Goal: Information Seeking & Learning: Learn about a topic

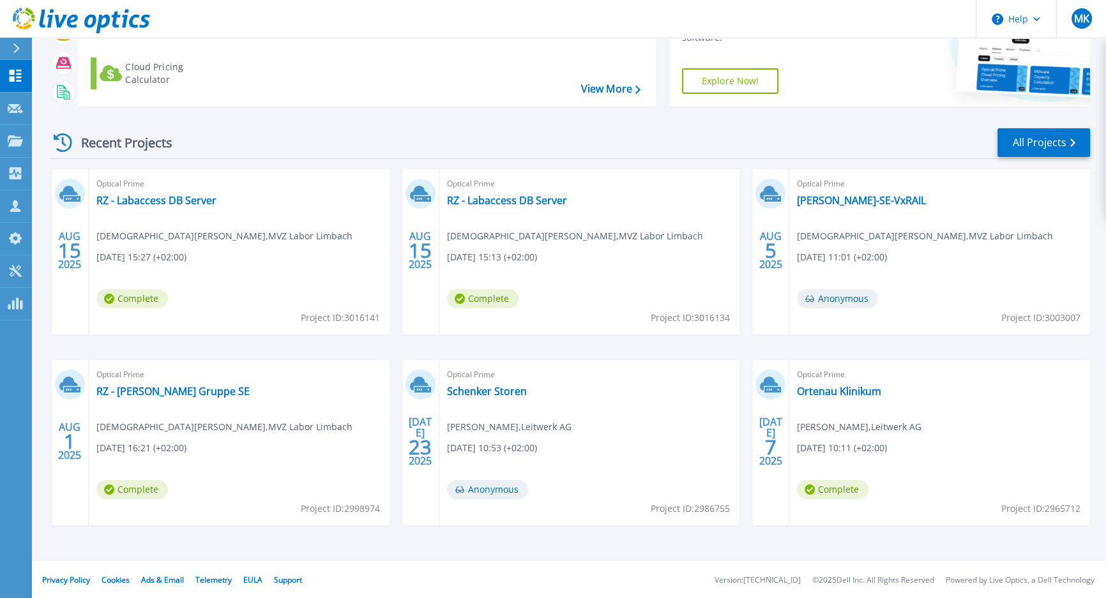
scroll to position [109, 0]
click at [188, 199] on link "RZ - Labaccess DB Server" at bounding box center [156, 200] width 120 height 13
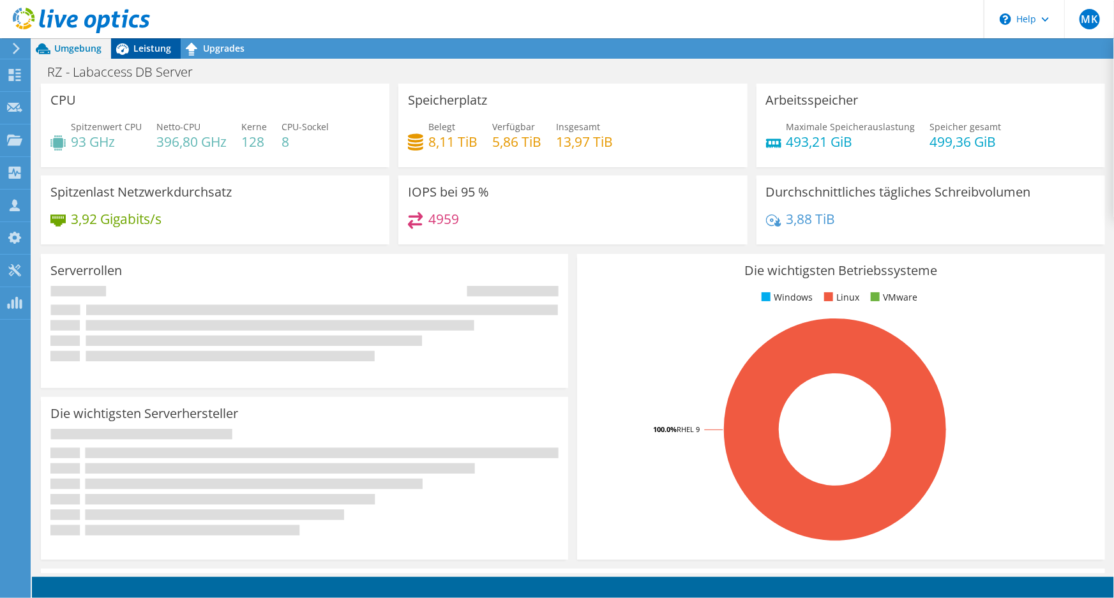
click at [149, 52] on span "Leistung" at bounding box center [152, 48] width 38 height 12
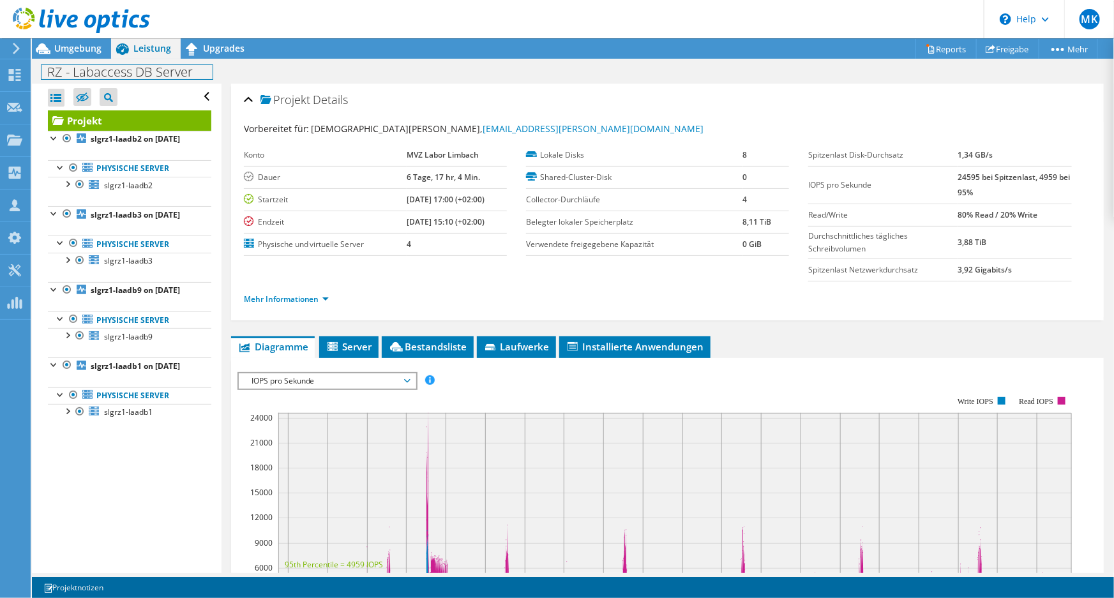
click at [185, 73] on h1 "RZ - Labaccess DB Server" at bounding box center [127, 72] width 171 height 14
drag, startPoint x: 197, startPoint y: 73, endPoint x: 22, endPoint y: 73, distance: 175.0
click at [22, 73] on div "MK Vertriebspartner Martin Kiefer MKiefer@leitwerk.de Leitwerk AG My Profile Lo…" at bounding box center [557, 299] width 1114 height 598
copy h1 "s DB Server"
drag, startPoint x: 195, startPoint y: 75, endPoint x: 37, endPoint y: 73, distance: 158.4
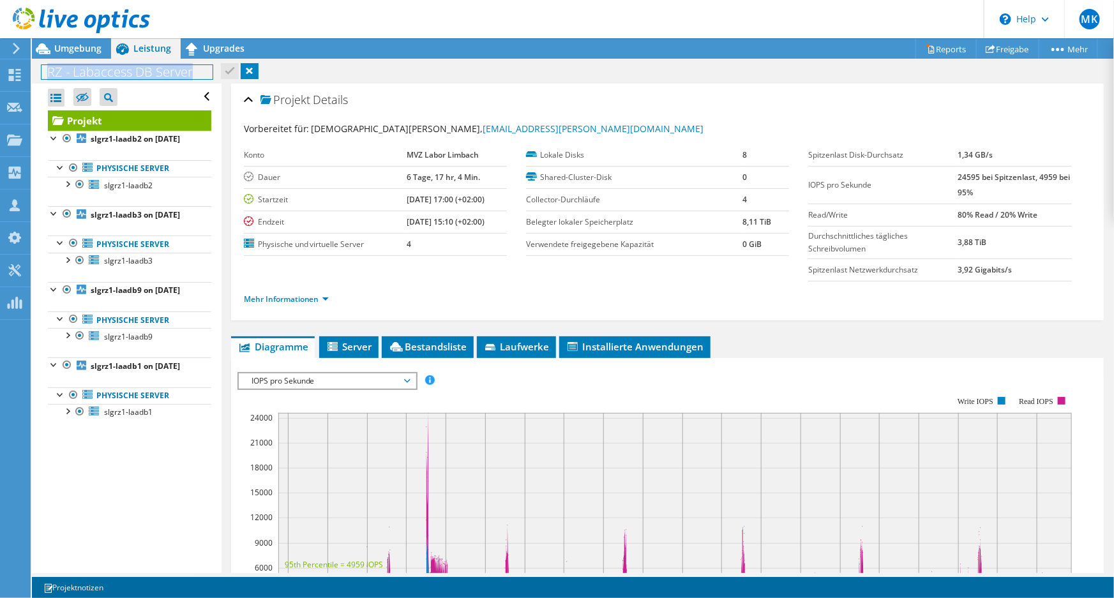
click at [37, 73] on div "RZ - Labaccess DB Server Drucken" at bounding box center [573, 72] width 1083 height 24
copy h1 "RZ - Labaccess DB Server"
click at [123, 191] on span "slgrz1-laadb2" at bounding box center [128, 185] width 49 height 11
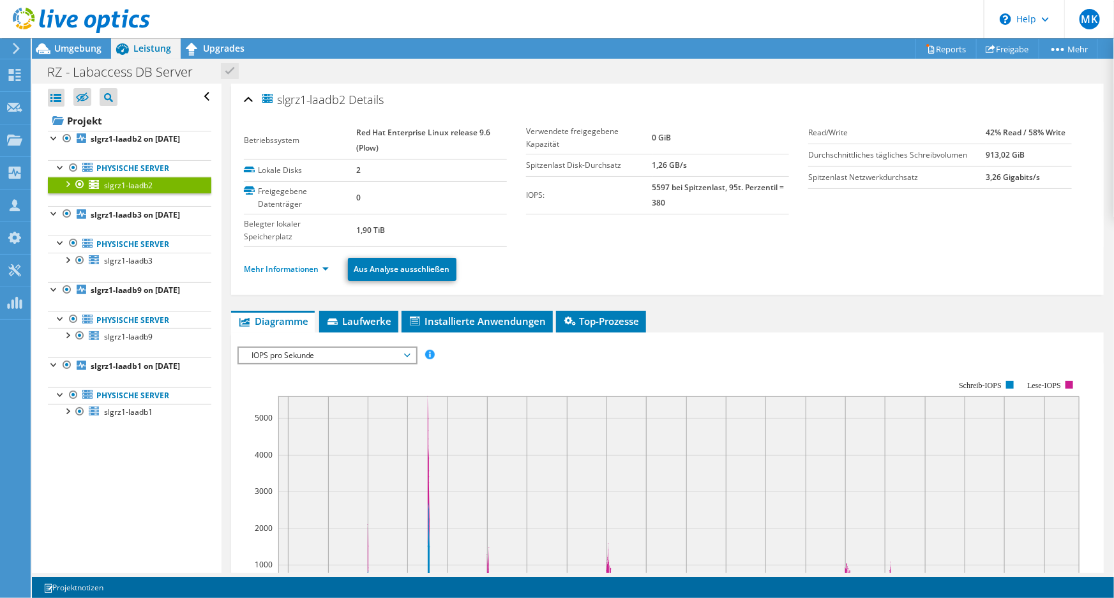
drag, startPoint x: 312, startPoint y: 98, endPoint x: 276, endPoint y: 99, distance: 35.8
click at [296, 99] on h2 "slgrz1-laadb2 Details" at bounding box center [314, 100] width 141 height 26
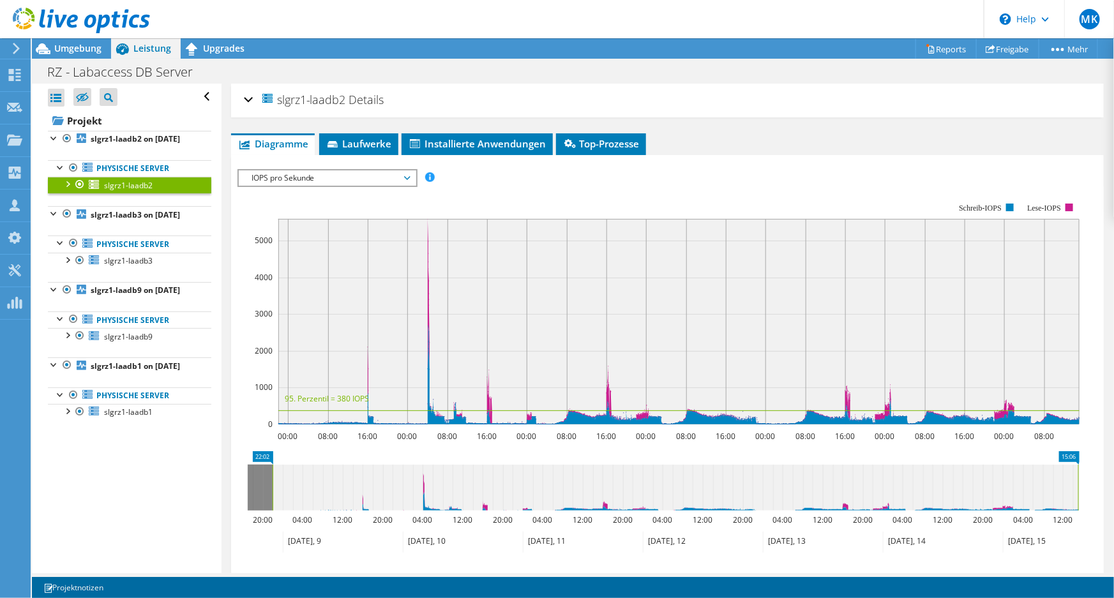
drag, startPoint x: 279, startPoint y: 100, endPoint x: 346, endPoint y: 104, distance: 66.5
click at [346, 104] on span "slgrz1-laadb2" at bounding box center [304, 99] width 86 height 15
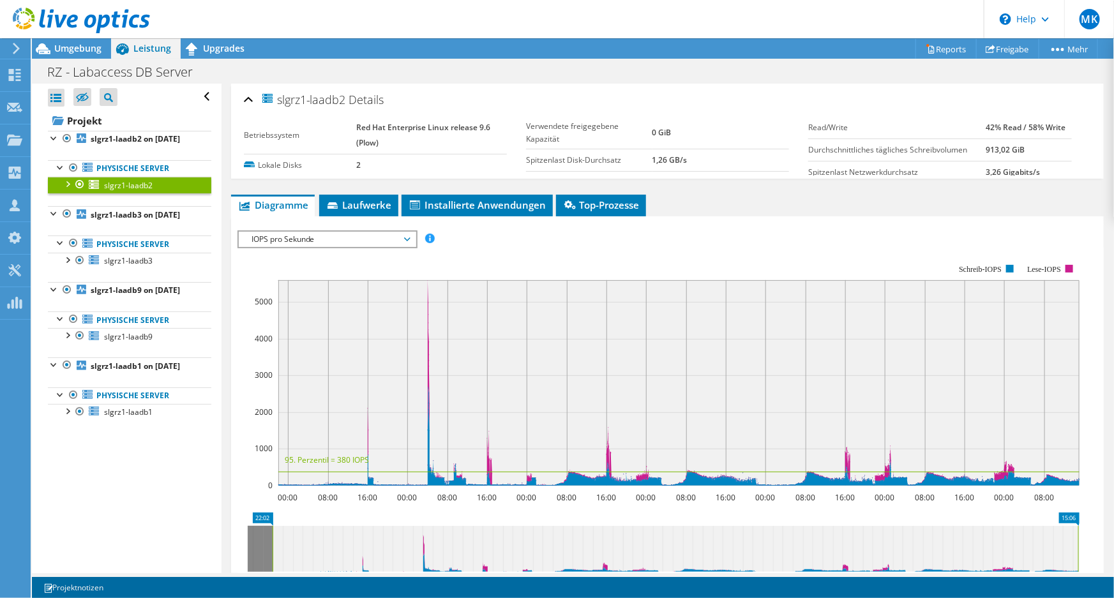
copy span "slgrz1-laadb2"
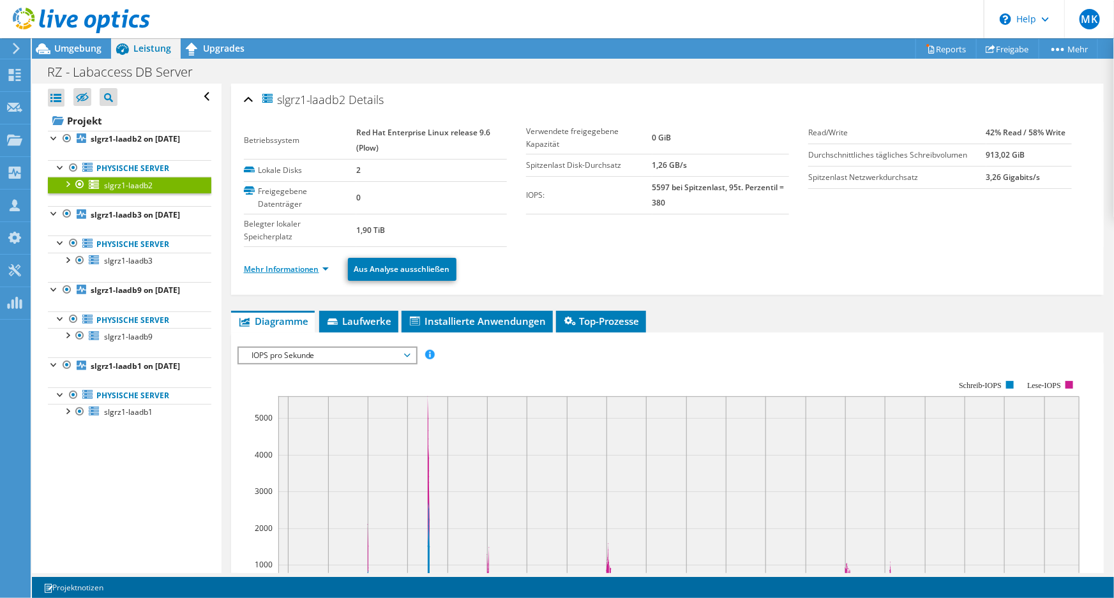
click at [304, 269] on link "Mehr Informationen" at bounding box center [286, 269] width 85 height 11
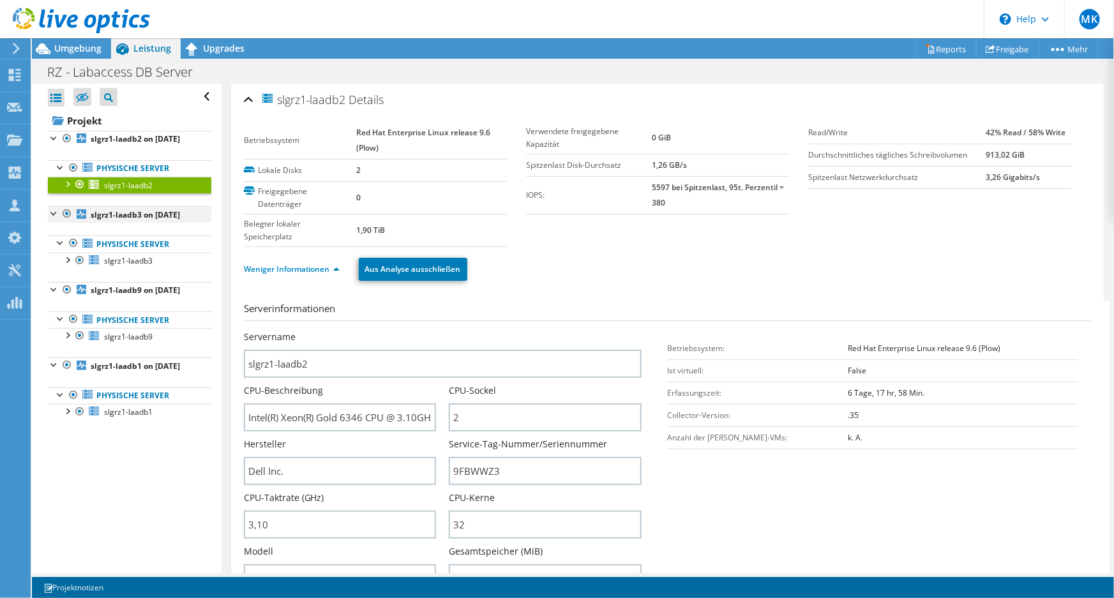
click at [65, 222] on div at bounding box center [67, 213] width 13 height 15
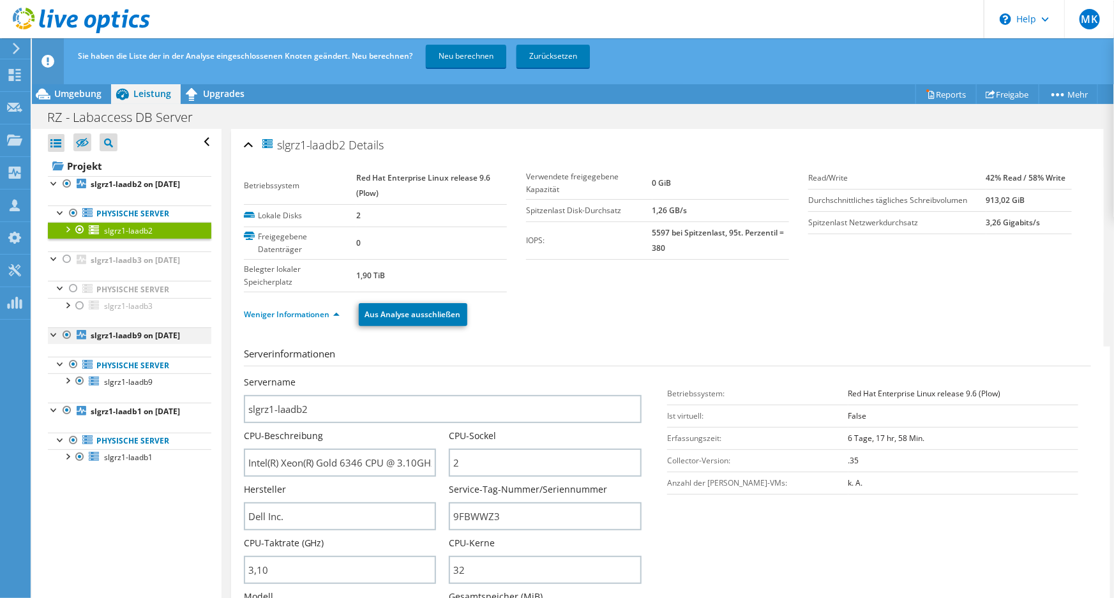
click at [70, 343] on div at bounding box center [67, 335] width 13 height 15
click at [68, 418] on div at bounding box center [67, 410] width 13 height 15
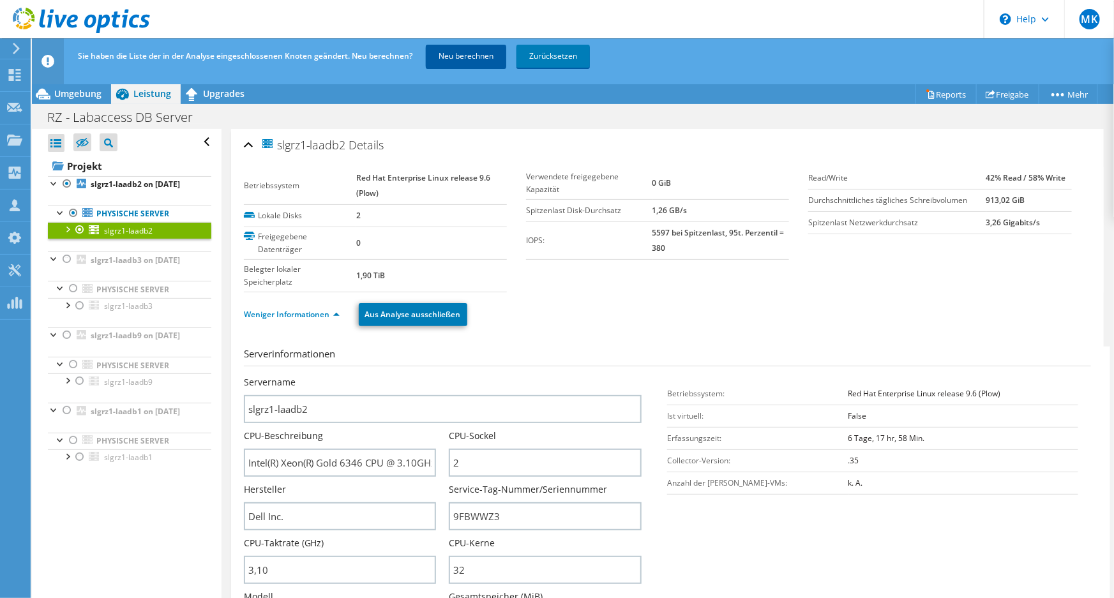
click at [454, 56] on link "Neu berechnen" at bounding box center [466, 56] width 80 height 23
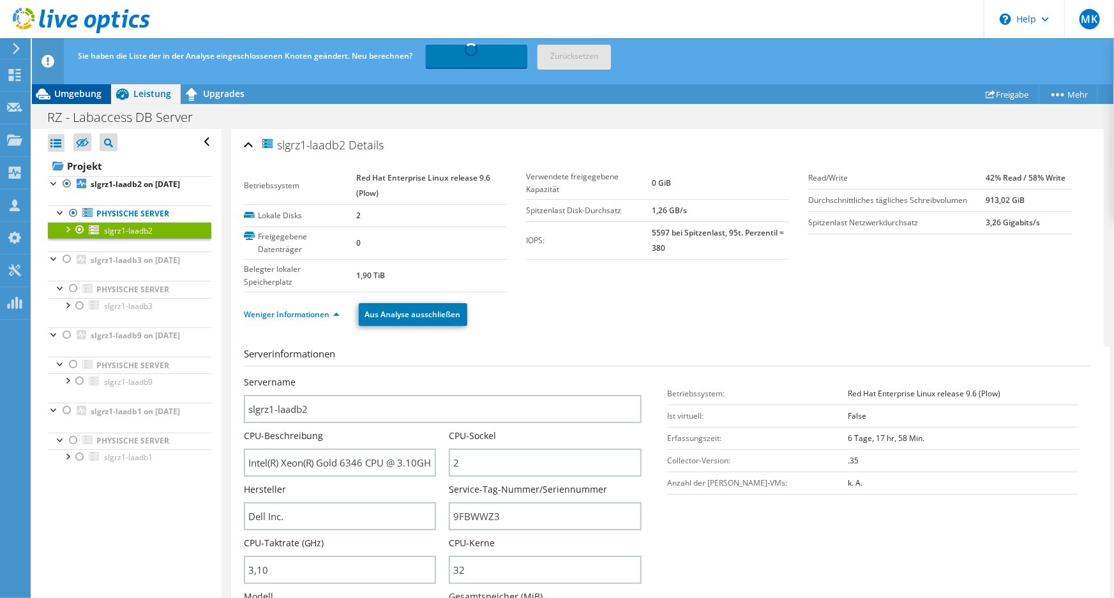
click at [96, 92] on span "Umgebung" at bounding box center [77, 93] width 47 height 12
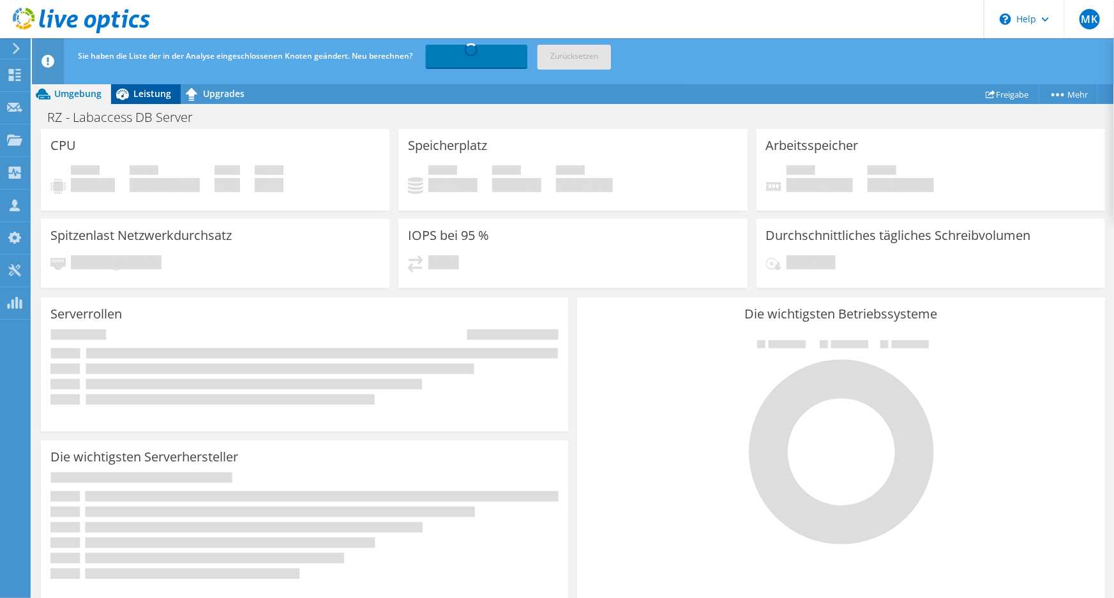
click at [146, 90] on span "Leistung" at bounding box center [152, 93] width 38 height 12
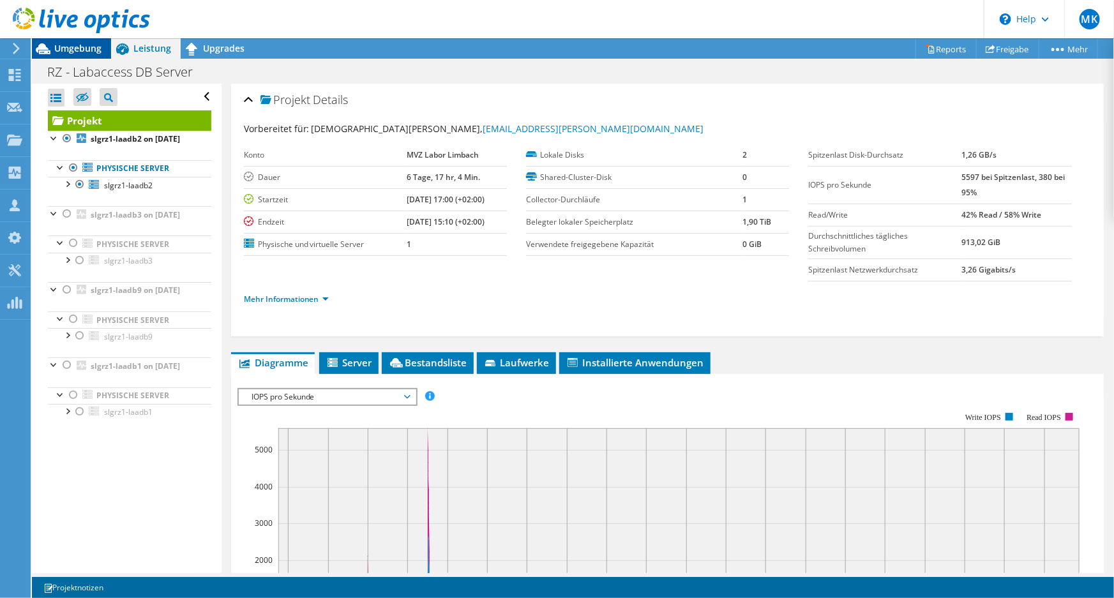
click at [96, 56] on div "Umgebung" at bounding box center [71, 48] width 79 height 20
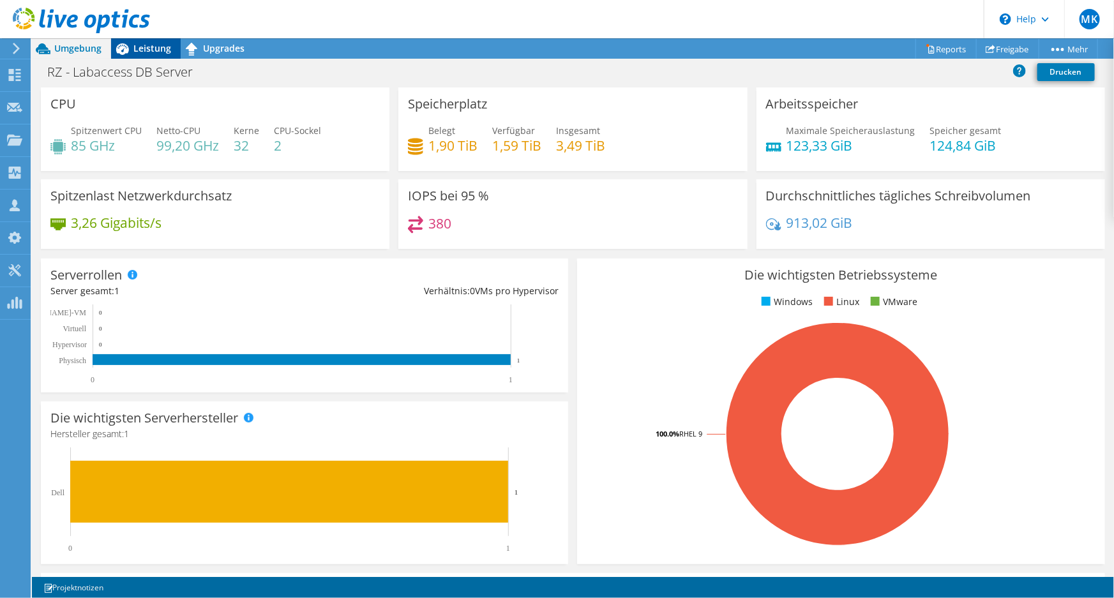
click at [156, 49] on span "Leistung" at bounding box center [152, 48] width 38 height 12
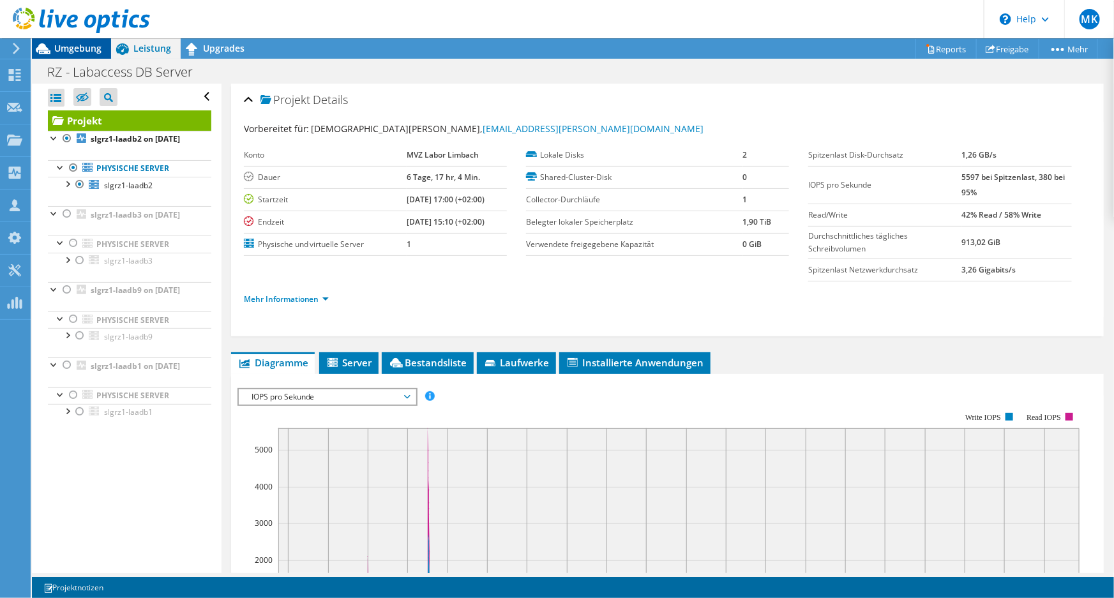
click at [79, 47] on span "Umgebung" at bounding box center [77, 48] width 47 height 12
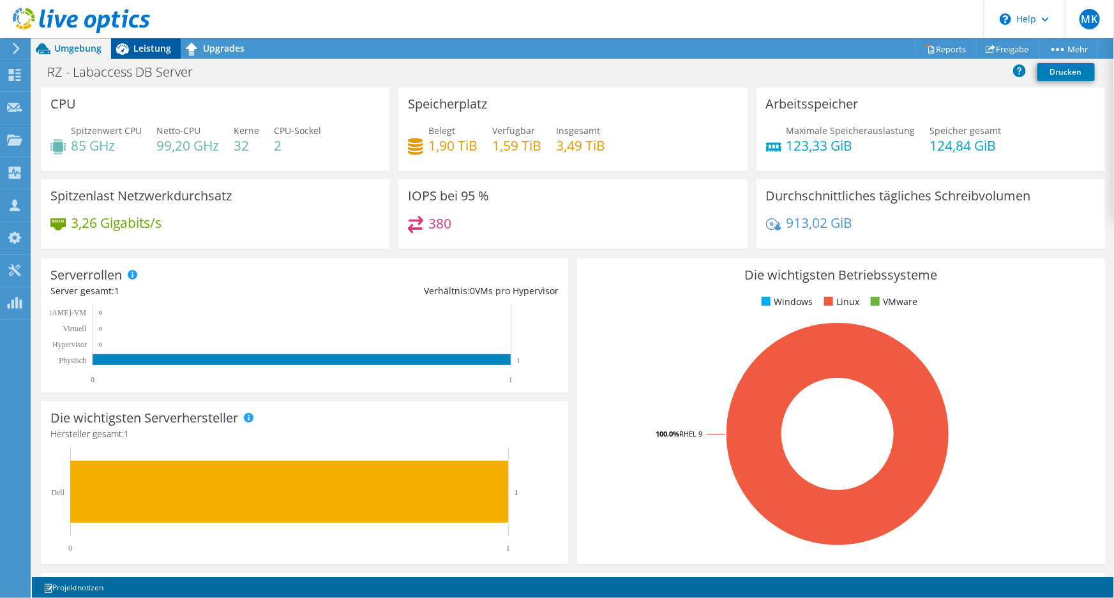
click at [146, 48] on span "Leistung" at bounding box center [152, 48] width 38 height 12
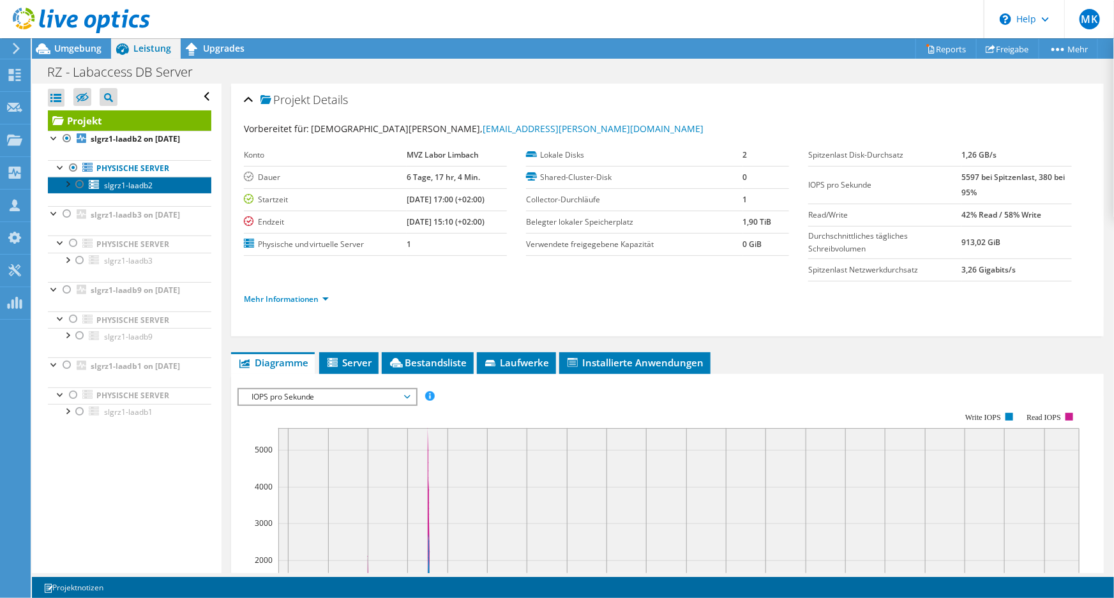
click at [127, 191] on span "slgrz1-laadb2" at bounding box center [128, 185] width 49 height 11
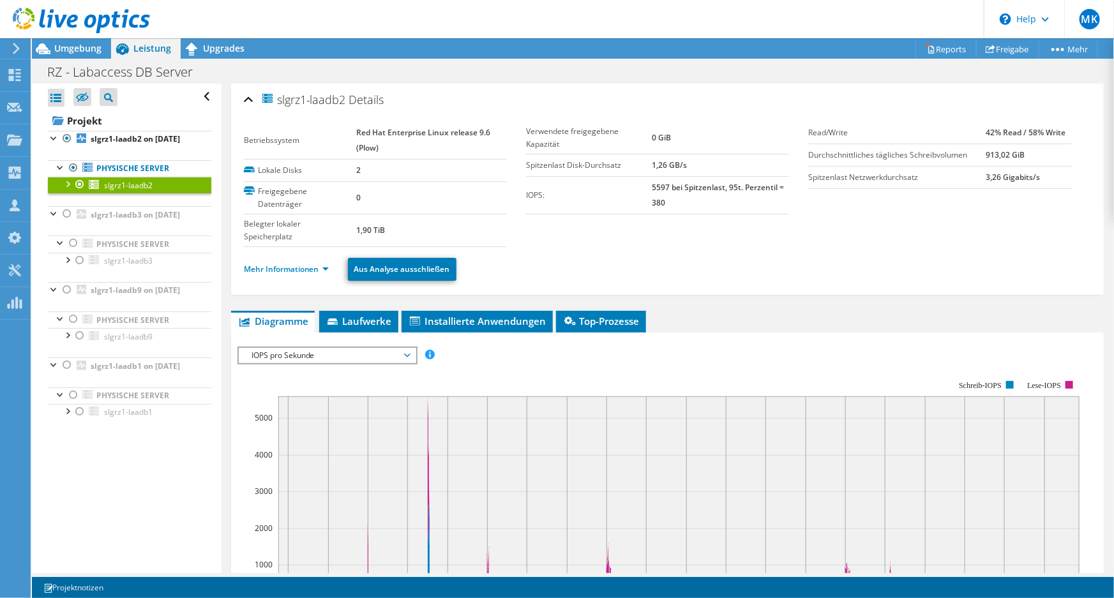
click at [69, 190] on div at bounding box center [67, 183] width 13 height 13
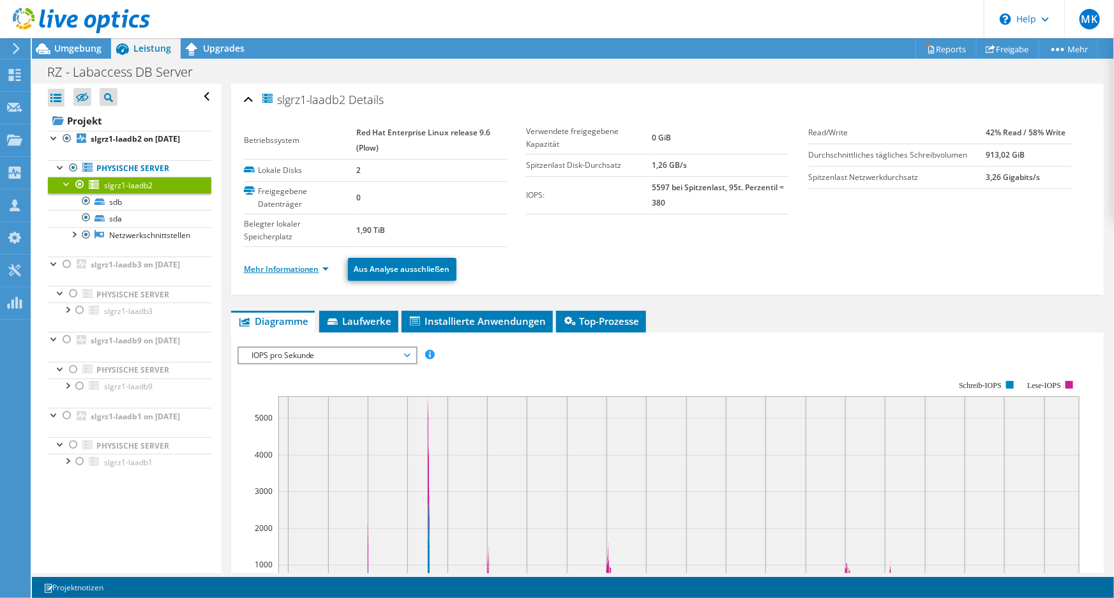
click at [298, 268] on link "Mehr Informationen" at bounding box center [286, 269] width 85 height 11
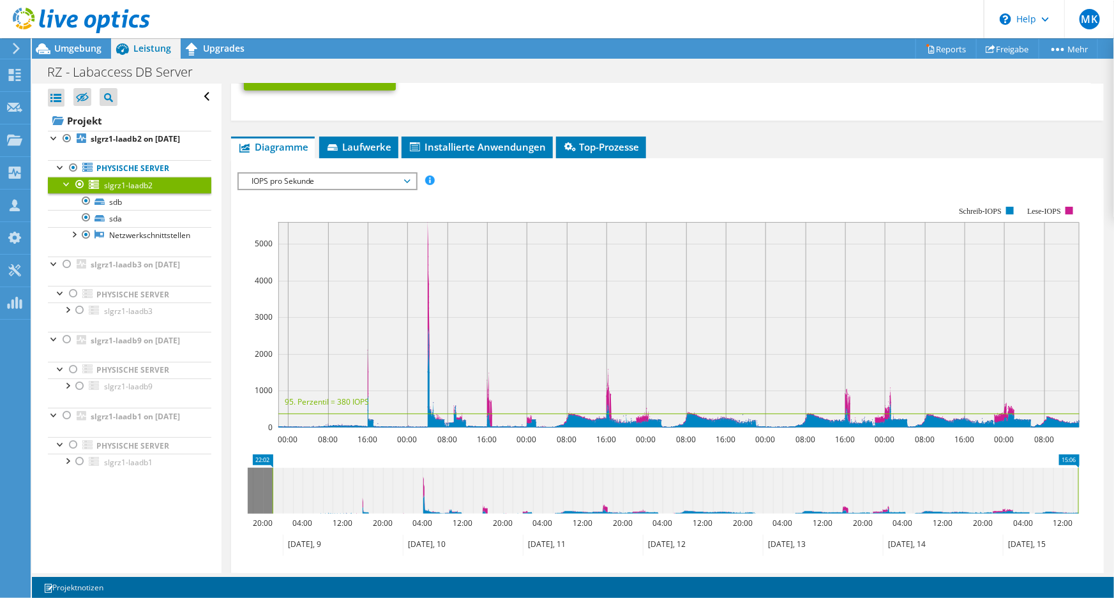
scroll to position [754, 0]
click at [370, 188] on span "IOPS pro Sekunde" at bounding box center [327, 180] width 164 height 15
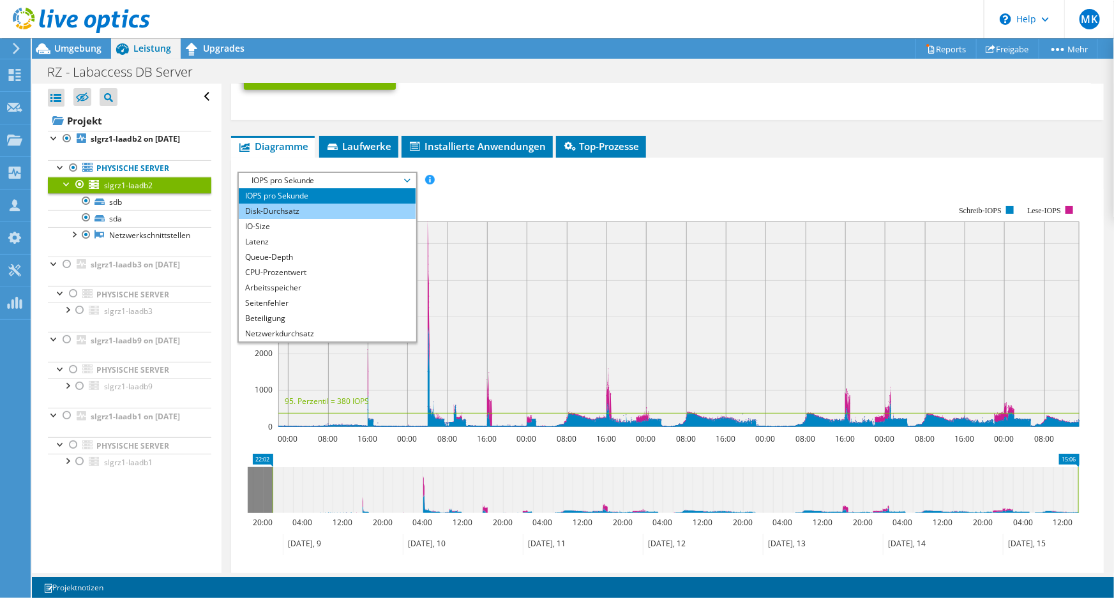
click at [346, 213] on li "Disk-Durchsatz" at bounding box center [327, 211] width 177 height 15
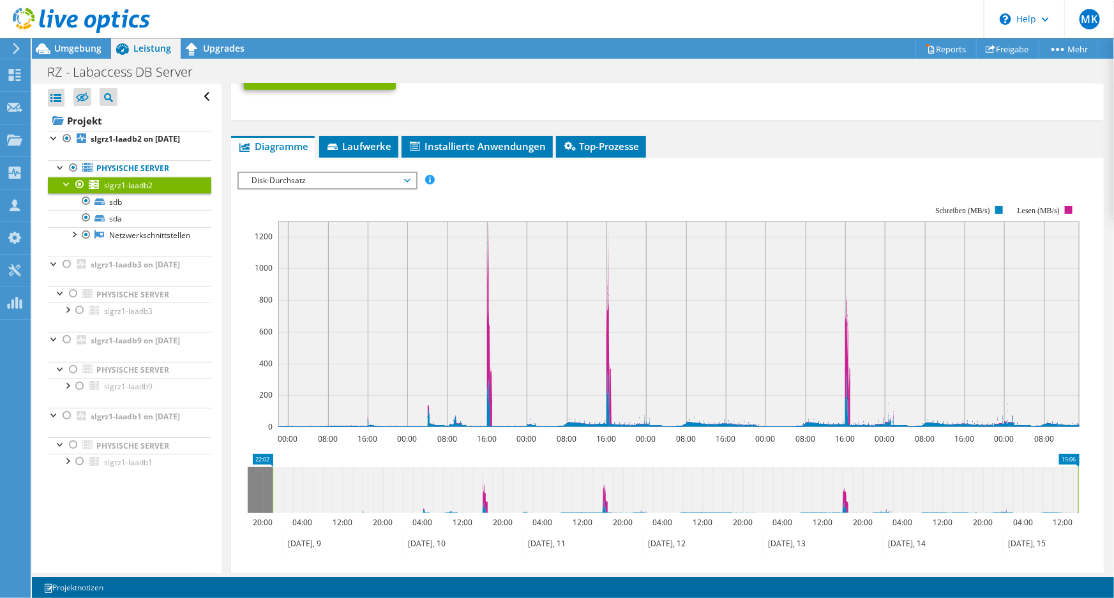
click at [365, 185] on span "Disk-Durchsatz" at bounding box center [327, 180] width 164 height 15
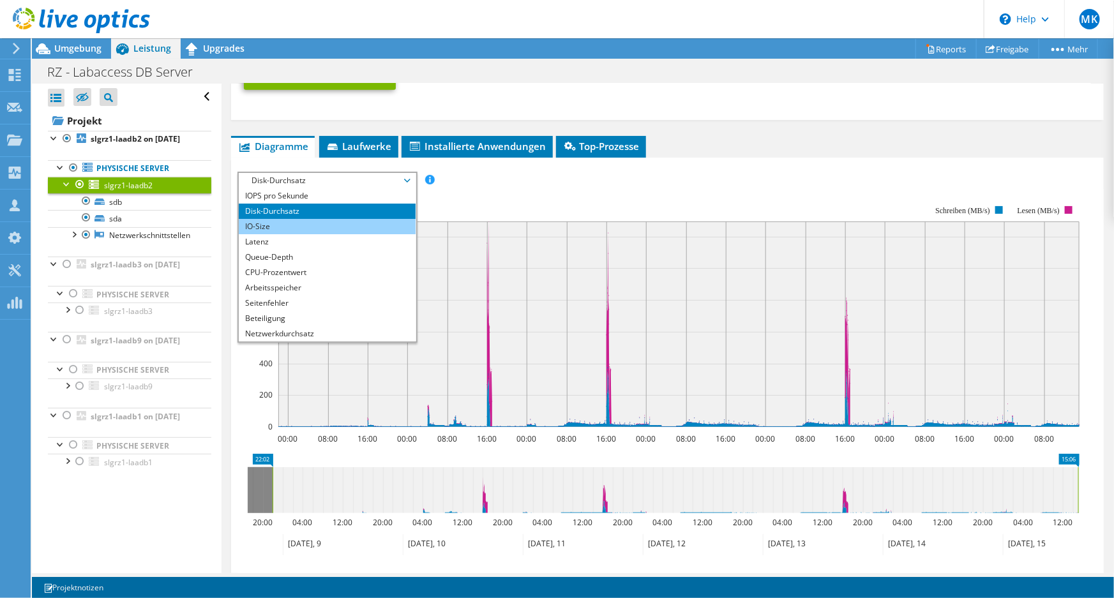
click at [361, 226] on li "IO-Size" at bounding box center [327, 226] width 177 height 15
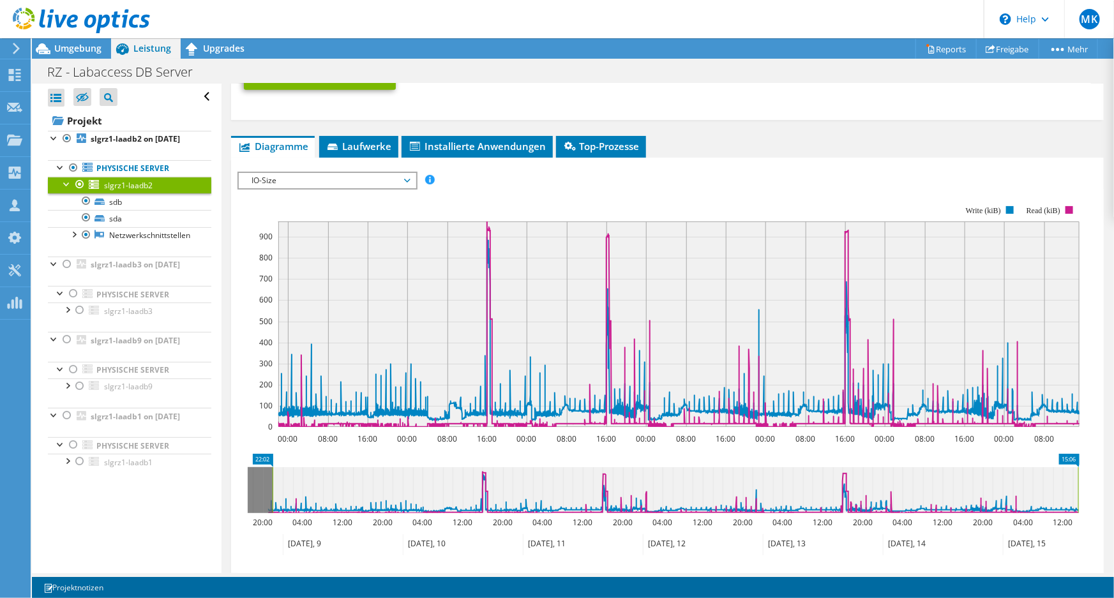
click at [364, 185] on span "IO-Size" at bounding box center [327, 180] width 164 height 15
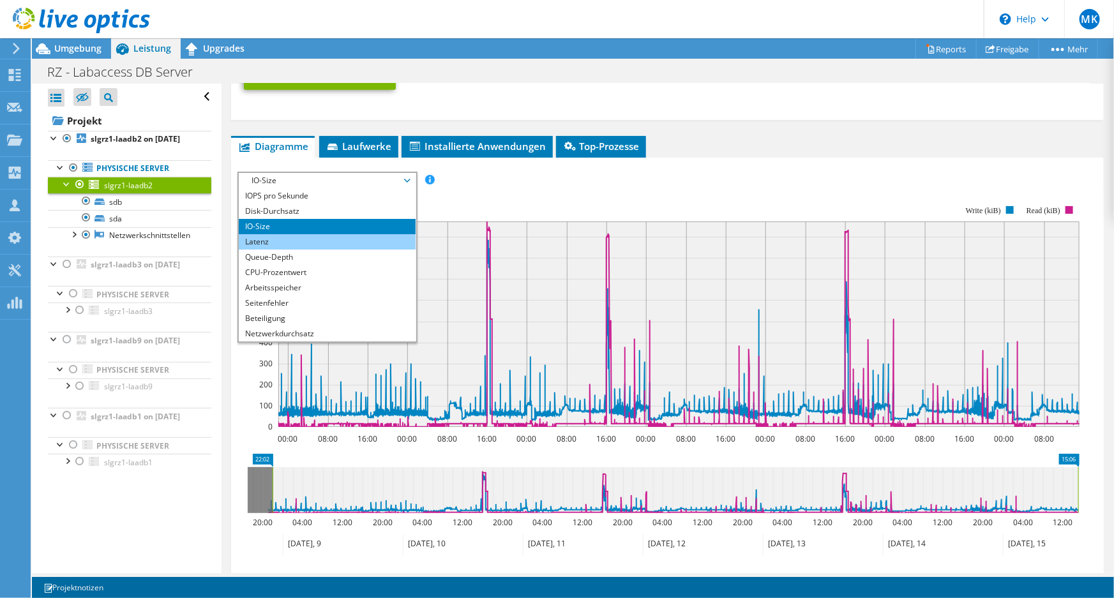
click at [350, 242] on li "Latenz" at bounding box center [327, 241] width 177 height 15
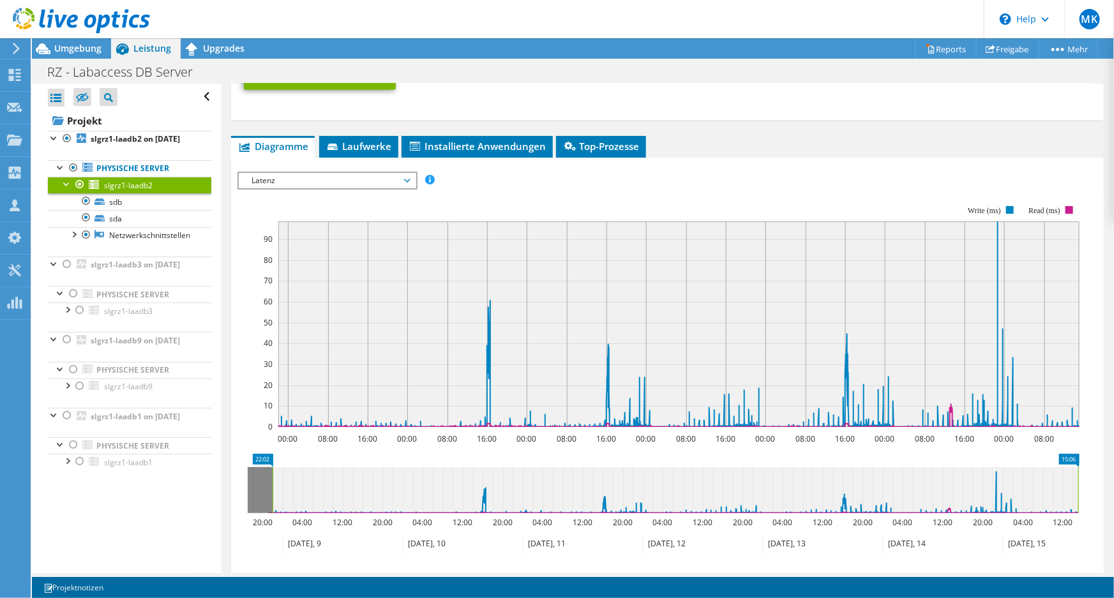
click at [366, 185] on span "Latenz" at bounding box center [327, 180] width 164 height 15
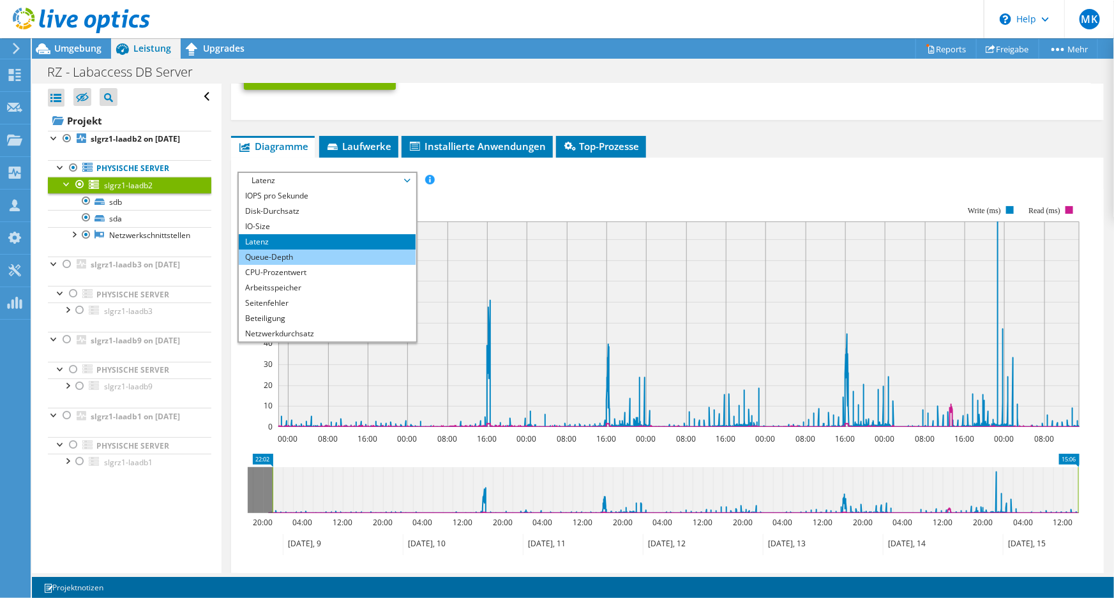
click at [319, 257] on li "Queue-Depth" at bounding box center [327, 257] width 177 height 15
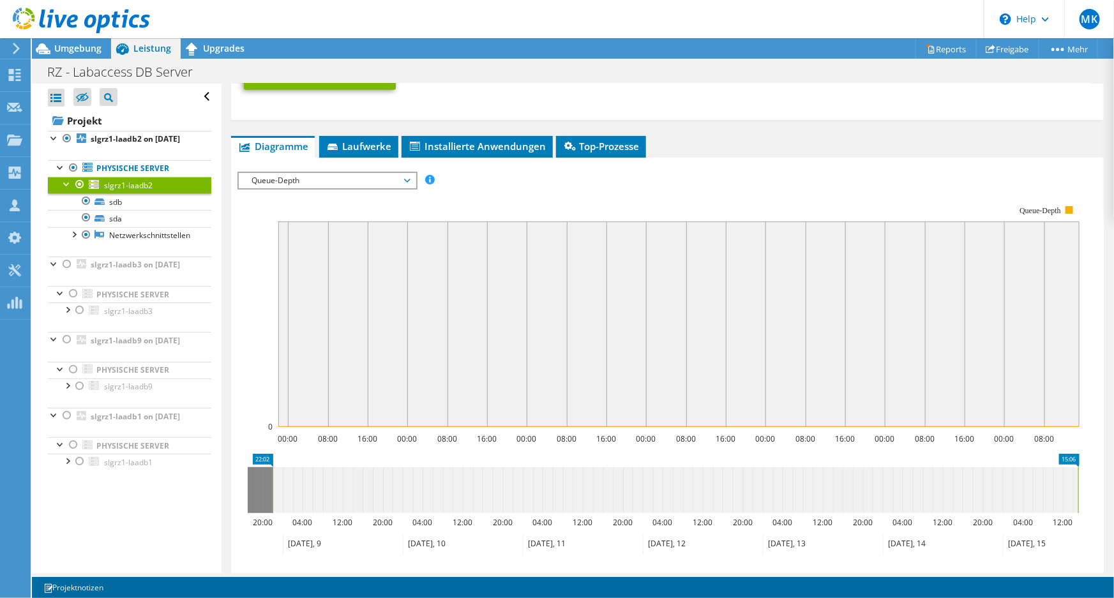
click at [365, 183] on span "Queue-Depth" at bounding box center [327, 180] width 164 height 15
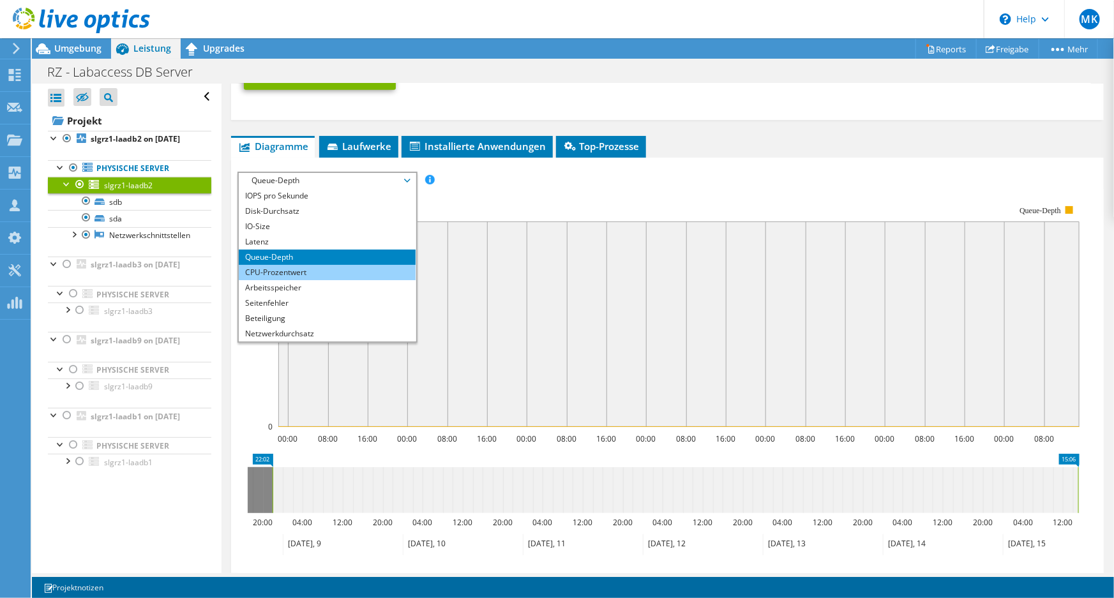
click at [313, 275] on li "CPU-Prozentwert" at bounding box center [327, 272] width 177 height 15
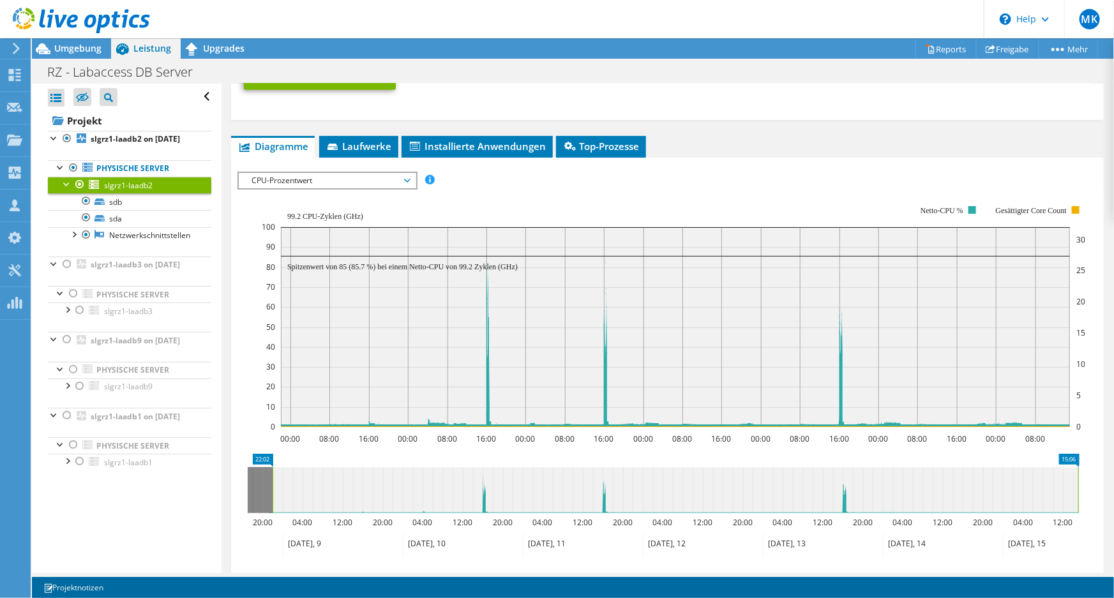
click at [363, 181] on span "CPU-Prozentwert" at bounding box center [327, 180] width 164 height 15
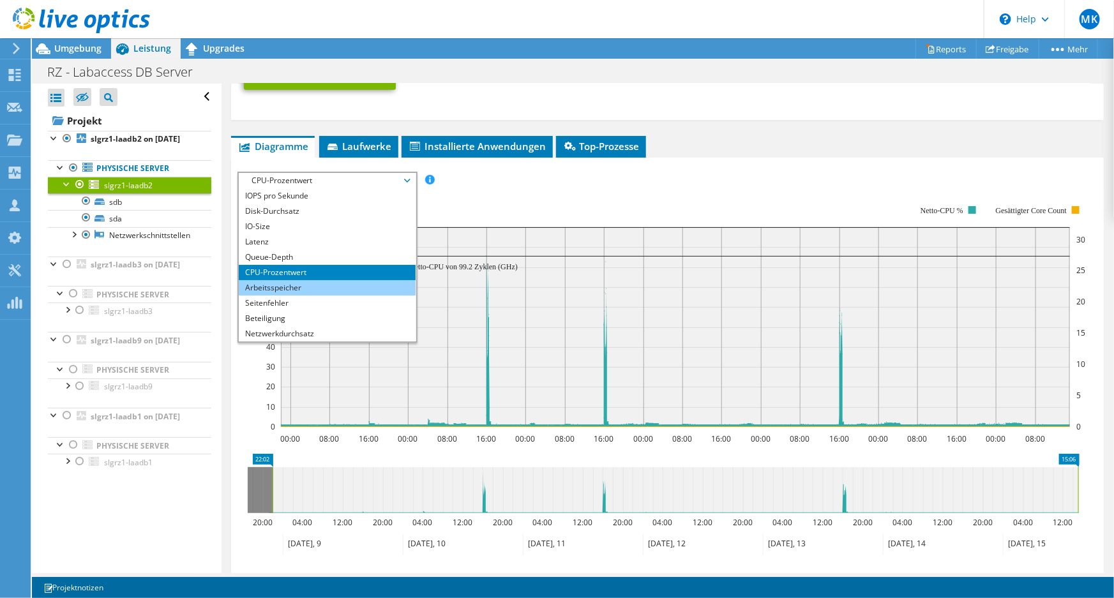
click at [333, 293] on li "Arbeitsspeicher" at bounding box center [327, 287] width 177 height 15
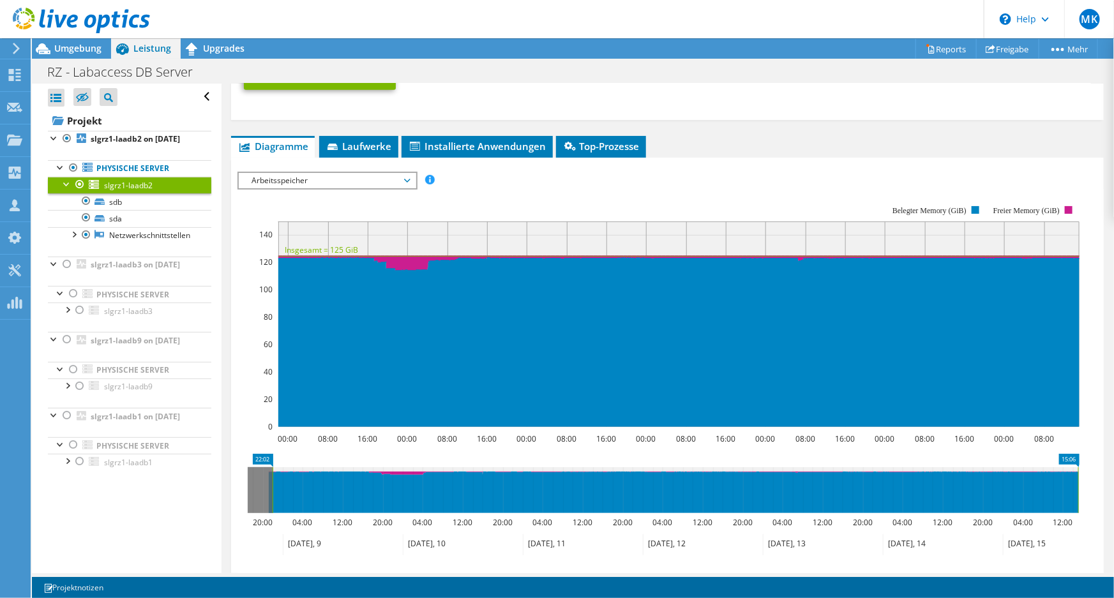
click at [338, 185] on span "Arbeitsspeicher" at bounding box center [327, 180] width 164 height 15
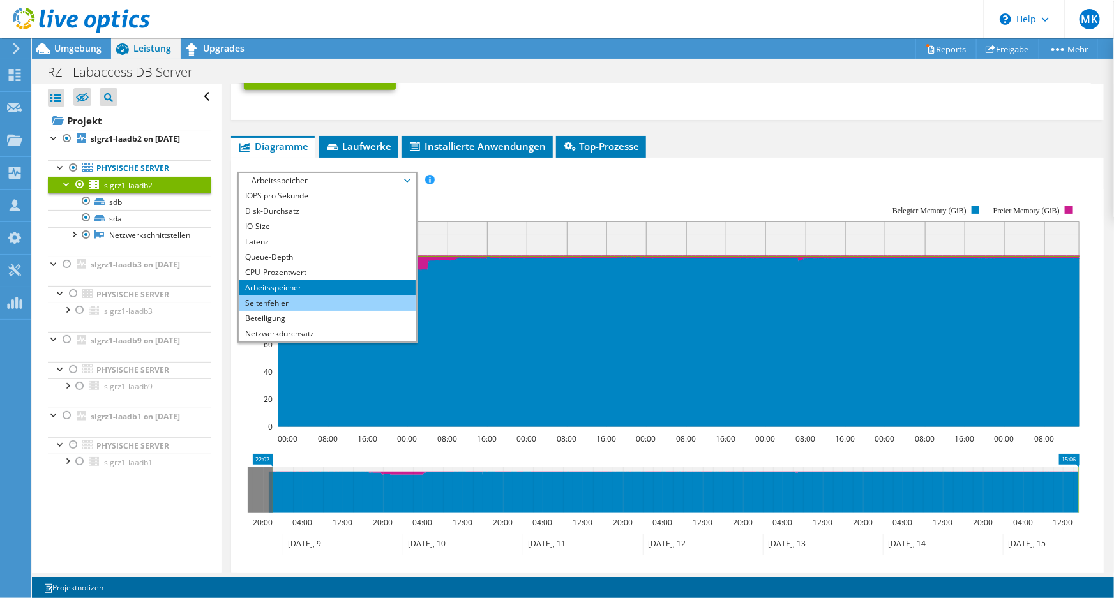
click at [319, 300] on li "Seitenfehler" at bounding box center [327, 303] width 177 height 15
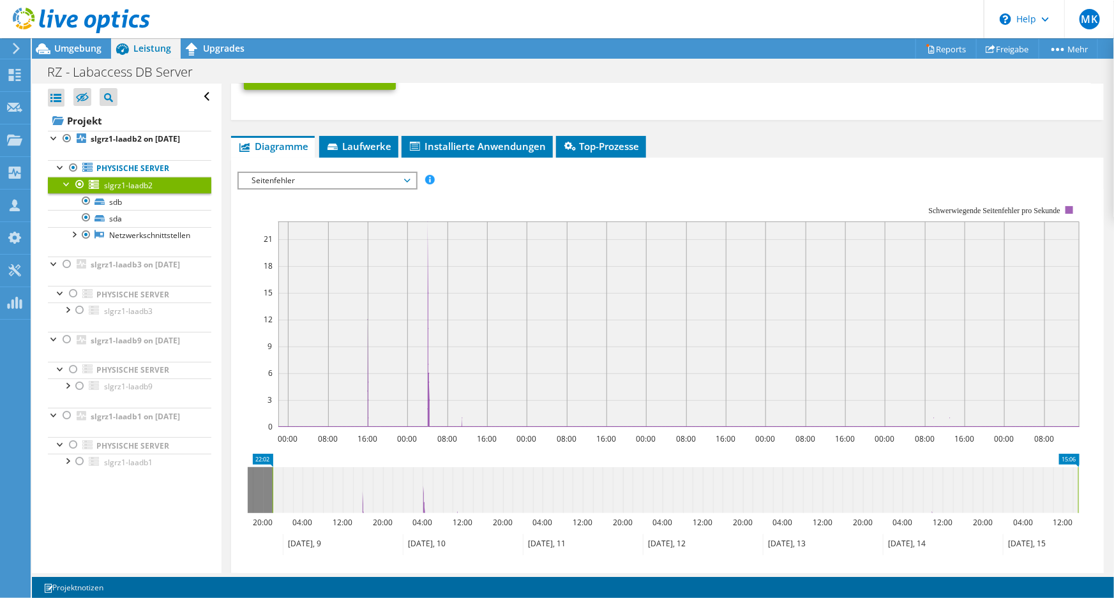
click at [330, 187] on span "Seitenfehler" at bounding box center [327, 180] width 164 height 15
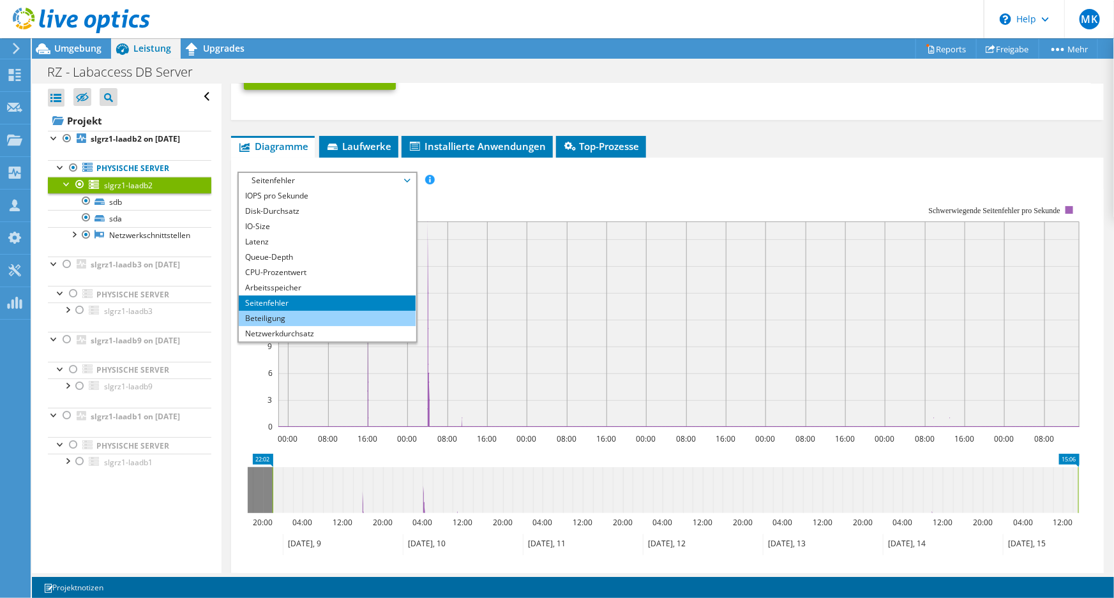
click at [334, 320] on li "Beteiligung" at bounding box center [327, 318] width 177 height 15
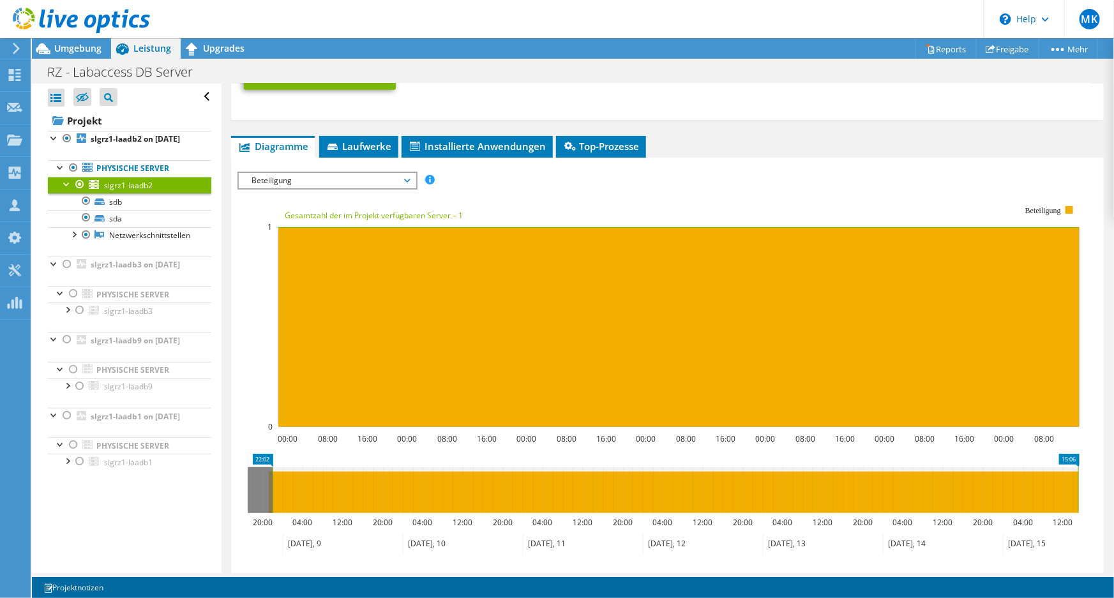
click at [335, 184] on span "Beteiligung" at bounding box center [327, 180] width 164 height 15
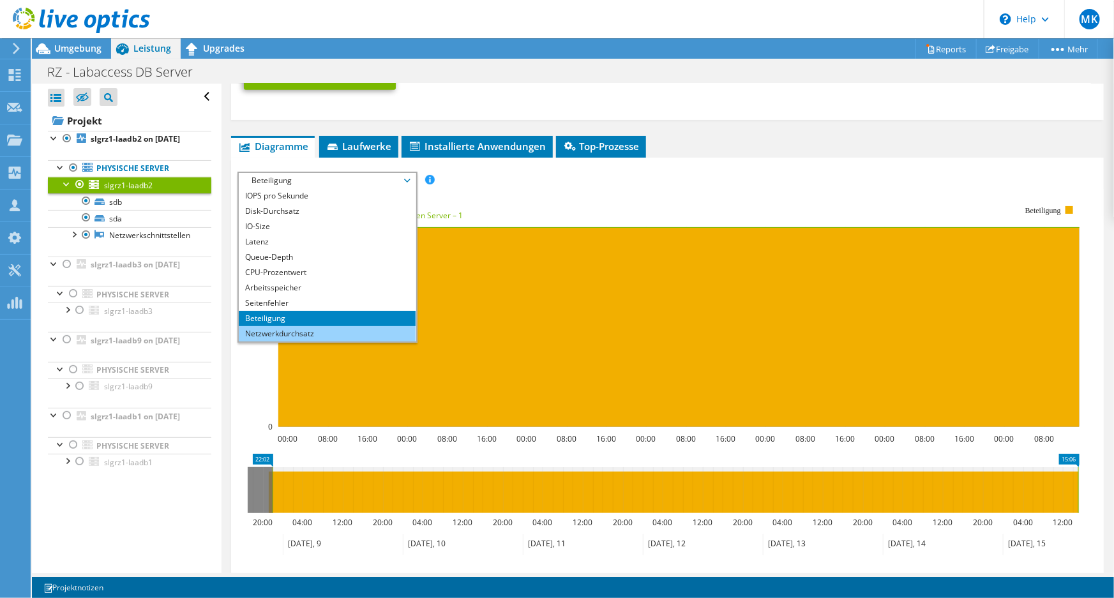
click at [340, 335] on li "Netzwerkdurchsatz" at bounding box center [327, 333] width 177 height 15
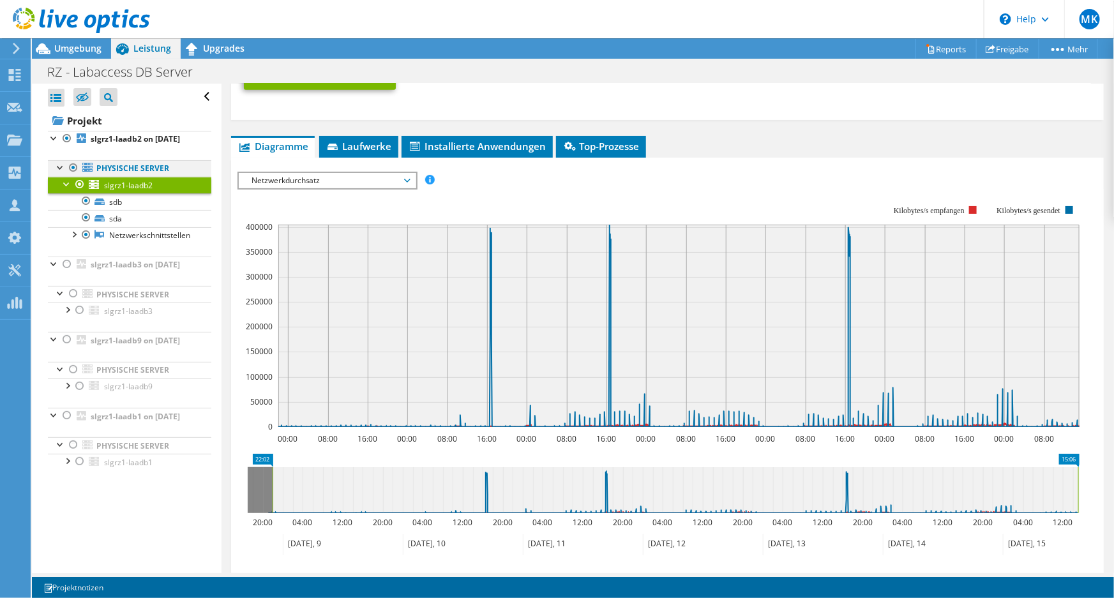
click at [59, 173] on div at bounding box center [60, 166] width 13 height 13
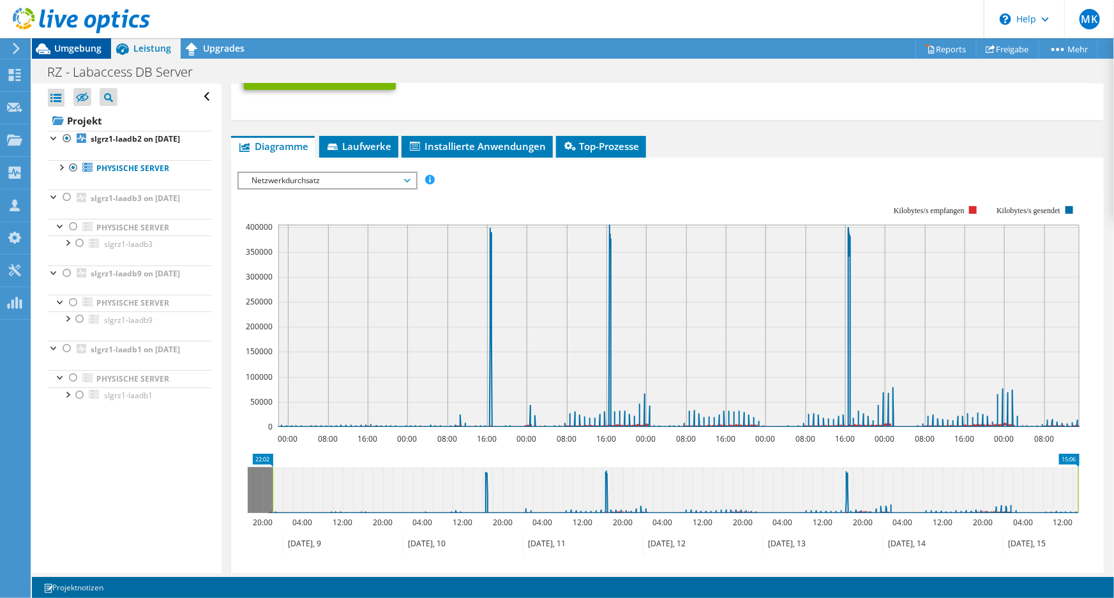
click at [90, 54] on div "Umgebung" at bounding box center [71, 48] width 79 height 20
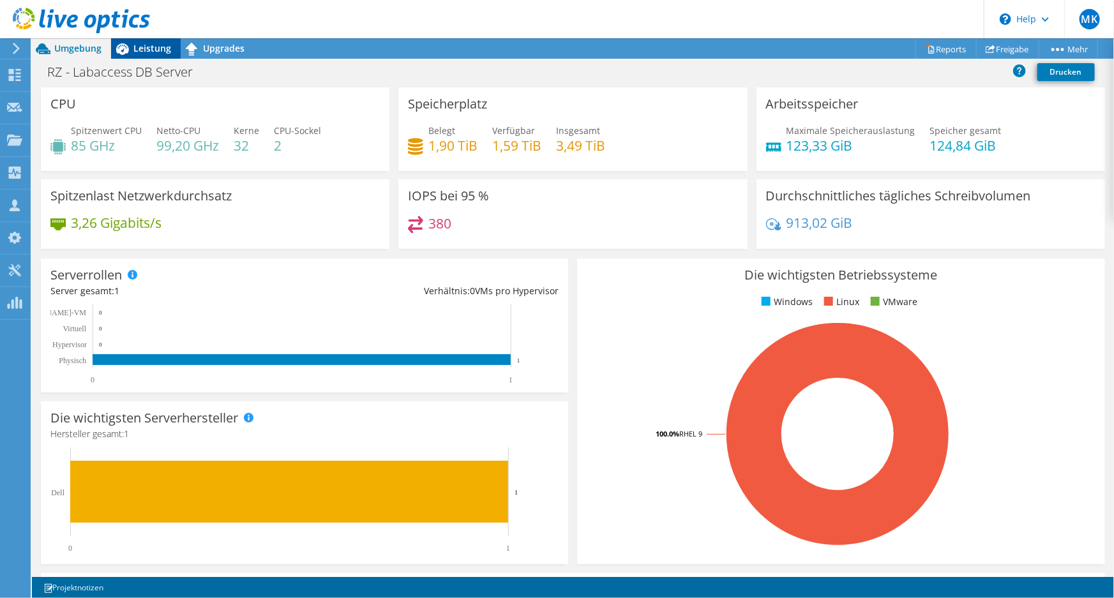
click at [158, 56] on div "Leistung" at bounding box center [146, 48] width 70 height 20
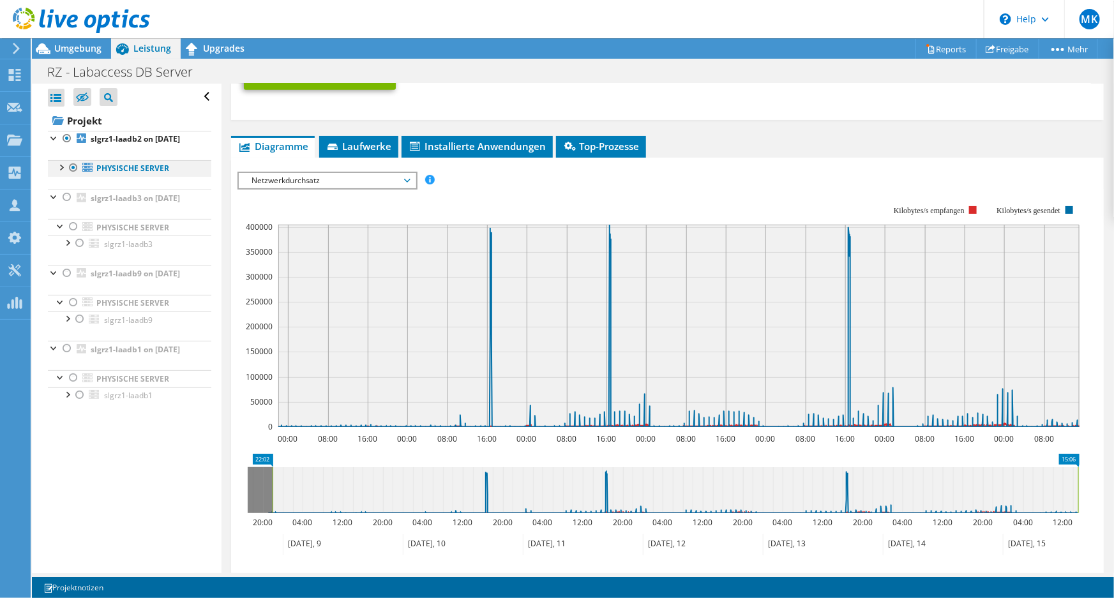
click at [65, 173] on div at bounding box center [60, 166] width 13 height 13
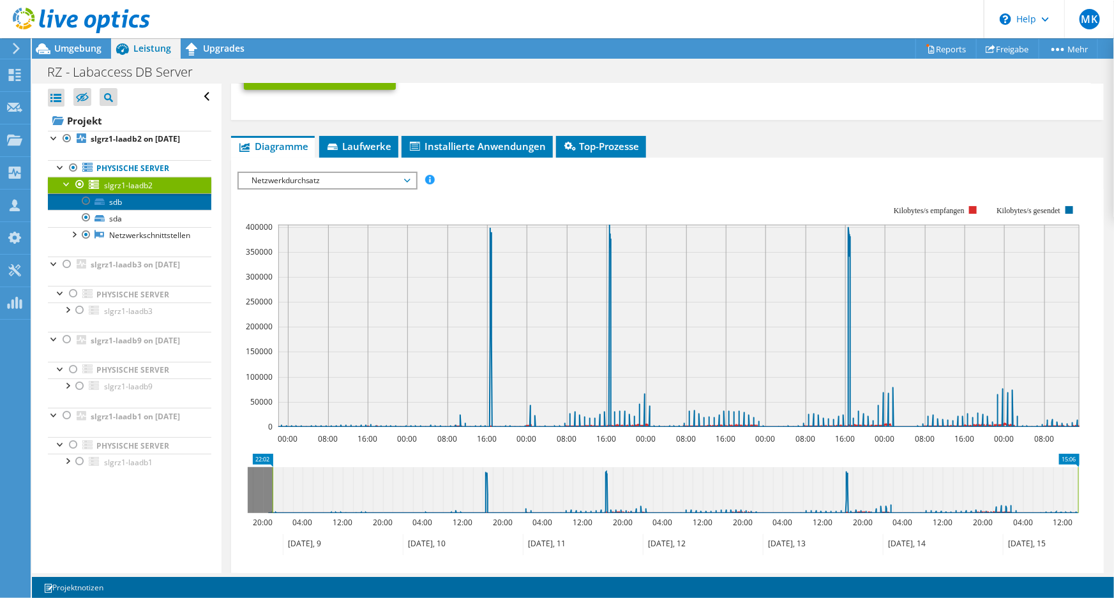
click at [125, 210] on link "sdb" at bounding box center [130, 202] width 164 height 17
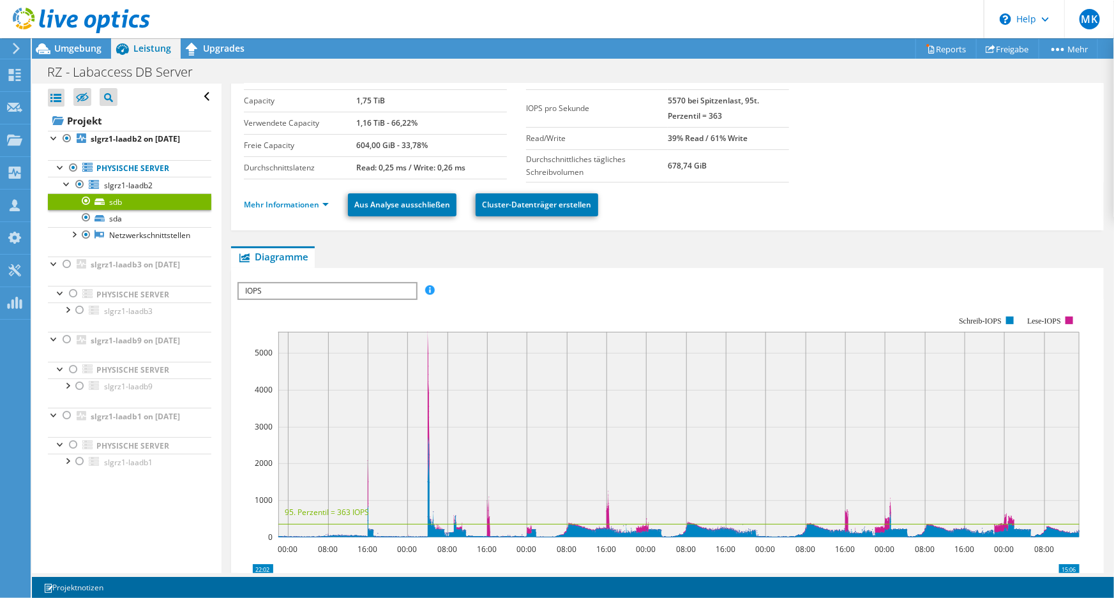
scroll to position [0, 0]
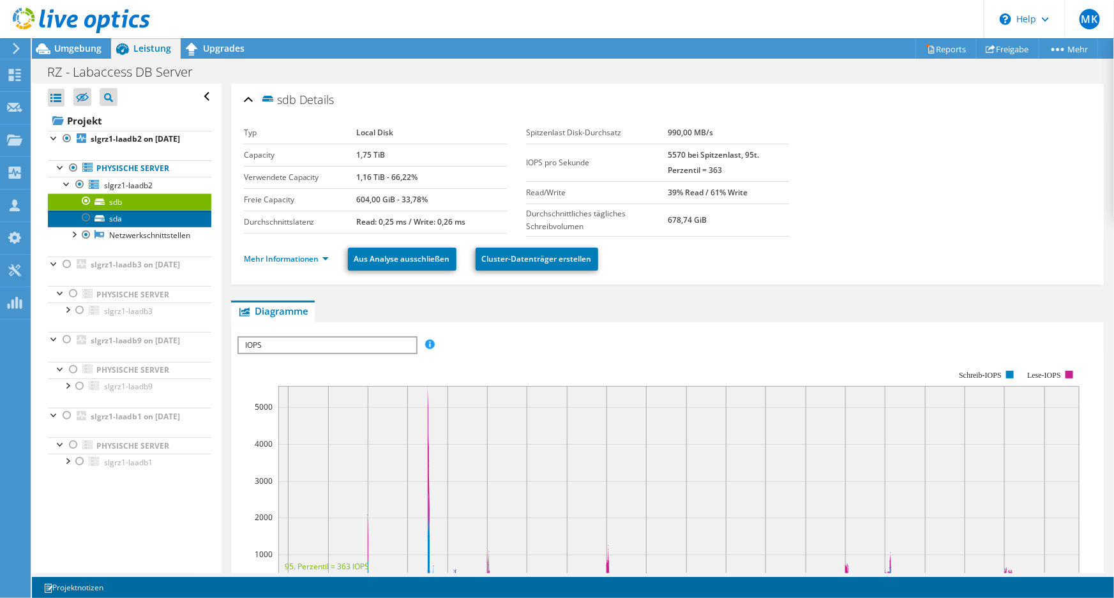
click at [119, 227] on link "sda" at bounding box center [130, 218] width 164 height 17
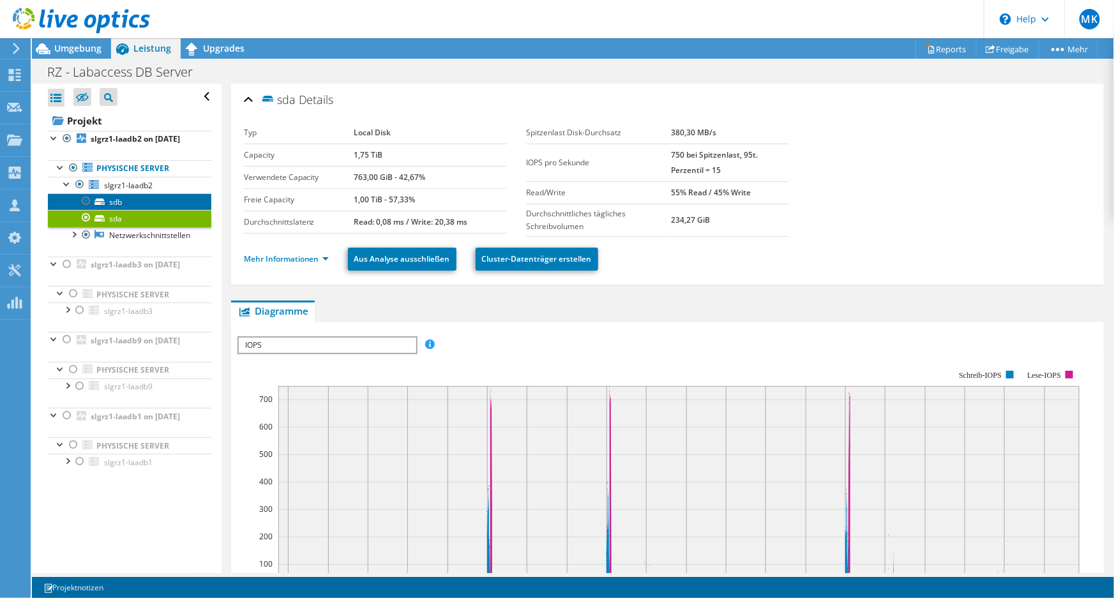
click at [124, 208] on link "sdb" at bounding box center [130, 202] width 164 height 17
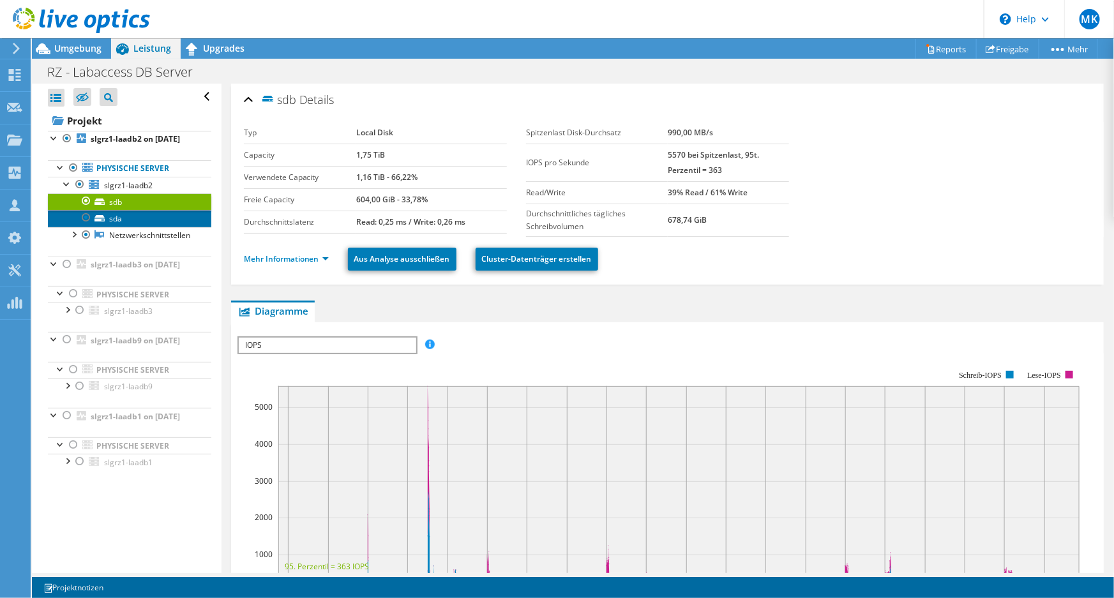
click at [123, 227] on link "sda" at bounding box center [130, 218] width 164 height 17
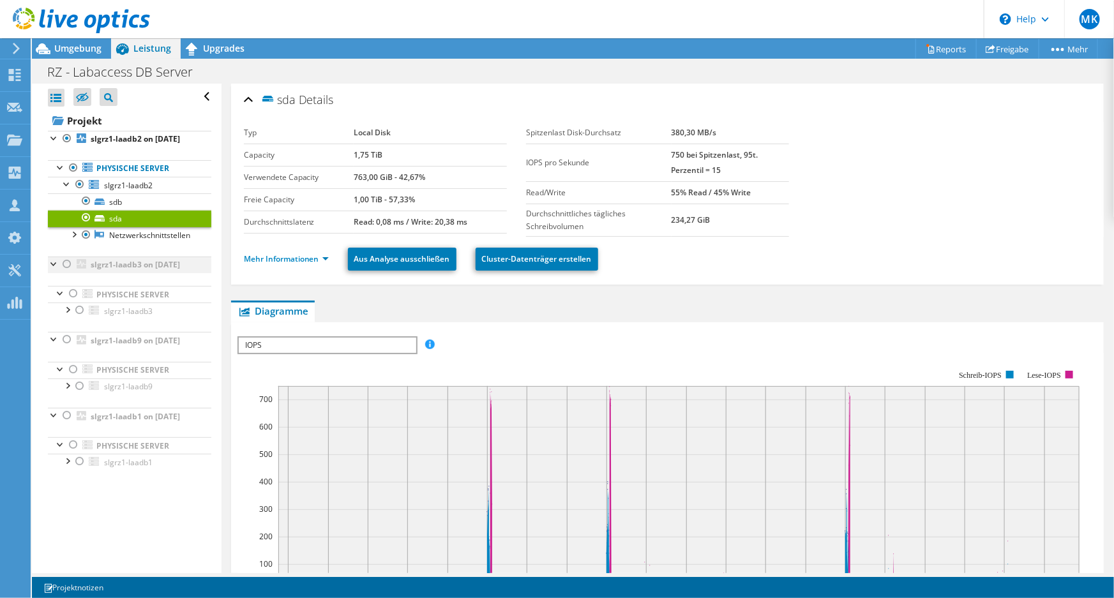
click at [65, 272] on div at bounding box center [67, 264] width 13 height 15
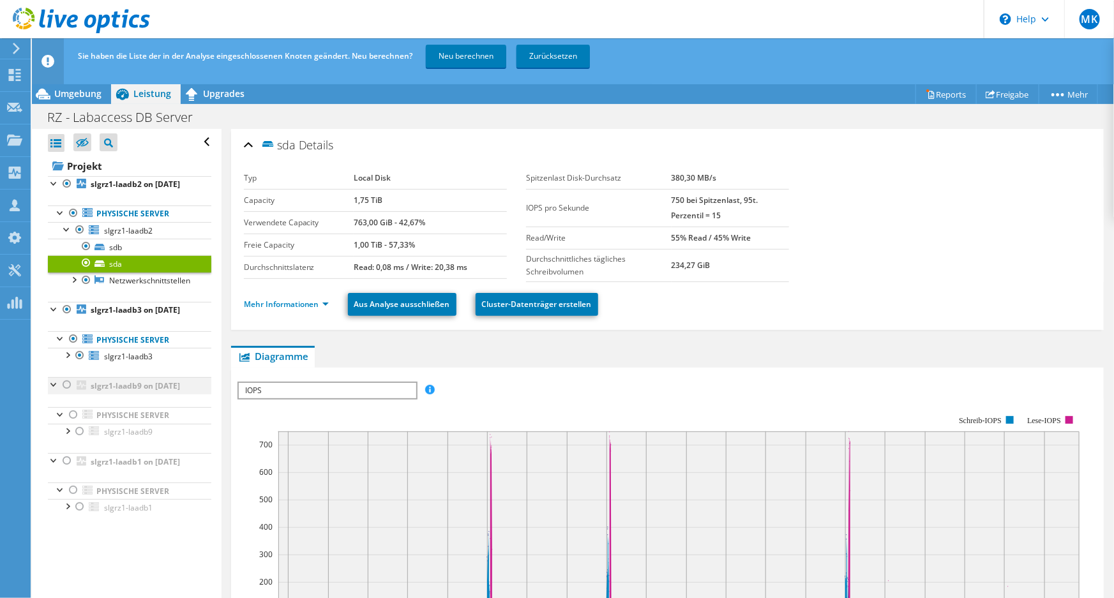
click at [65, 393] on div at bounding box center [67, 384] width 13 height 15
click at [64, 469] on div at bounding box center [67, 460] width 13 height 15
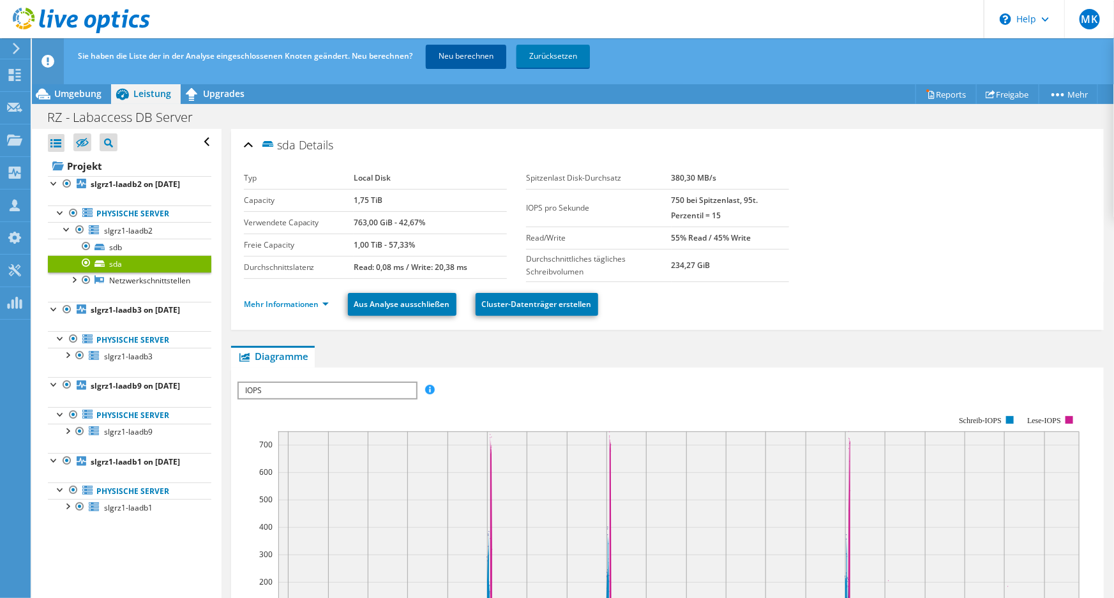
click at [459, 51] on link "Neu berechnen" at bounding box center [466, 56] width 80 height 23
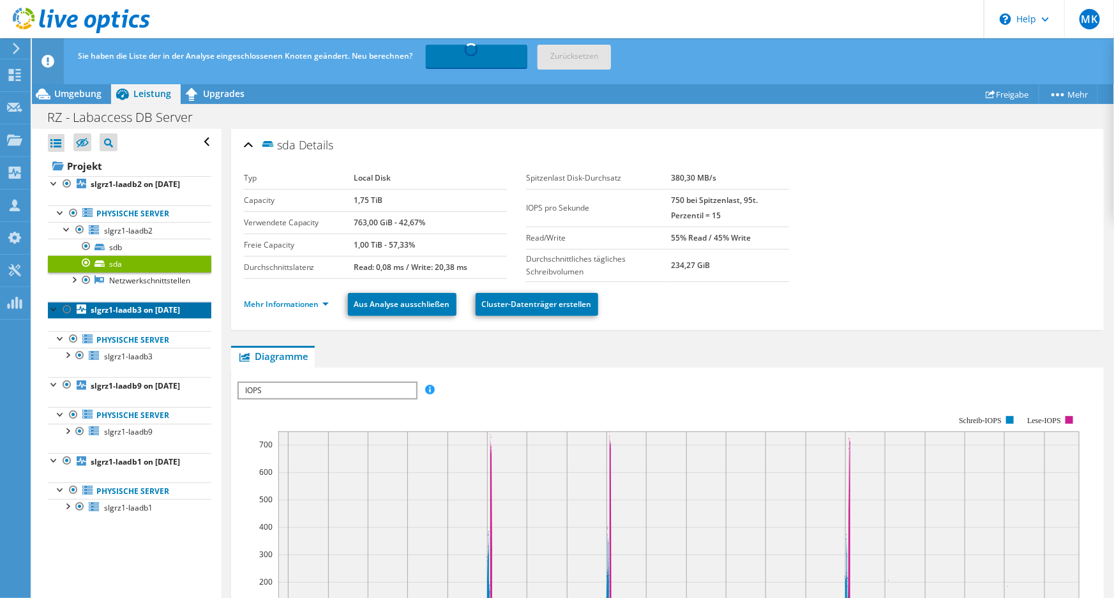
click at [136, 316] on b "slgrz1-laadb3 on [DATE]" at bounding box center [135, 310] width 89 height 11
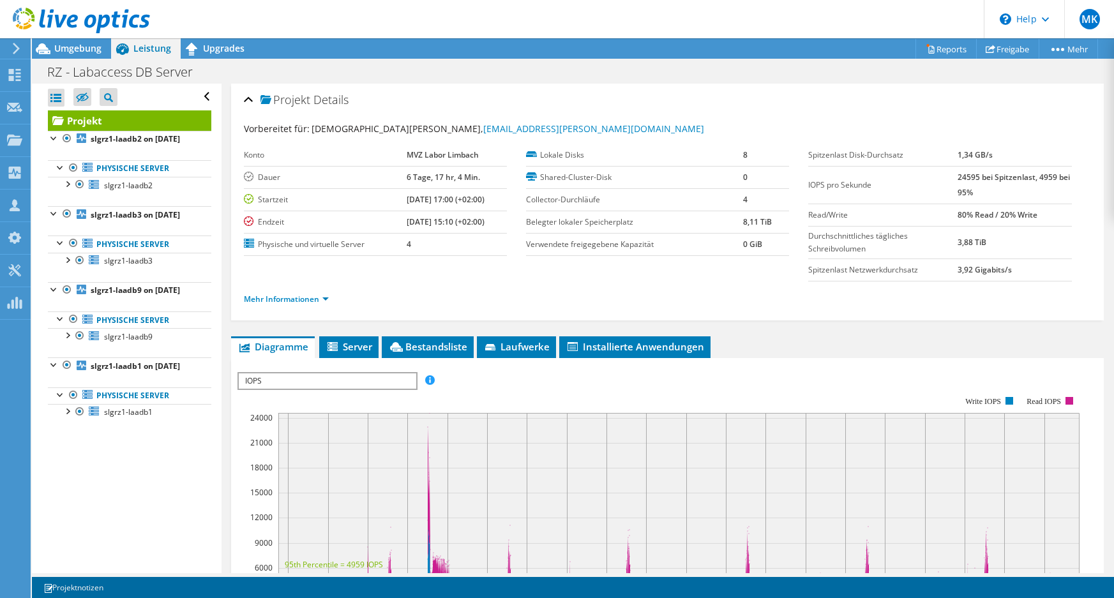
click at [122, 220] on b "slgrz1-laadb3 on 8/15/2025" at bounding box center [135, 214] width 89 height 11
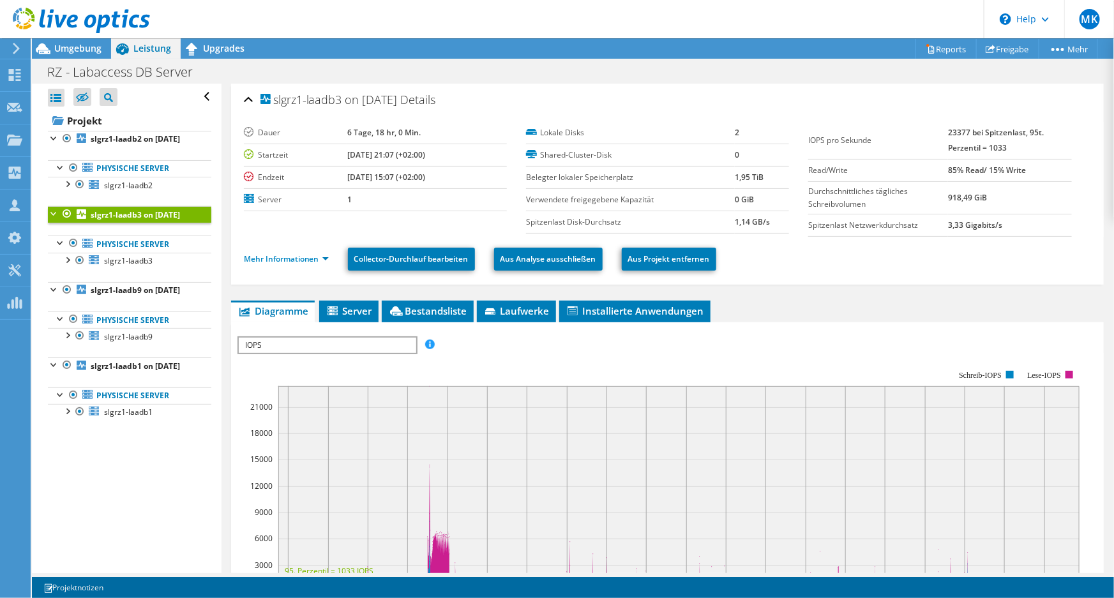
drag, startPoint x: 342, startPoint y: 99, endPoint x: 275, endPoint y: 99, distance: 66.4
click at [275, 99] on span "slgrz1-laadb3 on [DATE]" at bounding box center [329, 100] width 137 height 13
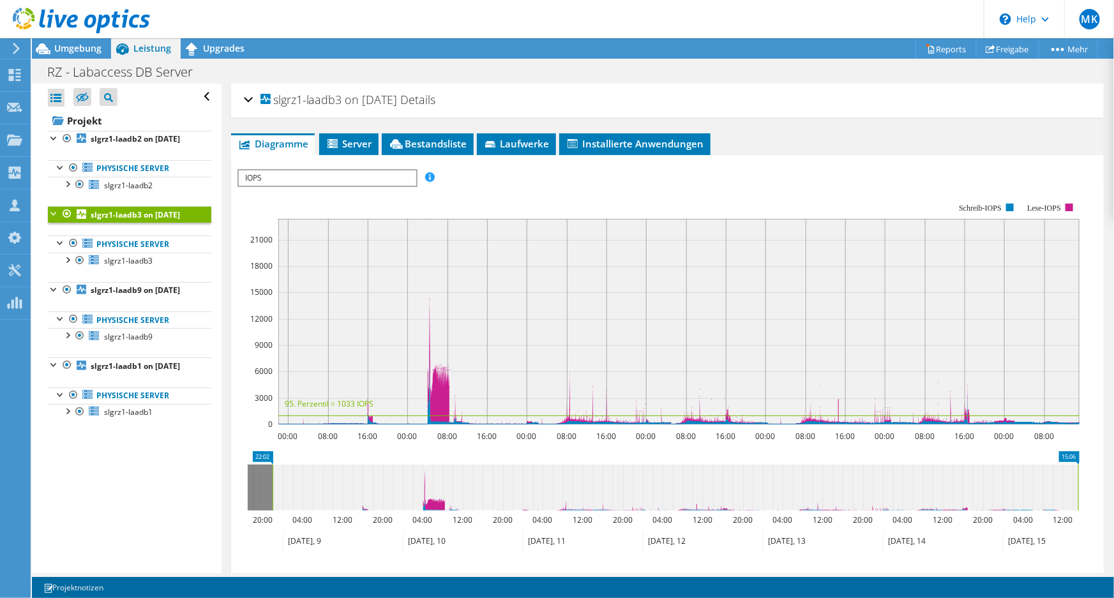
copy span "slgrz1-laadb3"
click at [395, 172] on span "IOPS" at bounding box center [327, 178] width 177 height 15
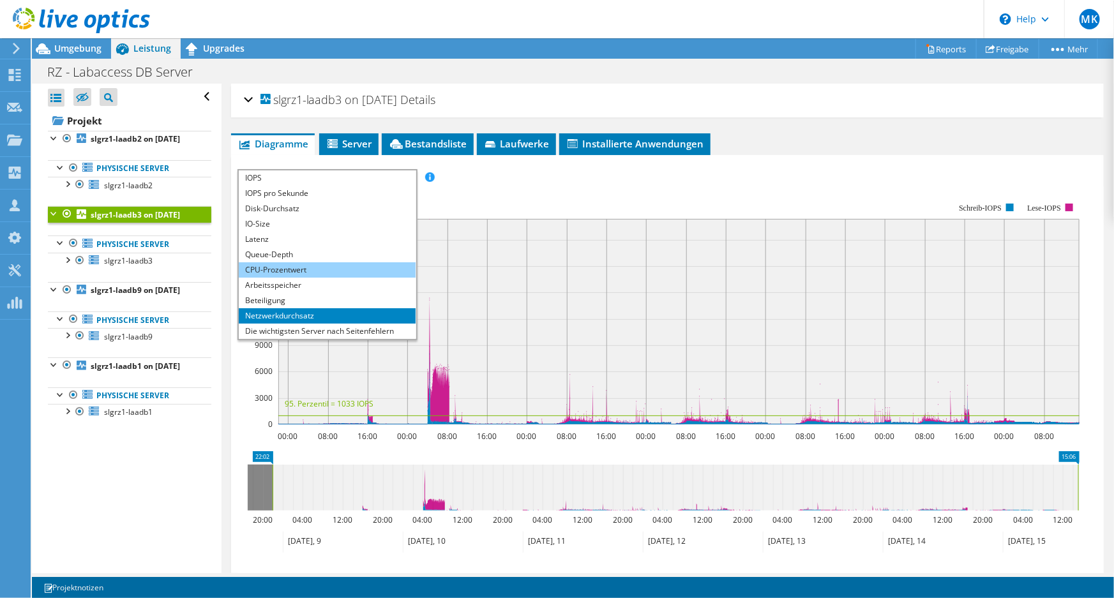
click at [338, 268] on li "CPU-Prozentwert" at bounding box center [327, 269] width 177 height 15
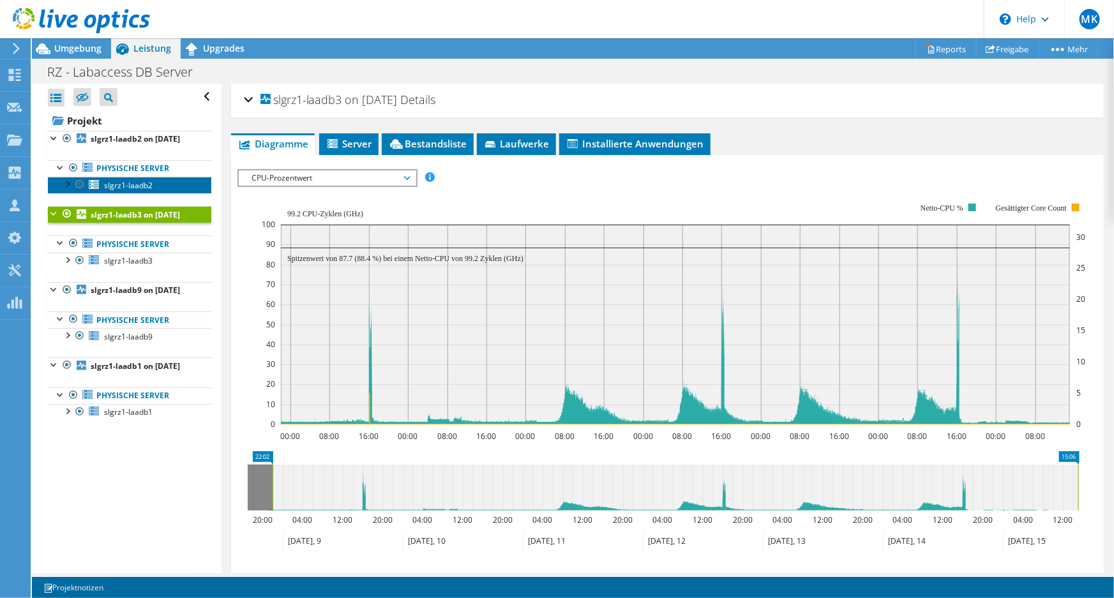
click at [135, 190] on link "slgrz1-laadb2" at bounding box center [130, 185] width 164 height 17
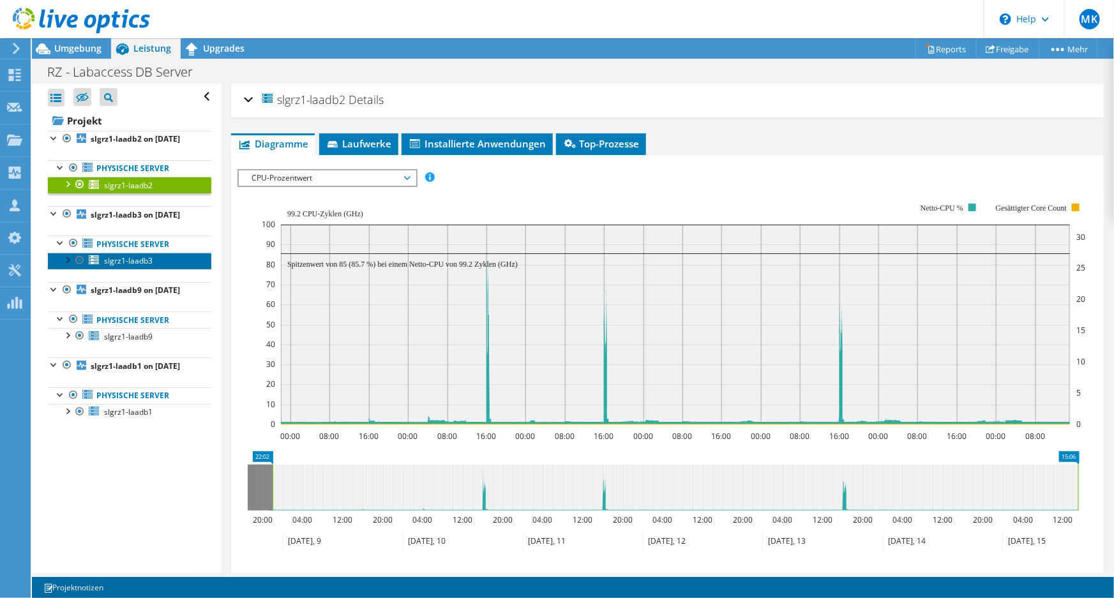
click at [144, 266] on span "slgrz1-laadb3" at bounding box center [128, 260] width 49 height 11
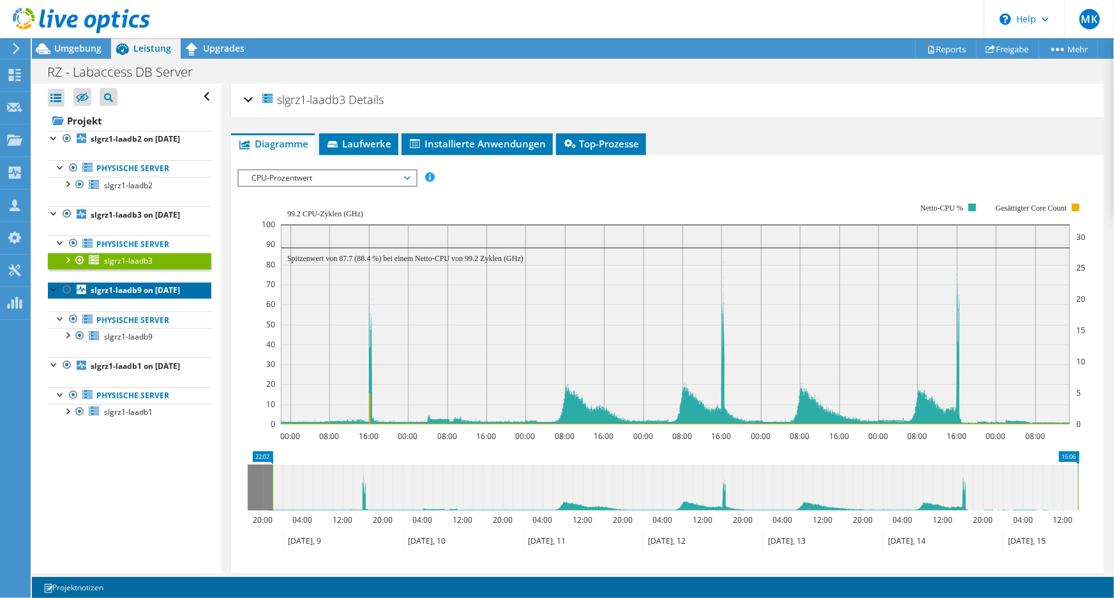
click at [119, 296] on b "slgrz1-laadb9 on [DATE]" at bounding box center [135, 290] width 89 height 11
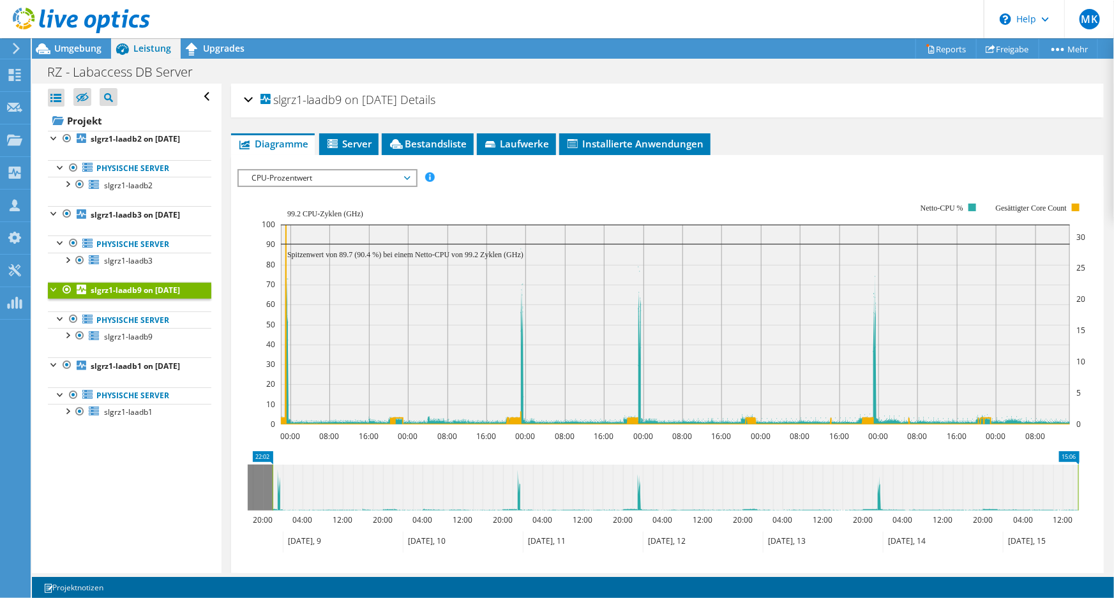
click at [56, 295] on div at bounding box center [54, 288] width 13 height 13
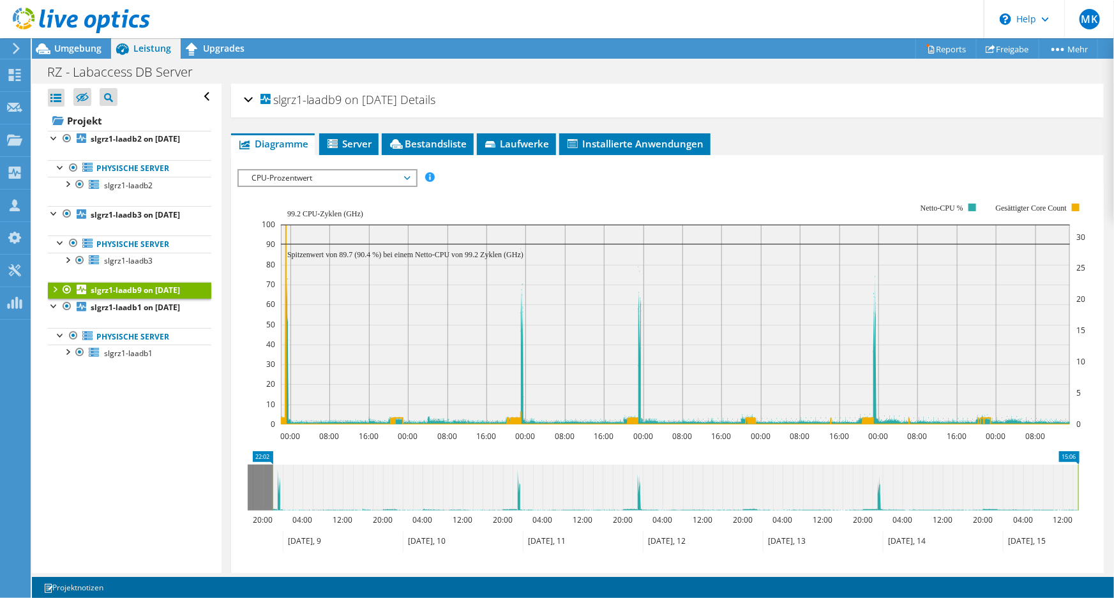
click at [56, 295] on div at bounding box center [54, 288] width 13 height 13
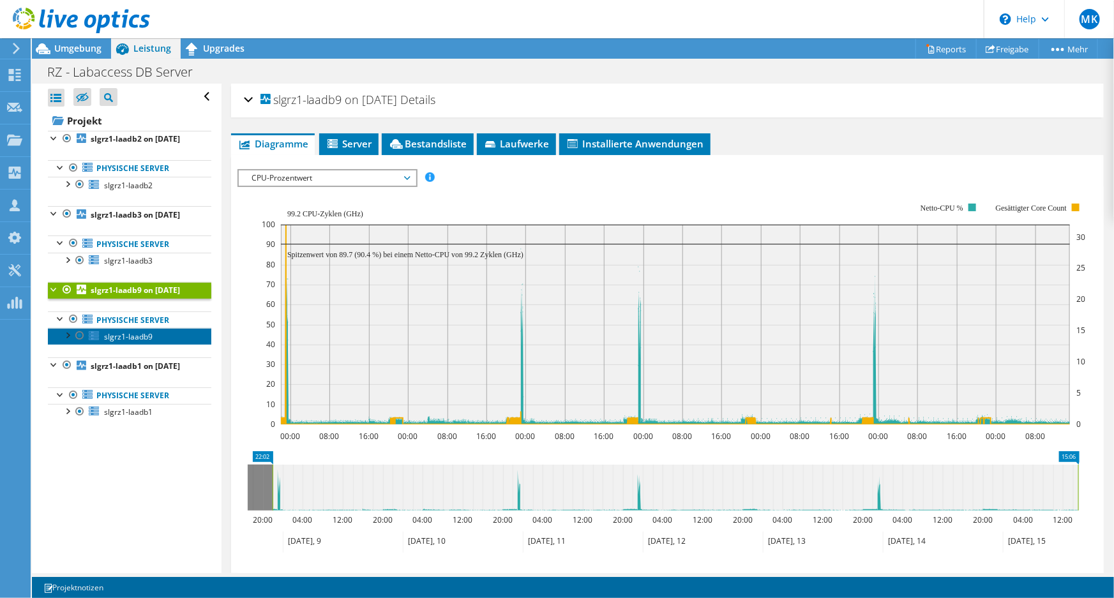
click at [132, 342] on span "slgrz1-laadb9" at bounding box center [128, 336] width 49 height 11
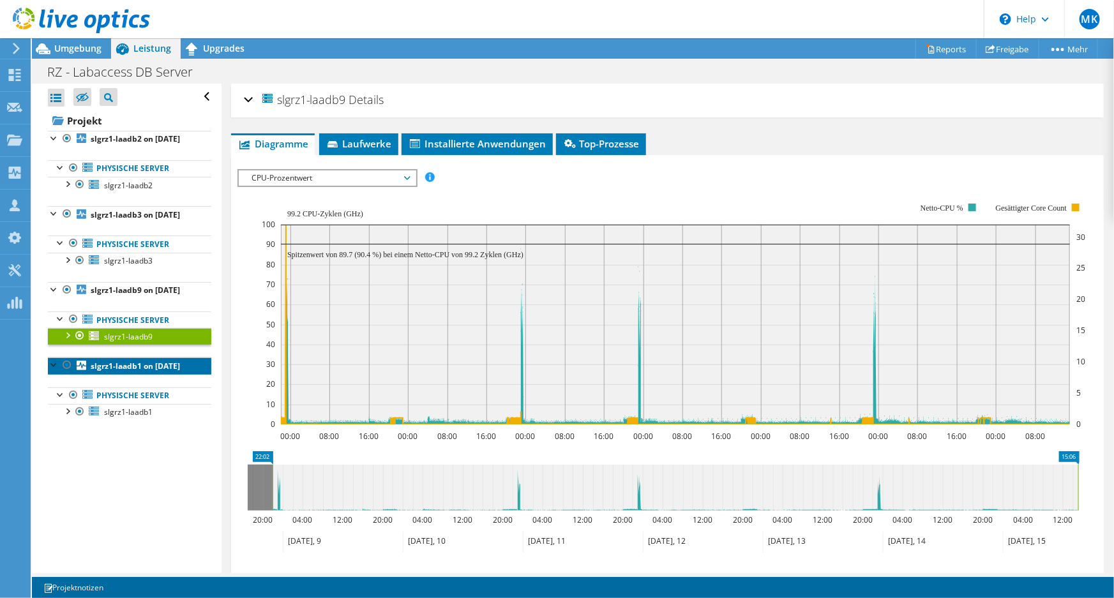
click at [119, 372] on b "slgrz1-laadb1 on [DATE]" at bounding box center [135, 366] width 89 height 11
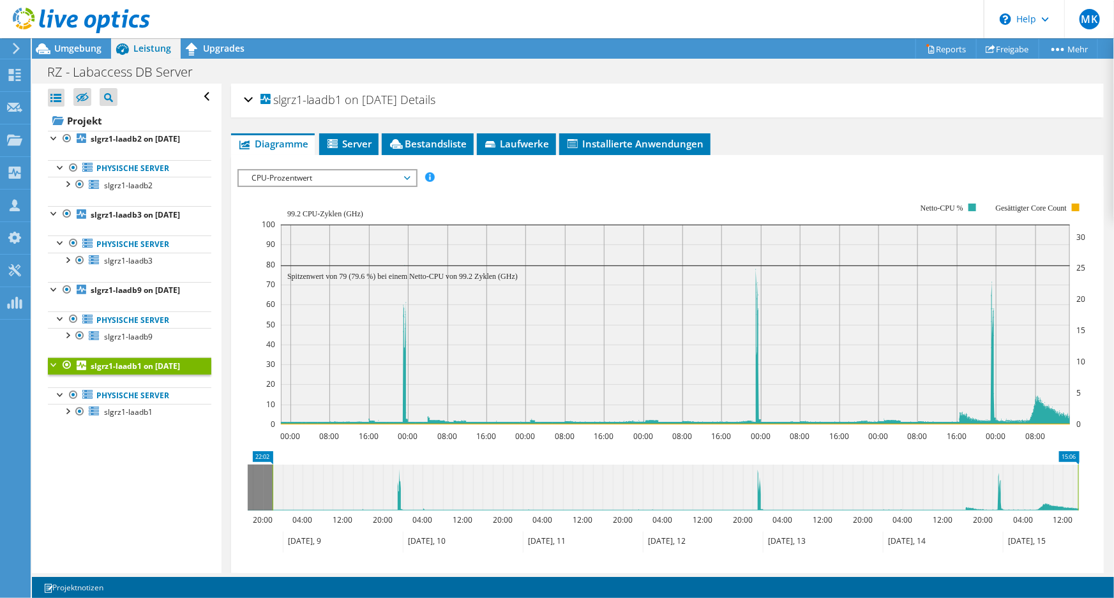
drag, startPoint x: 343, startPoint y: 98, endPoint x: 273, endPoint y: 96, distance: 69.7
click at [273, 96] on span "slgrz1-laadb1 on [DATE]" at bounding box center [329, 100] width 137 height 13
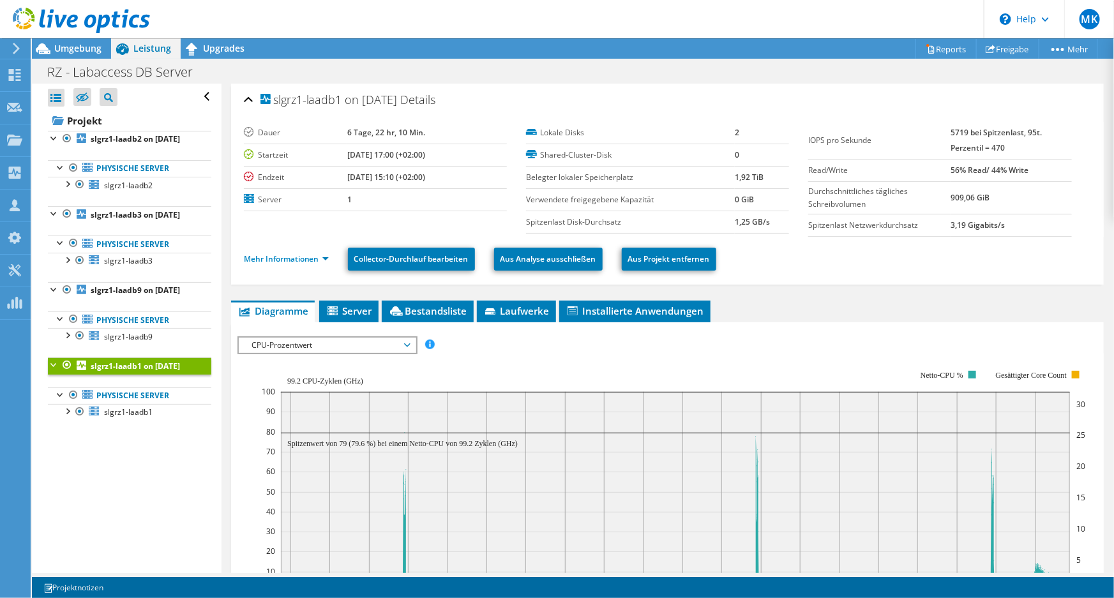
copy span "slgrz1-laadb1"
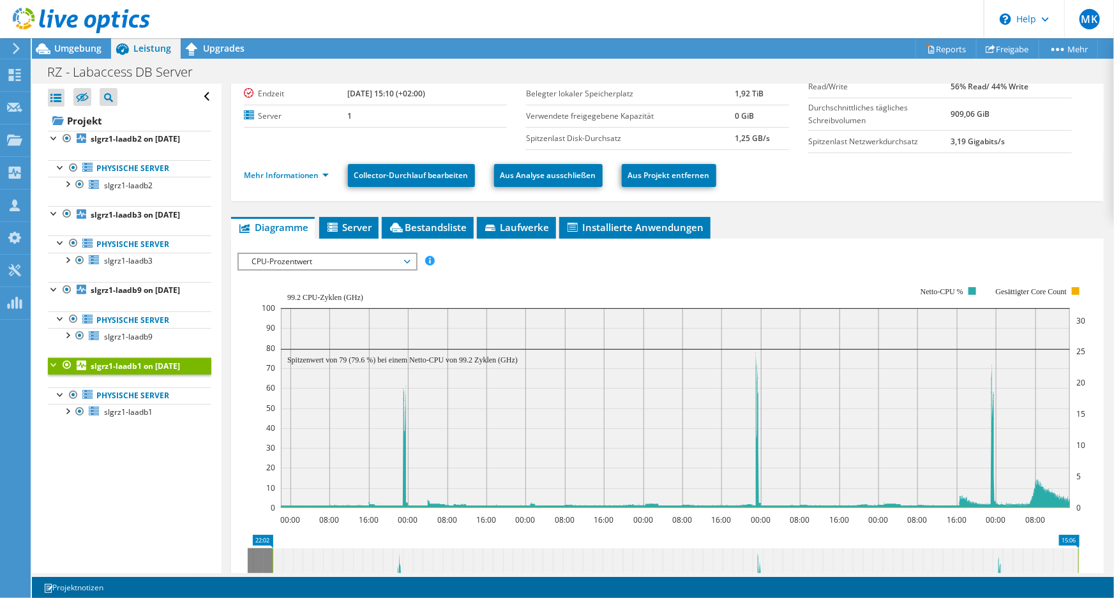
scroll to position [174, 0]
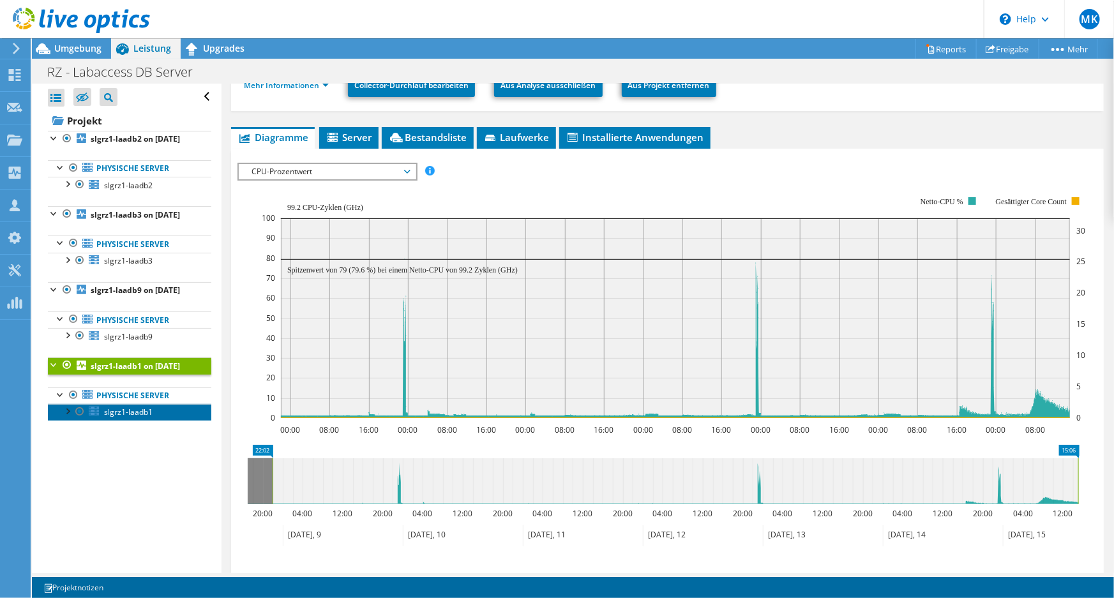
click at [139, 418] on span "slgrz1-laadb1" at bounding box center [128, 412] width 49 height 11
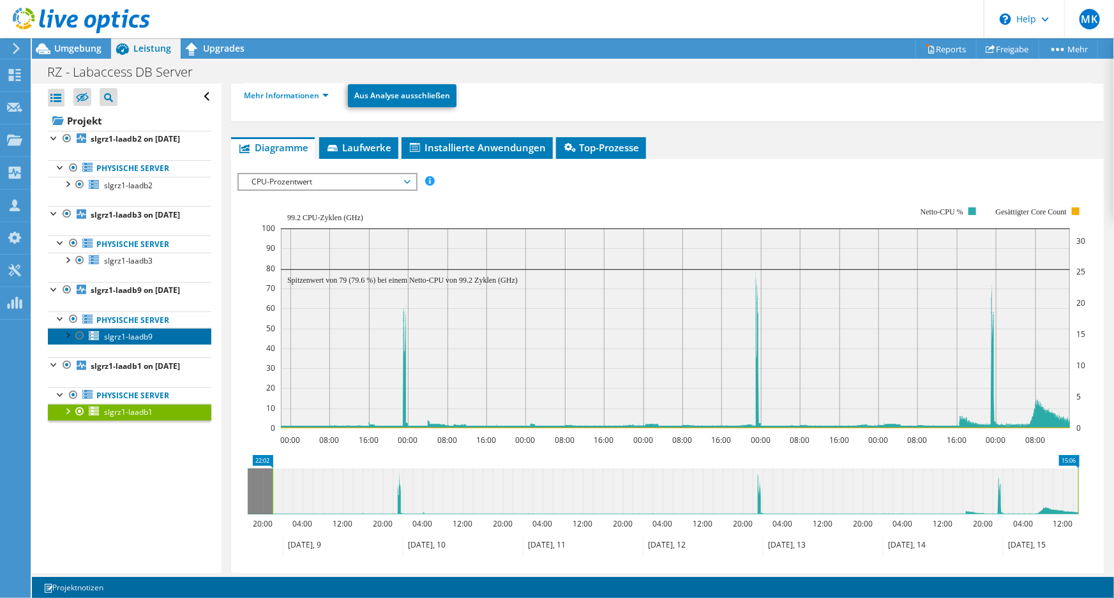
click at [144, 342] on span "slgrz1-laadb9" at bounding box center [128, 336] width 49 height 11
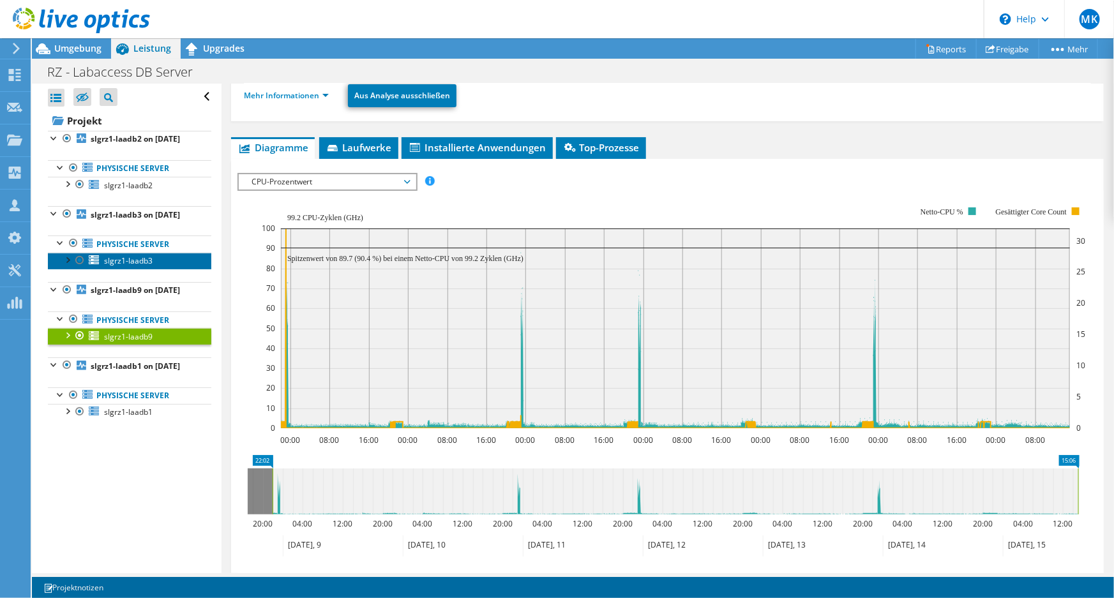
click at [138, 266] on span "slgrz1-laadb3" at bounding box center [128, 260] width 49 height 11
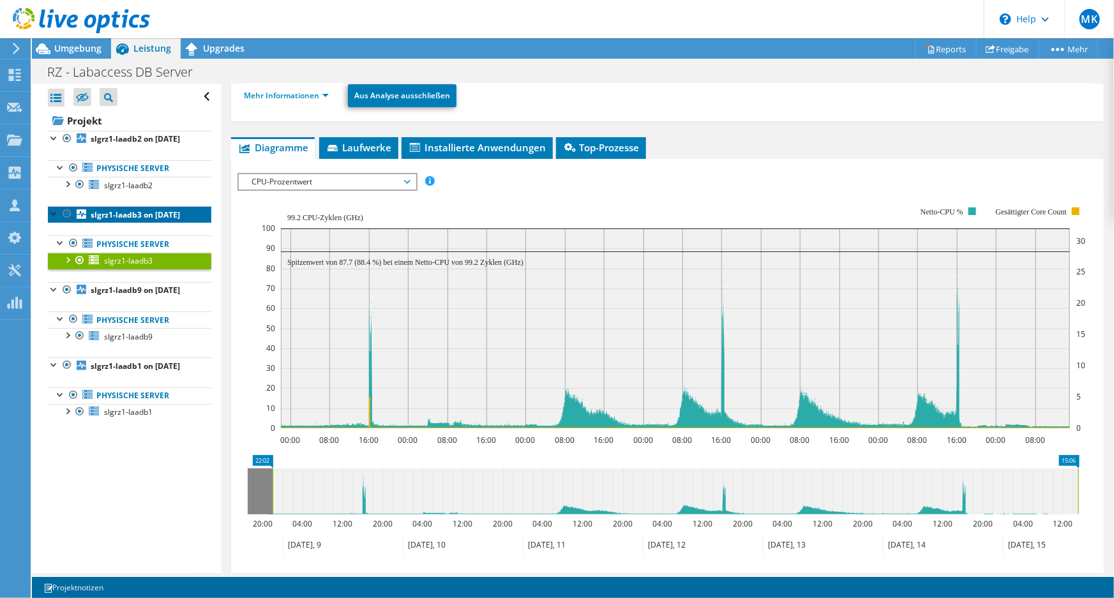
click at [127, 220] on b "slgrz1-laadb3 on [DATE]" at bounding box center [135, 214] width 89 height 11
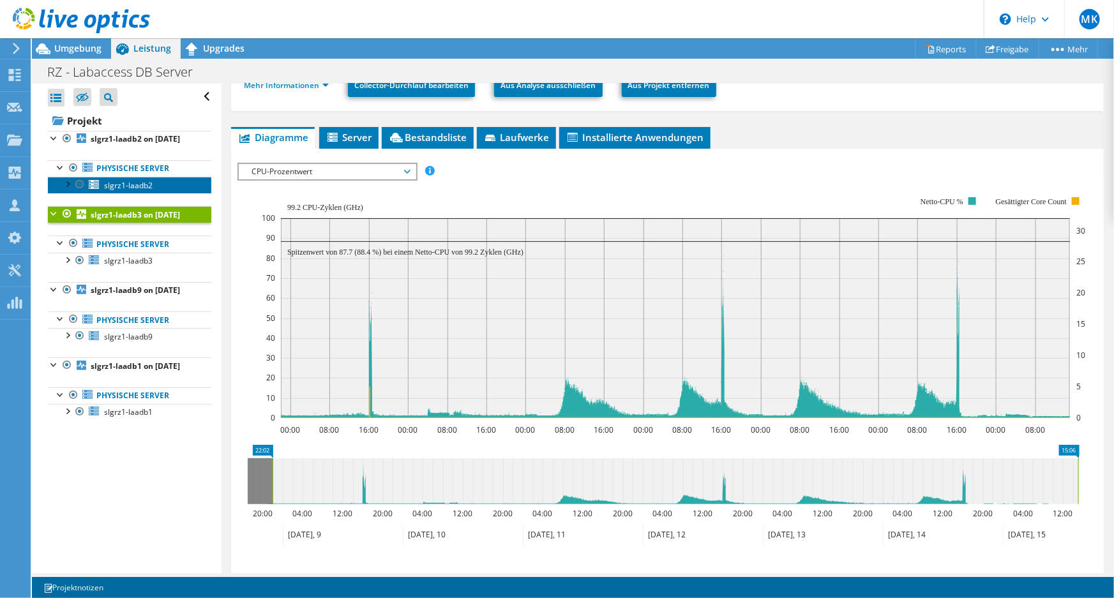
click at [126, 191] on span "slgrz1-laadb2" at bounding box center [128, 185] width 49 height 11
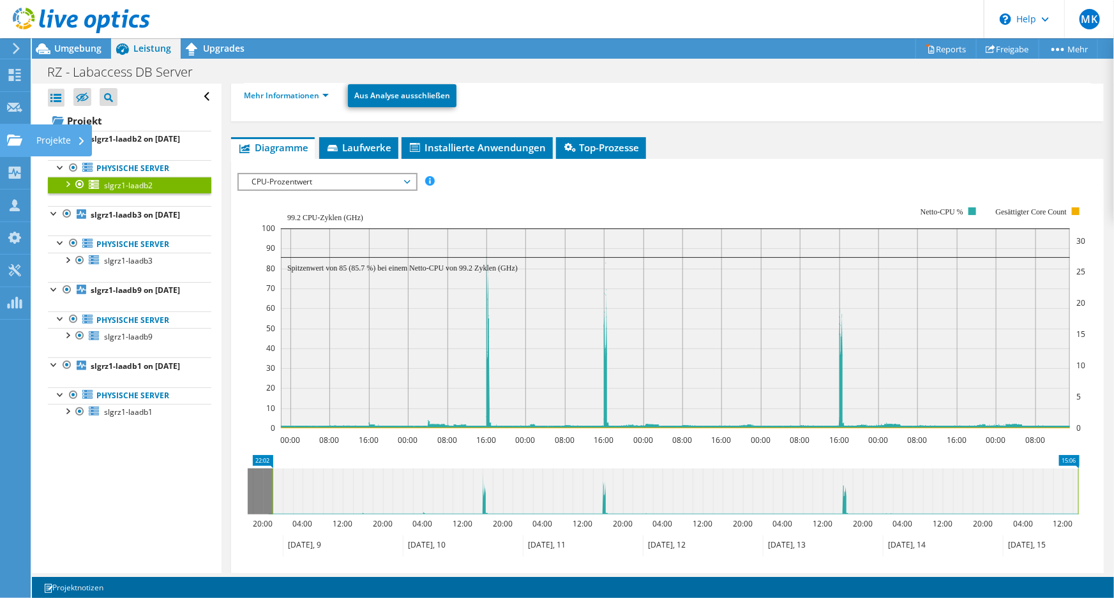
click at [38, 135] on div "Projekte" at bounding box center [61, 141] width 62 height 32
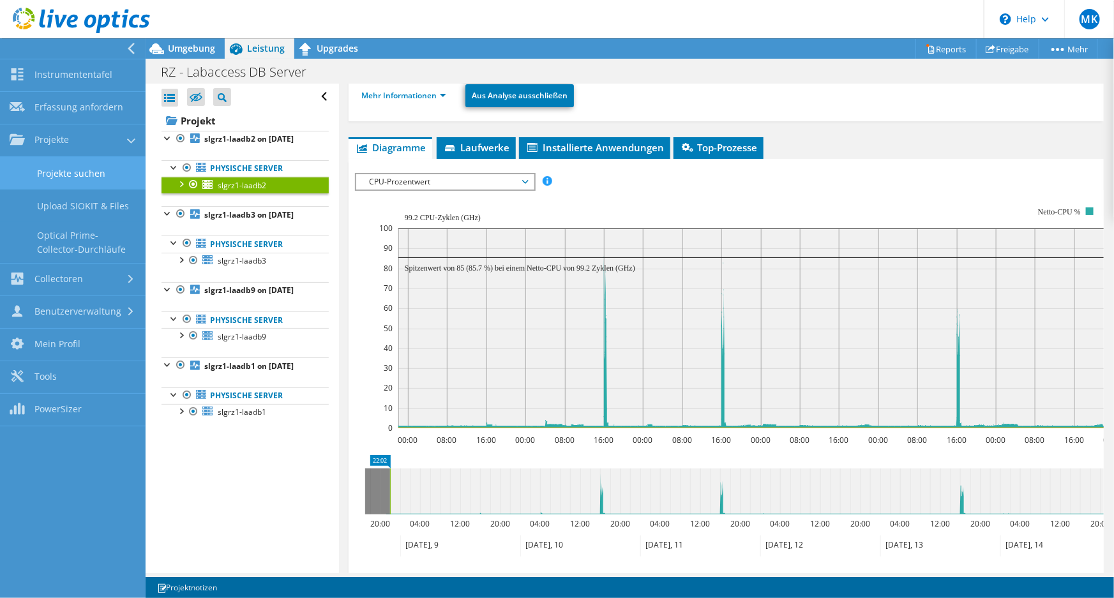
click at [82, 183] on link "Projekte suchen" at bounding box center [73, 173] width 146 height 33
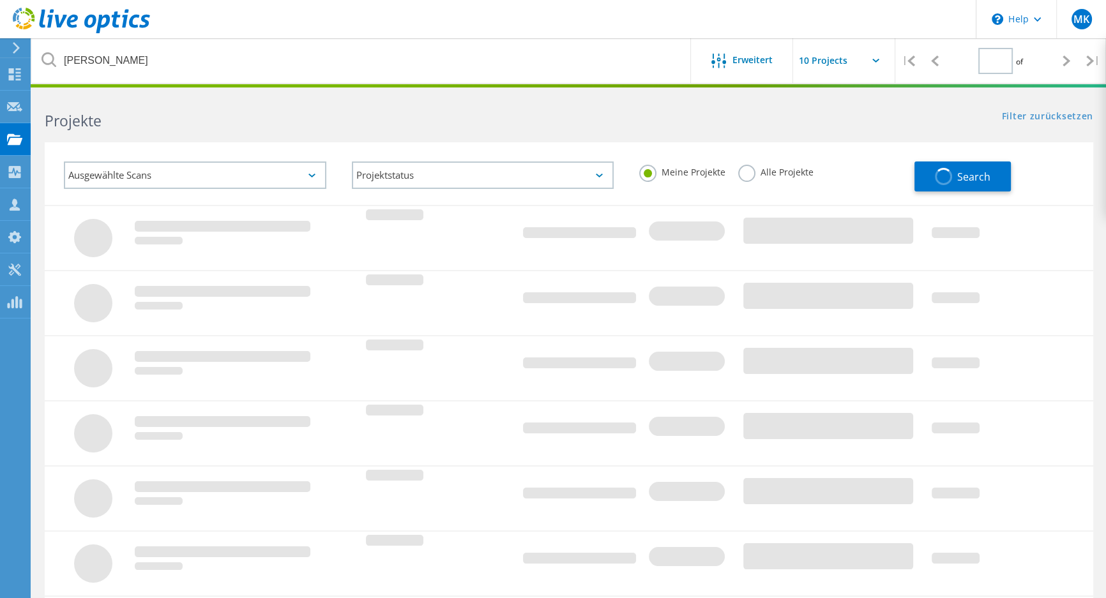
type input "1"
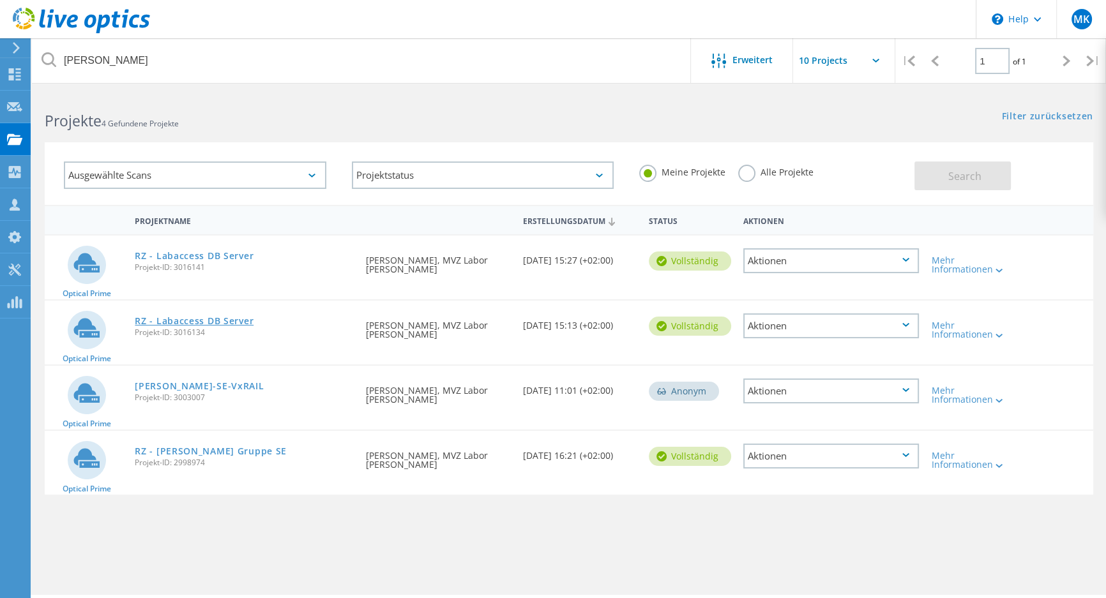
click at [219, 323] on link "RZ - Labaccess DB Server" at bounding box center [194, 321] width 119 height 9
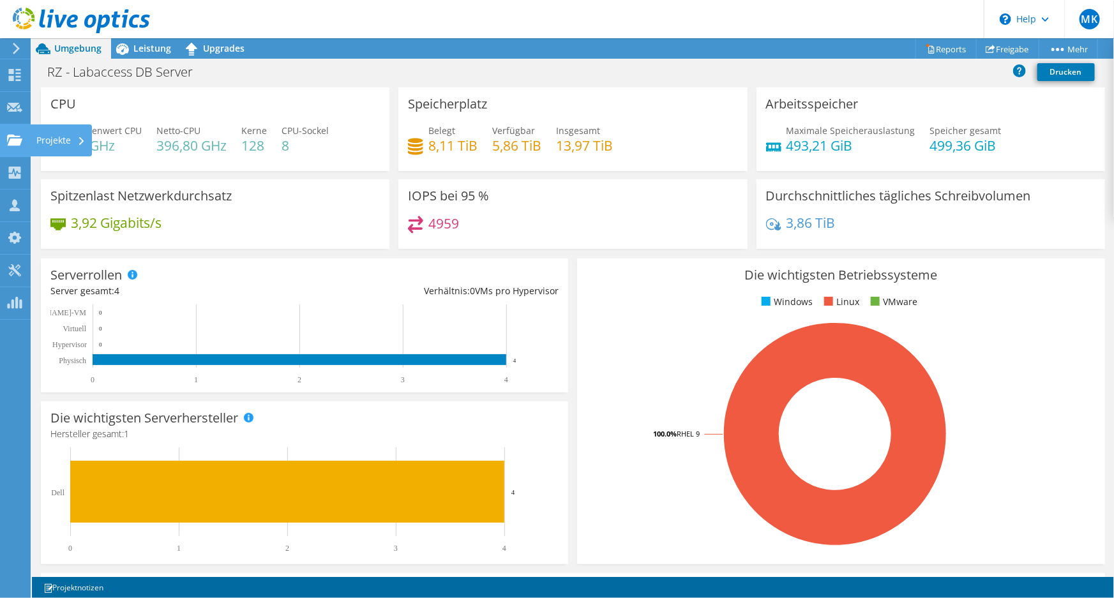
click at [15, 140] on use at bounding box center [14, 139] width 15 height 11
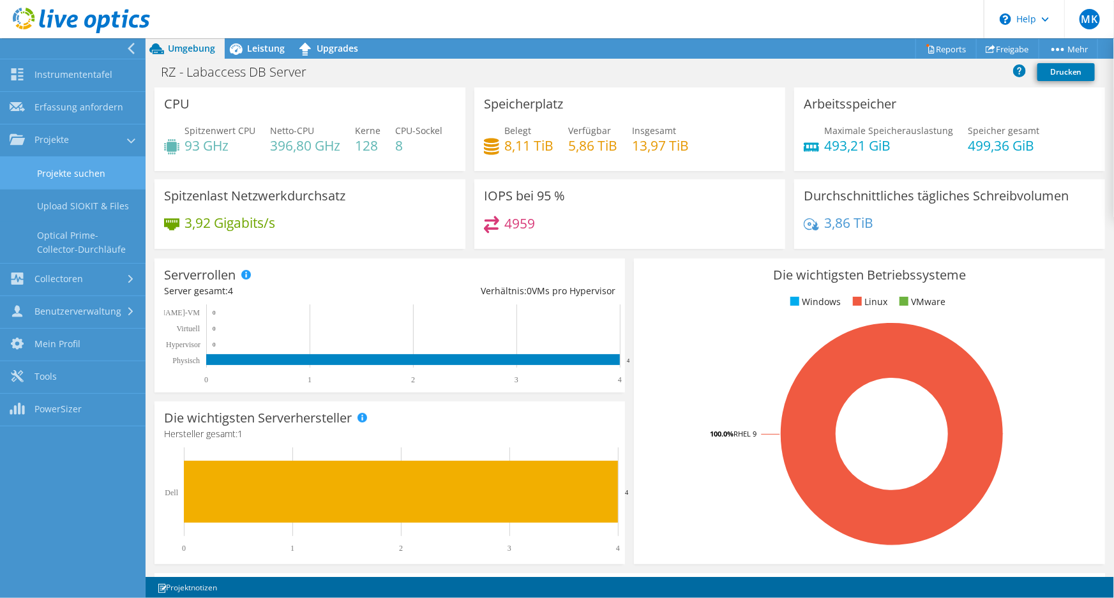
click at [79, 173] on link "Projekte suchen" at bounding box center [73, 173] width 146 height 33
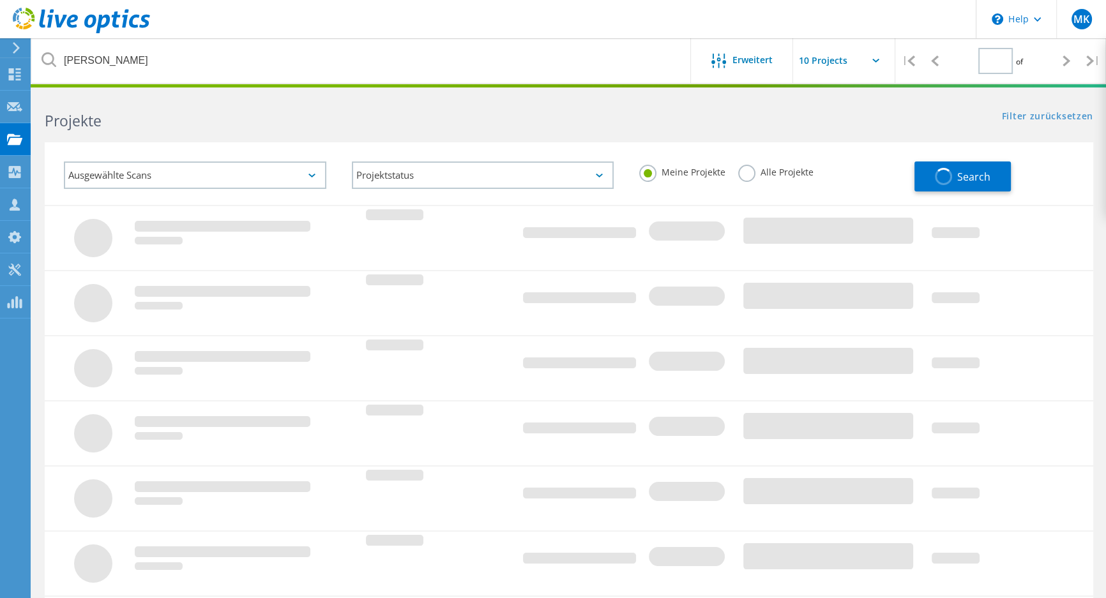
type input "1"
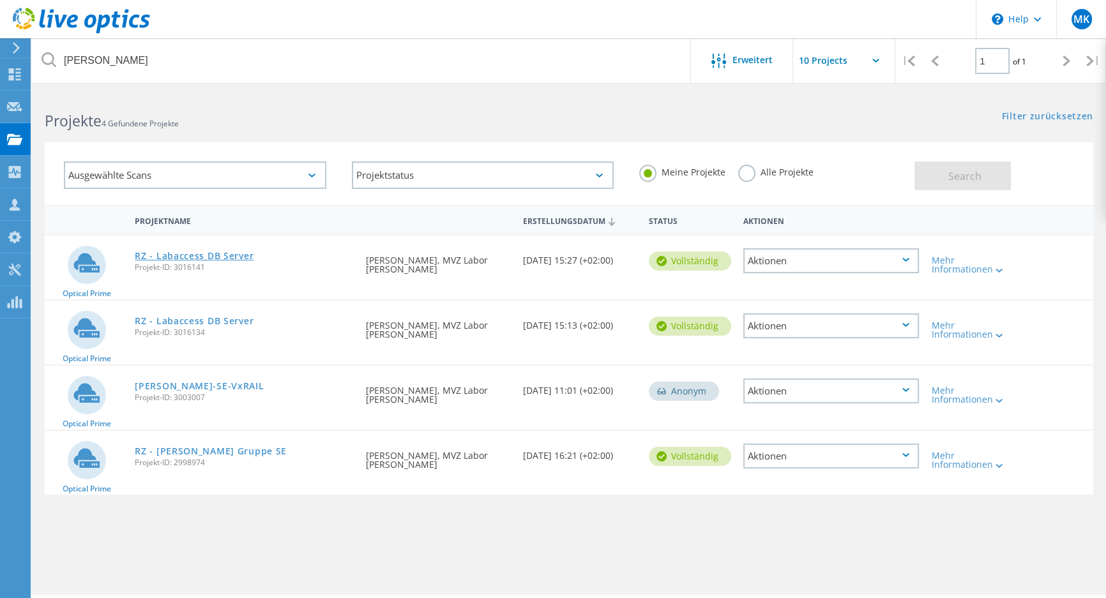
click at [222, 254] on link "RZ - Labaccess DB Server" at bounding box center [194, 256] width 119 height 9
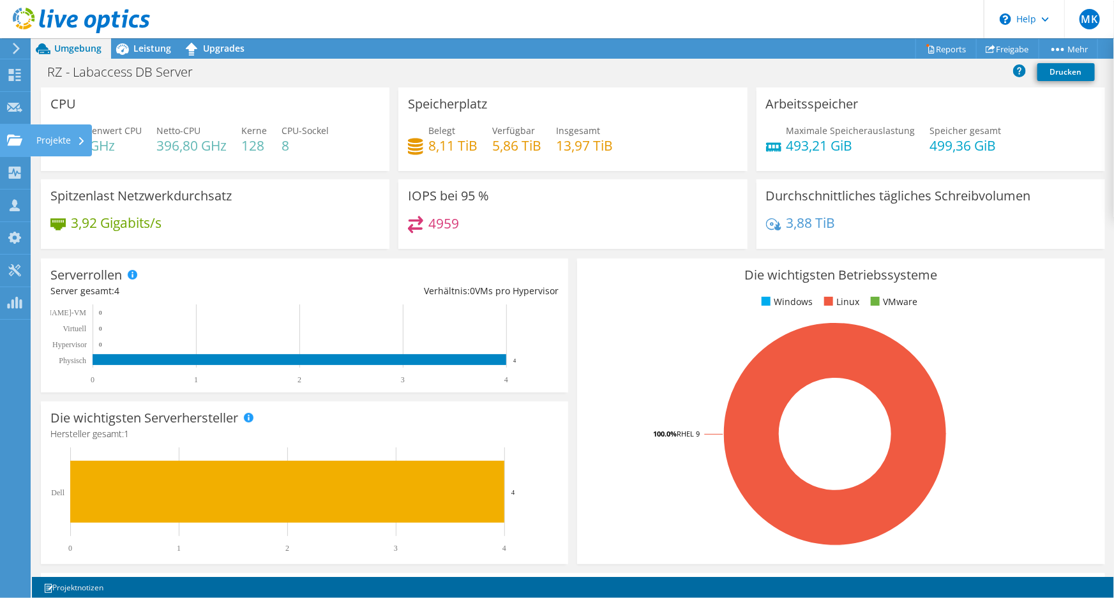
click at [20, 134] on icon at bounding box center [14, 140] width 15 height 12
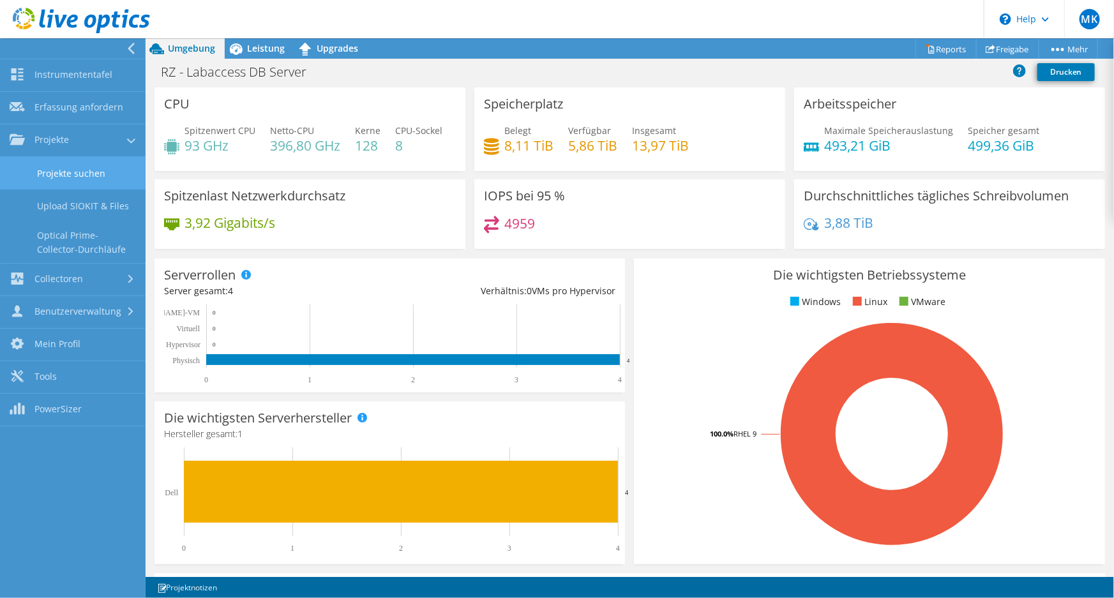
click at [77, 174] on link "Projekte suchen" at bounding box center [73, 173] width 146 height 33
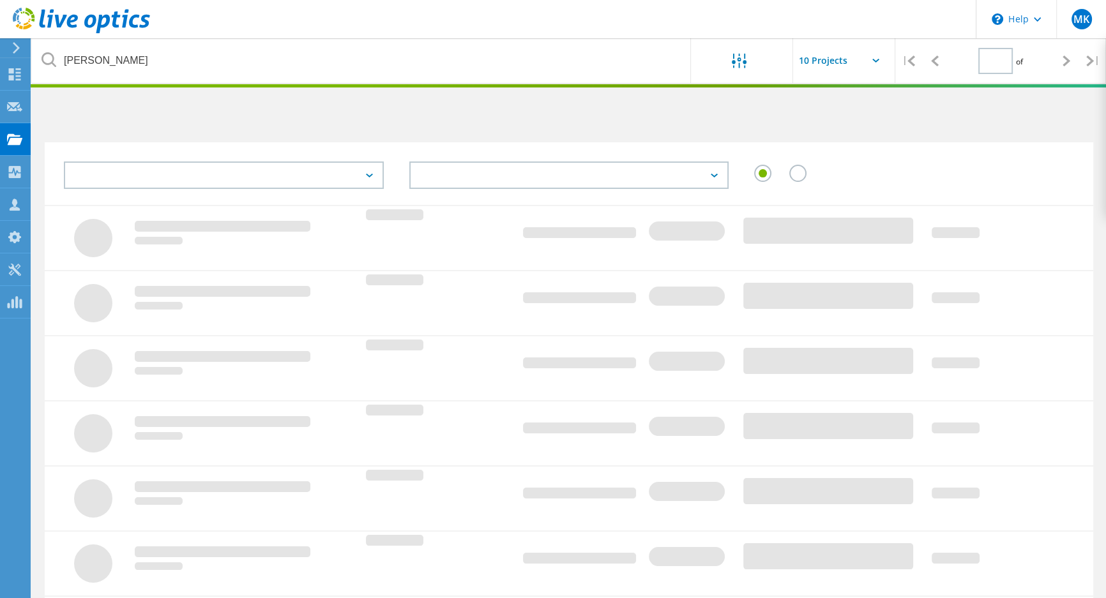
type input "1"
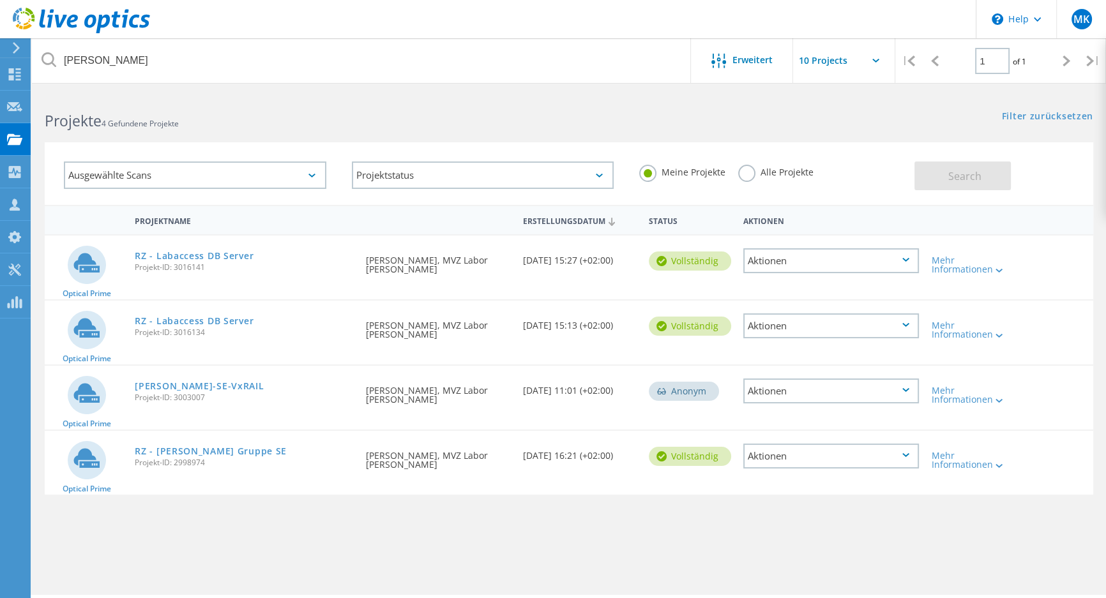
drag, startPoint x: 208, startPoint y: 268, endPoint x: 133, endPoint y: 266, distance: 74.1
click at [133, 266] on div "RZ - Labaccess DB Server Projekt-ID: 3016141" at bounding box center [243, 260] width 231 height 49
copy span "Projekt-ID: 3016141"
drag, startPoint x: 208, startPoint y: 331, endPoint x: 129, endPoint y: 332, distance: 78.6
click at [129, 332] on div "RZ - Labaccess DB Server Projekt-ID: 3016134" at bounding box center [243, 325] width 231 height 49
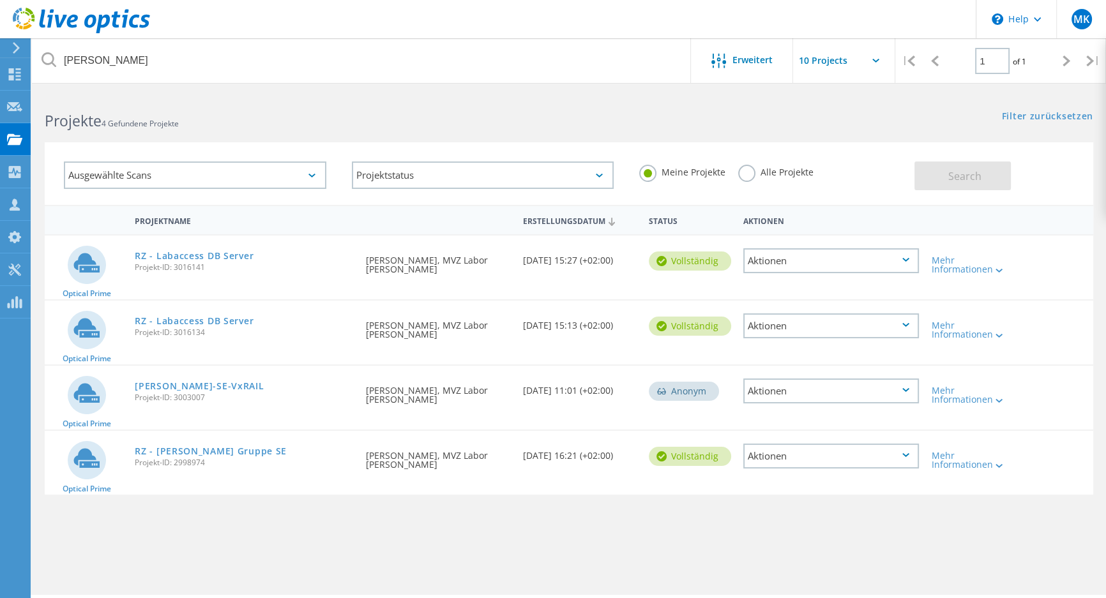
copy span "Projekt-ID: 3016134"
click at [224, 317] on link "RZ - Labaccess DB Server" at bounding box center [194, 321] width 119 height 9
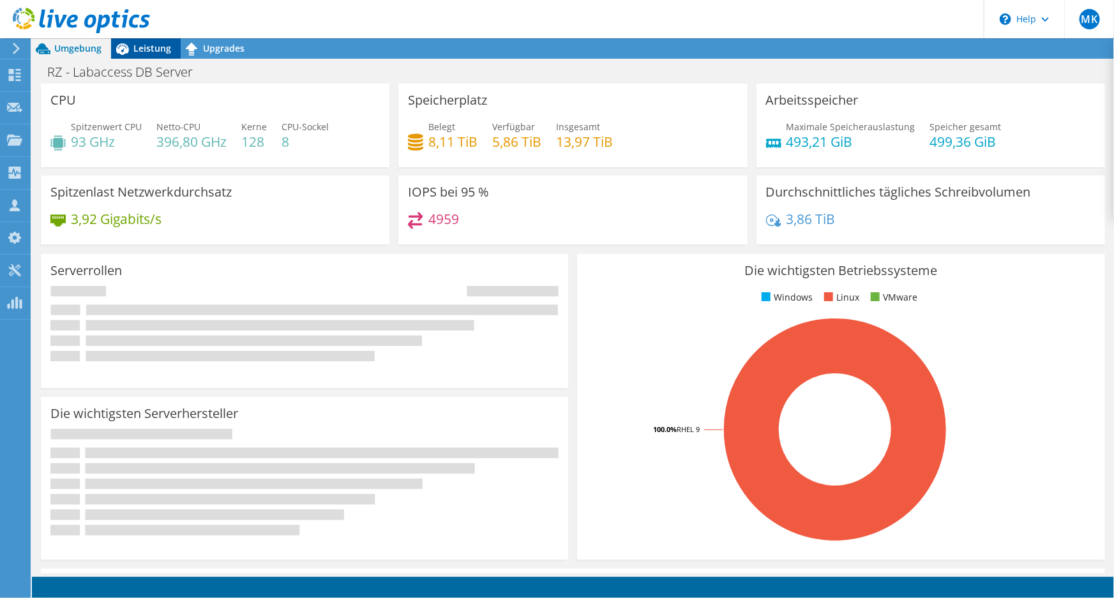
click at [175, 45] on div "Leistung" at bounding box center [146, 48] width 70 height 20
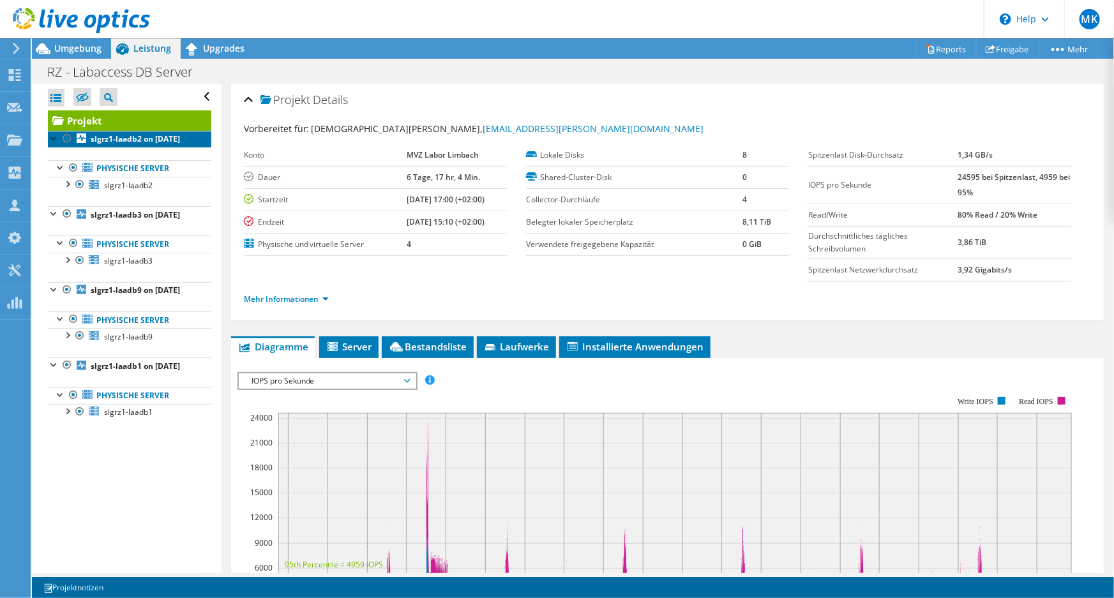
click at [139, 141] on b "slgrz1-laadb2 on [DATE]" at bounding box center [135, 138] width 89 height 11
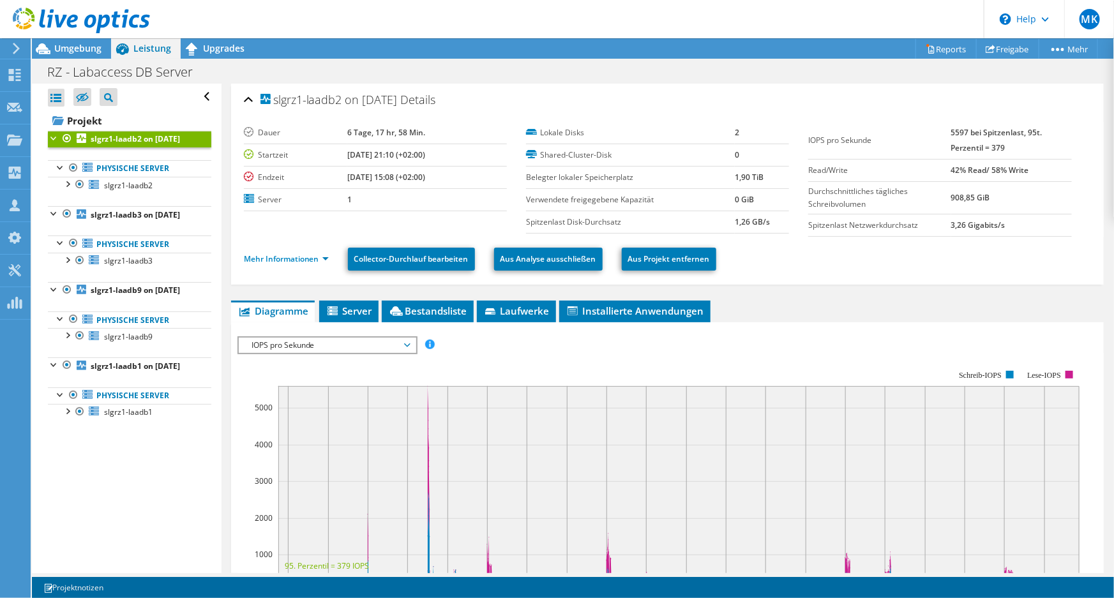
click at [353, 342] on span "IOPS pro Sekunde" at bounding box center [327, 345] width 164 height 15
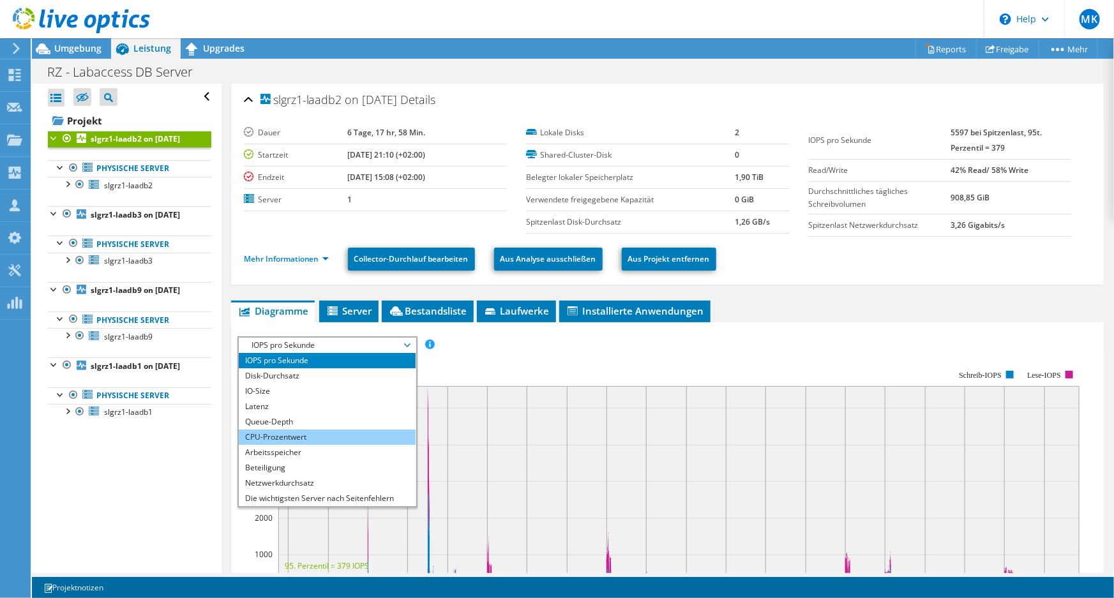
click at [305, 430] on li "CPU-Prozentwert" at bounding box center [327, 437] width 177 height 15
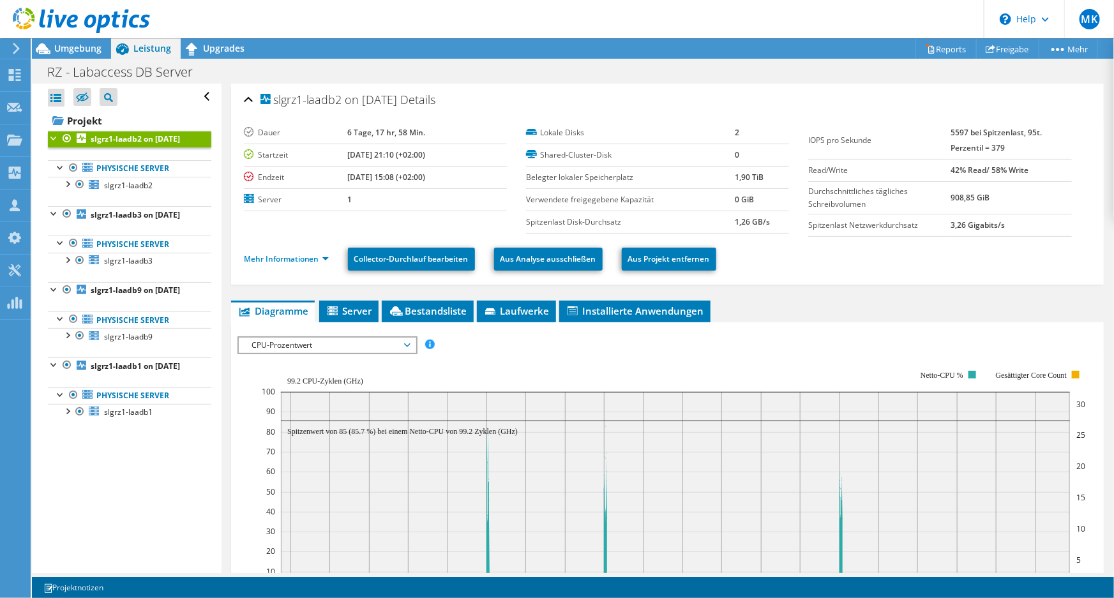
scroll to position [116, 0]
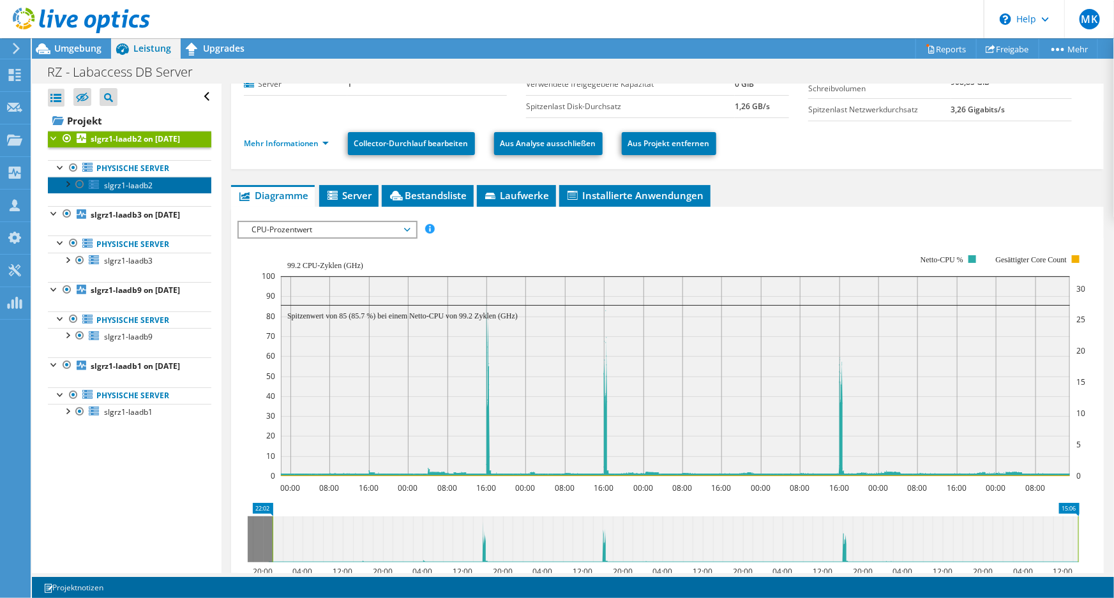
click at [139, 191] on span "slgrz1-laadb2" at bounding box center [128, 185] width 49 height 11
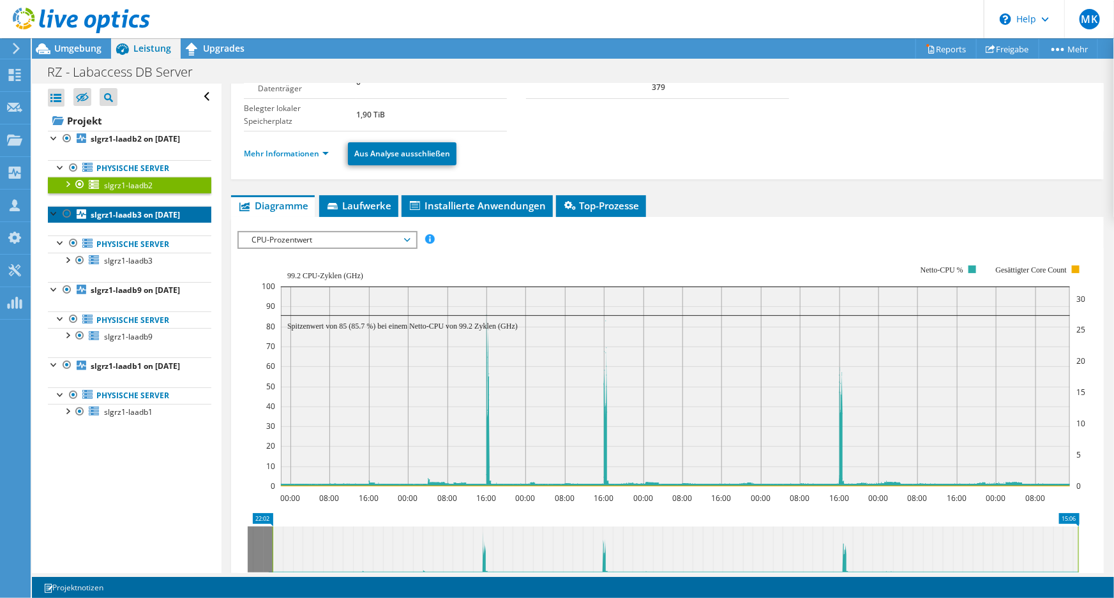
click at [125, 220] on b "slgrz1-laadb3 on 8/15/2025" at bounding box center [135, 214] width 89 height 11
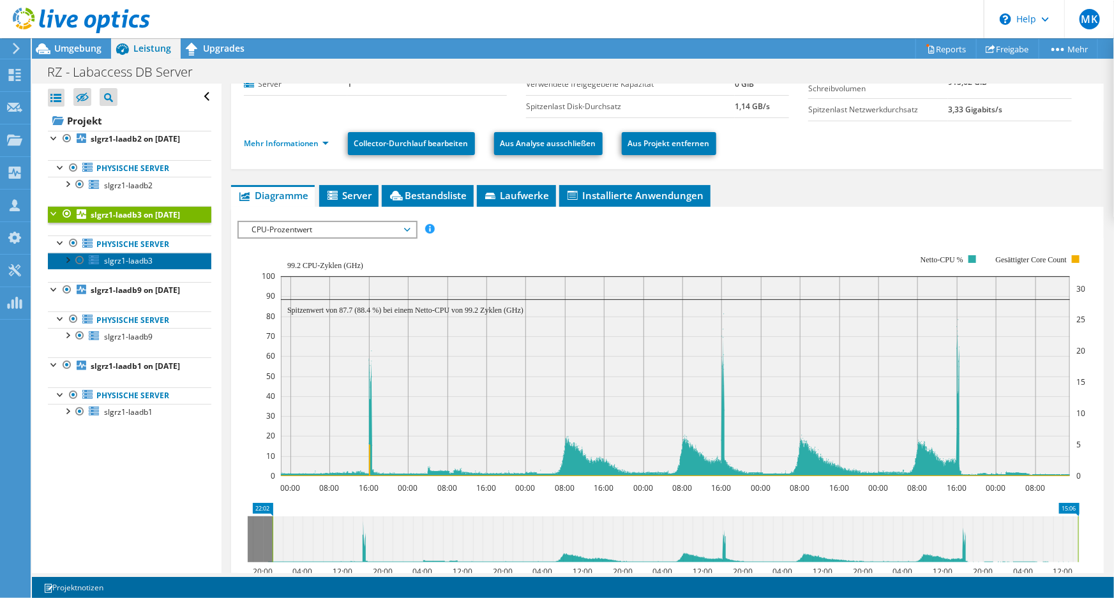
click at [123, 266] on span "slgrz1-laadb3" at bounding box center [128, 260] width 49 height 11
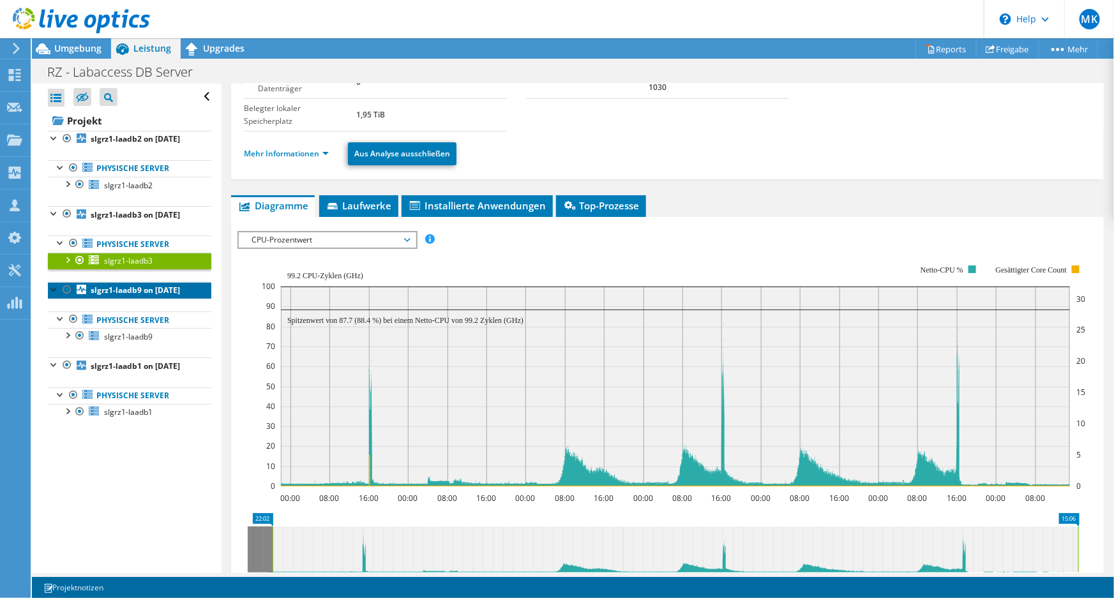
click at [110, 296] on b "slgrz1-laadb9 on [DATE]" at bounding box center [135, 290] width 89 height 11
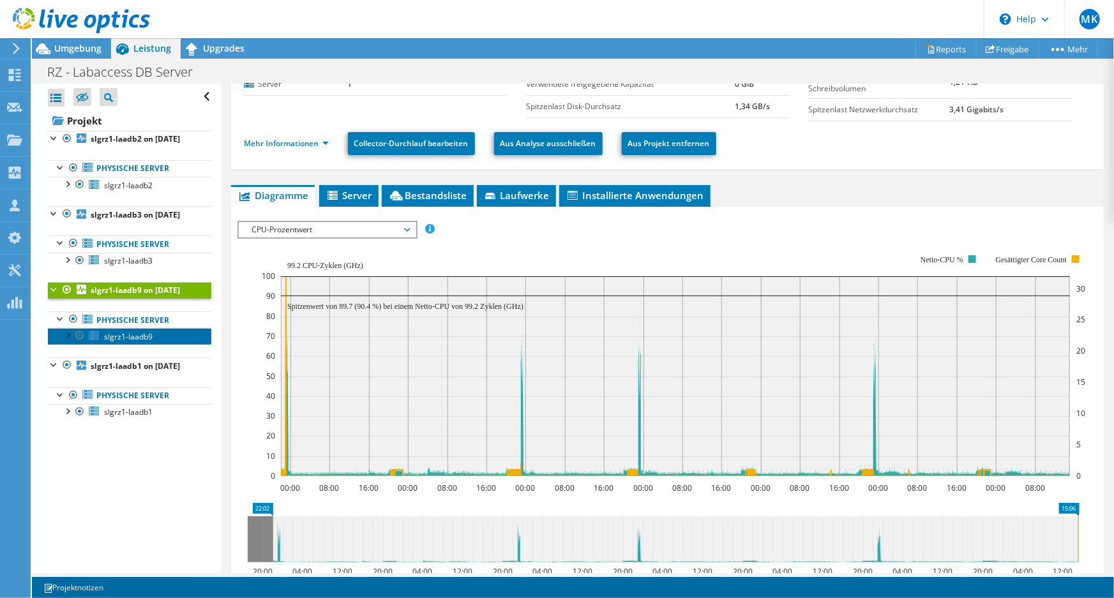
click at [121, 342] on span "slgrz1-laadb9" at bounding box center [128, 336] width 49 height 11
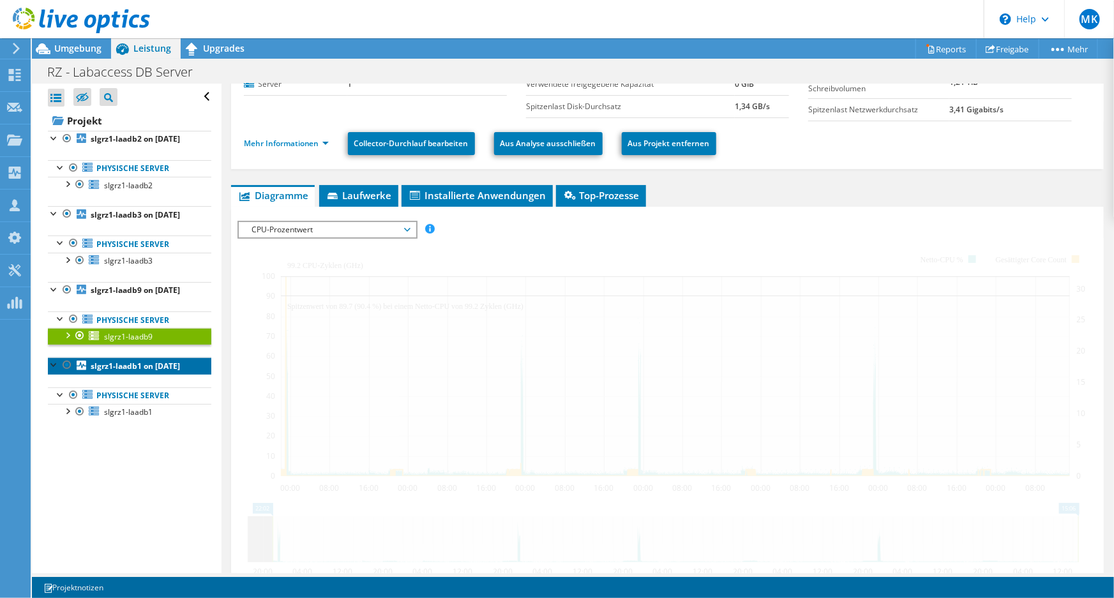
click at [137, 374] on link "slgrz1-laadb1 on [DATE]" at bounding box center [130, 366] width 164 height 17
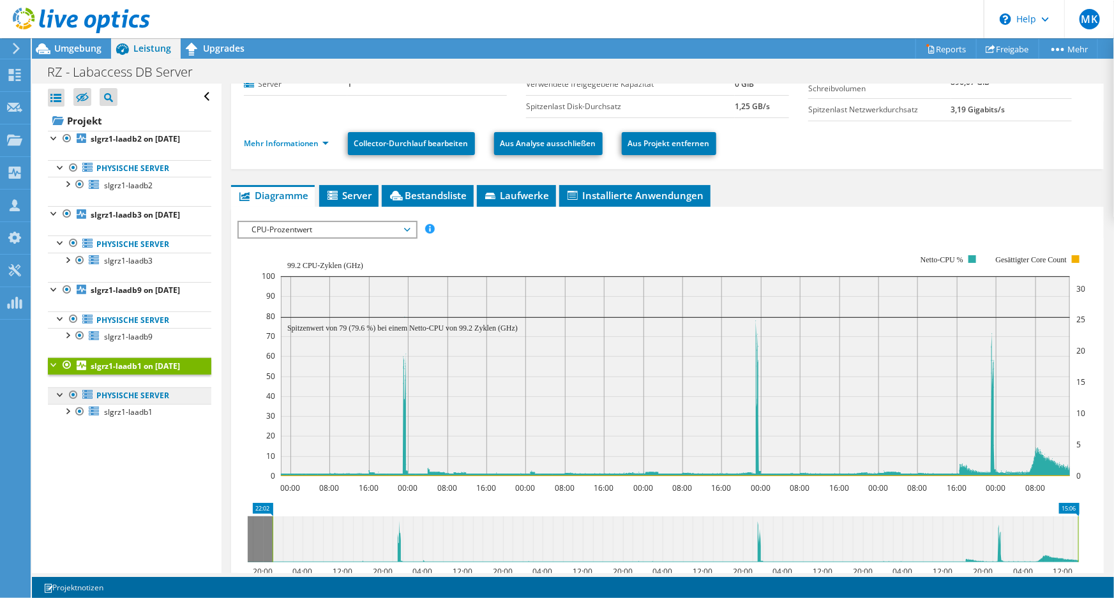
click at [128, 404] on link "Physische Server" at bounding box center [130, 396] width 164 height 17
click at [124, 421] on link "slgrz1-laadb1" at bounding box center [130, 412] width 164 height 17
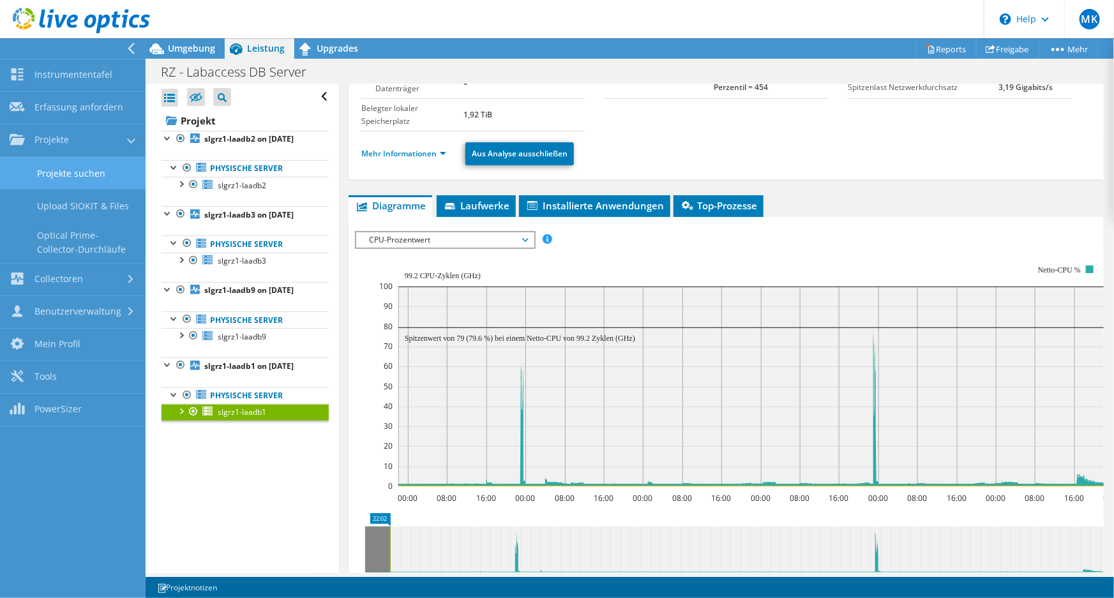
click at [98, 170] on link "Projekte suchen" at bounding box center [73, 173] width 146 height 33
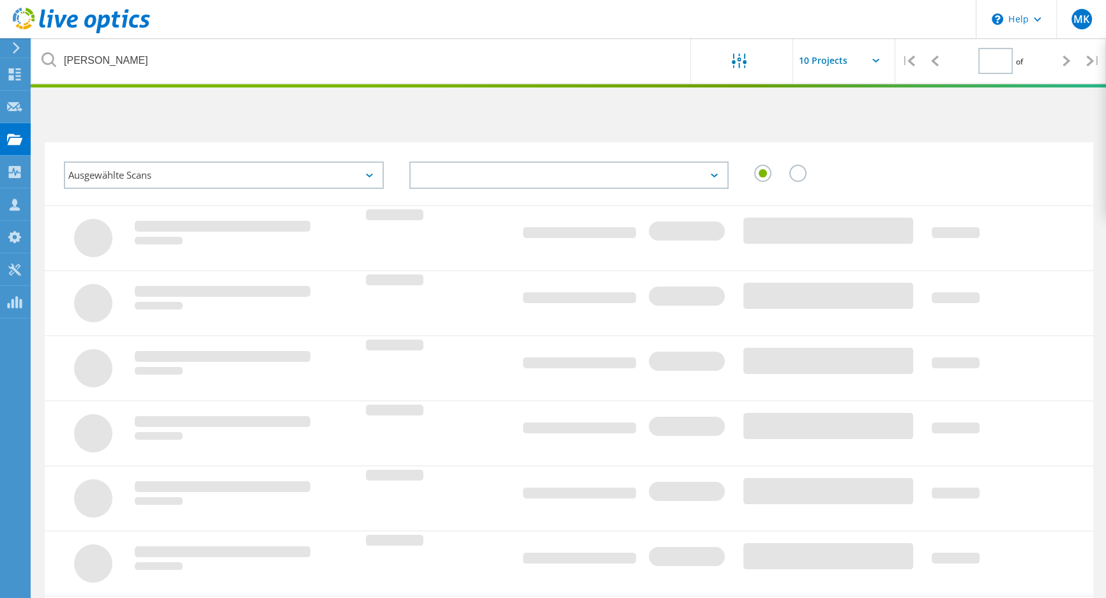
type input "1"
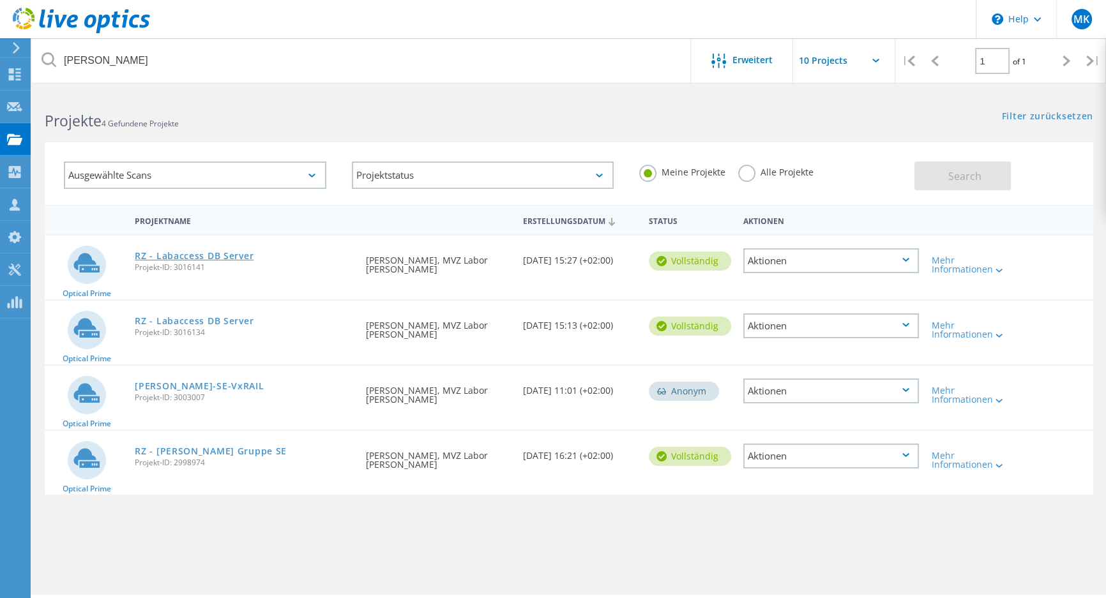
click at [197, 255] on link "RZ - Labaccess DB Server" at bounding box center [194, 256] width 119 height 9
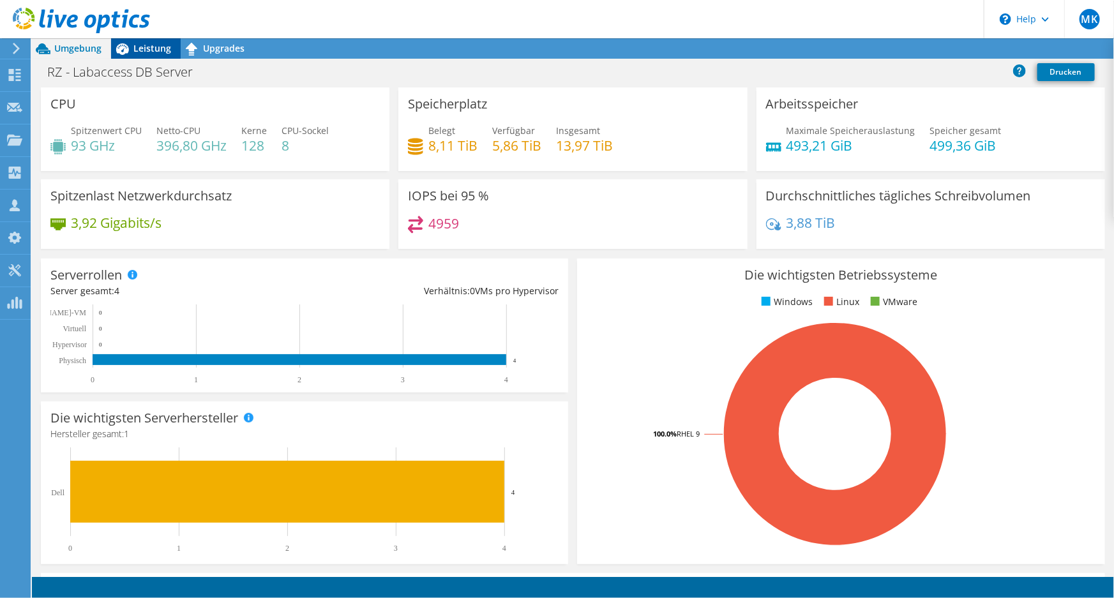
click at [159, 50] on span "Leistung" at bounding box center [152, 48] width 38 height 12
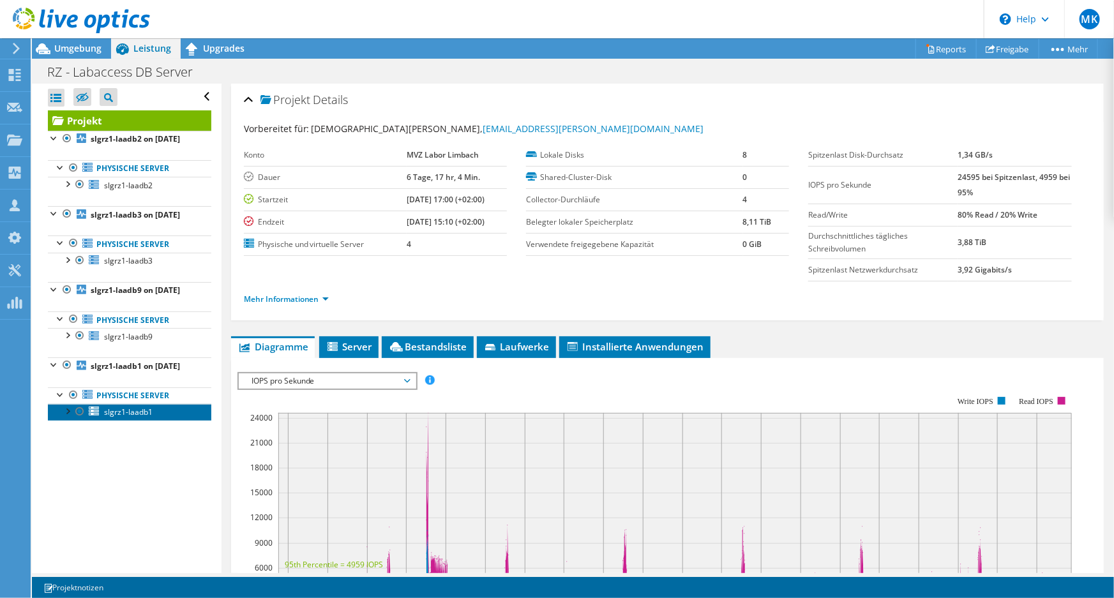
click at [126, 418] on span "slgrz1-laadb1" at bounding box center [128, 412] width 49 height 11
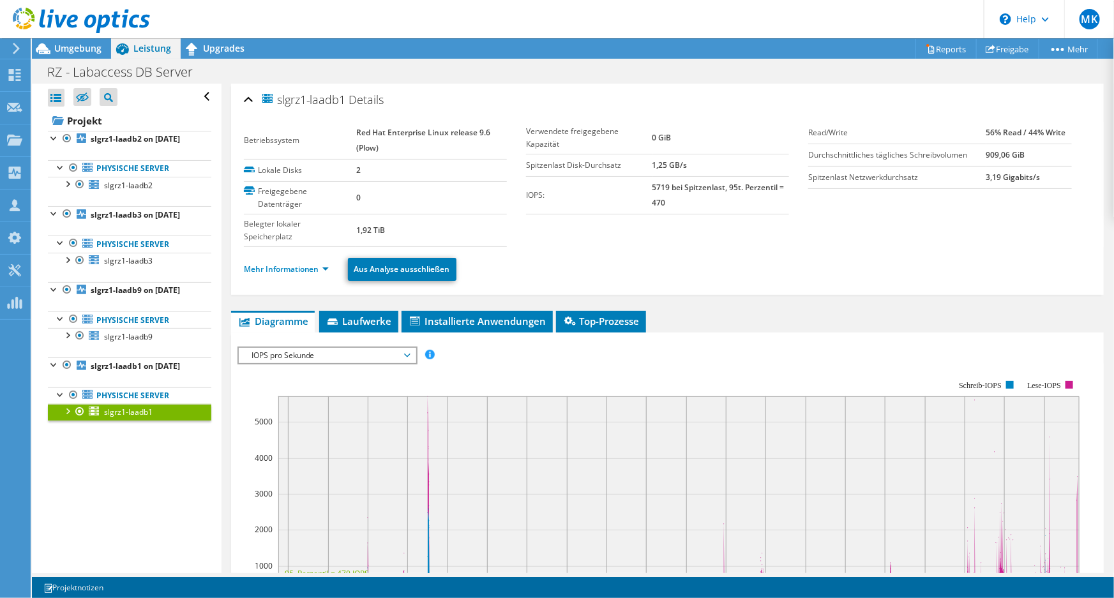
click at [329, 348] on span "IOPS pro Sekunde" at bounding box center [327, 355] width 164 height 15
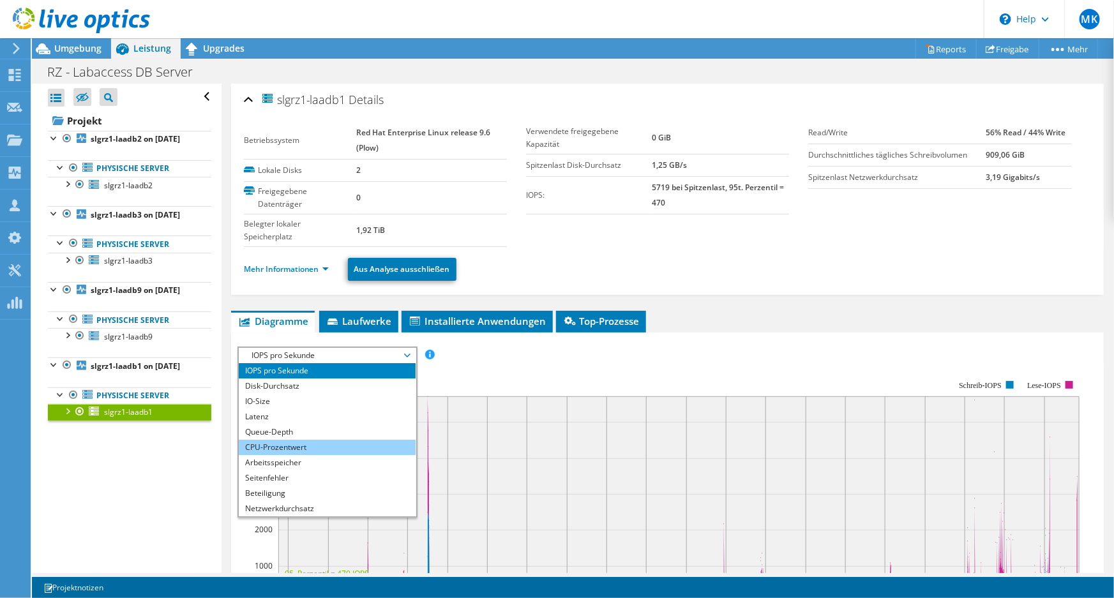
click at [305, 440] on li "CPU-Prozentwert" at bounding box center [327, 447] width 177 height 15
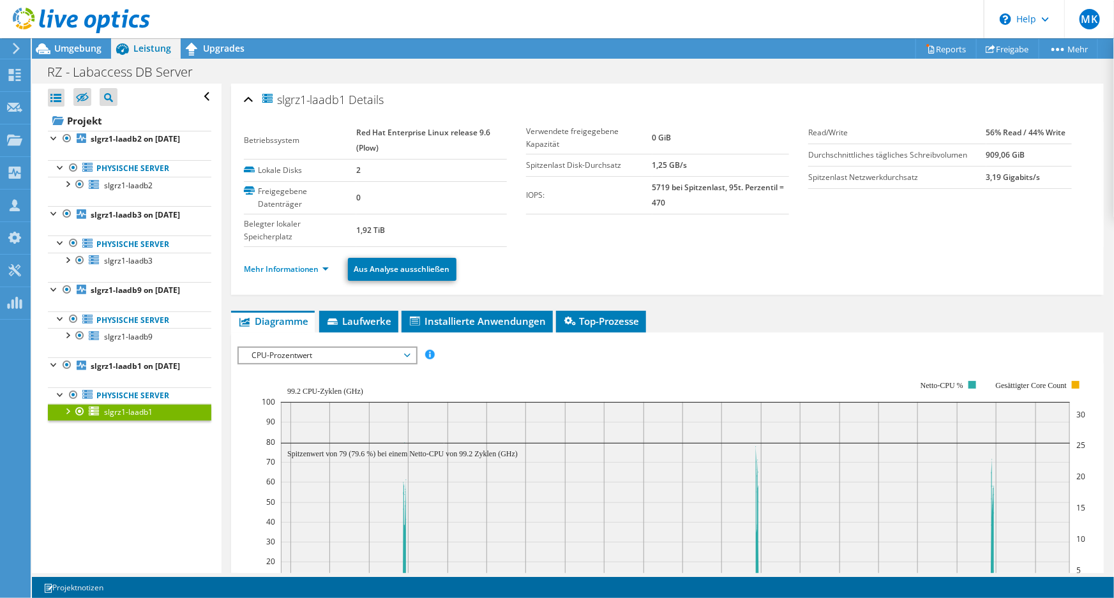
click at [380, 355] on span "CPU-Prozentwert" at bounding box center [327, 355] width 164 height 15
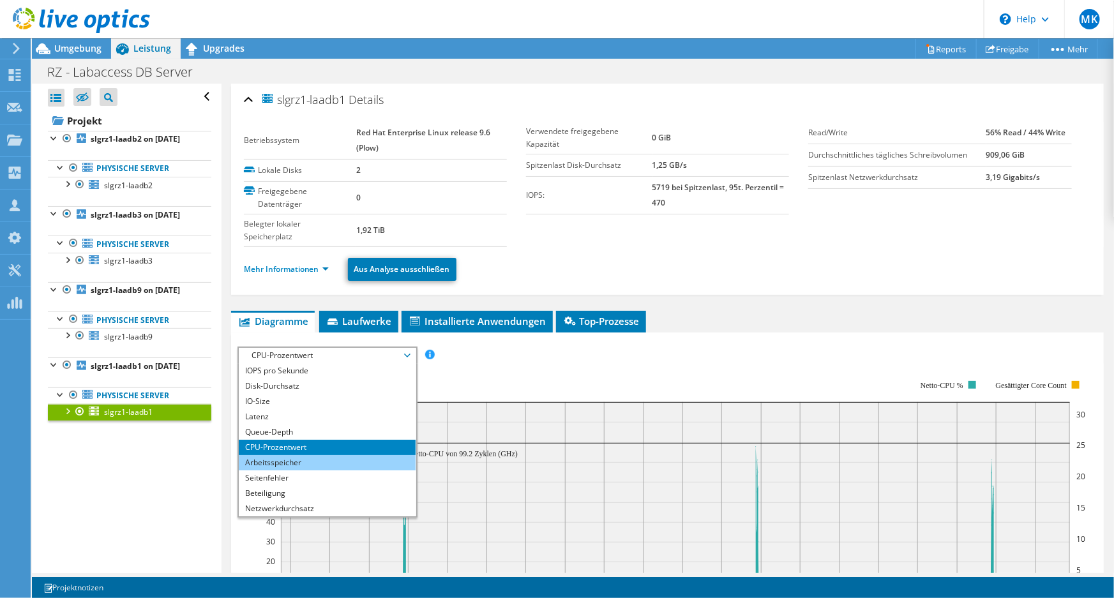
click at [299, 466] on li "Arbeitsspeicher" at bounding box center [327, 462] width 177 height 15
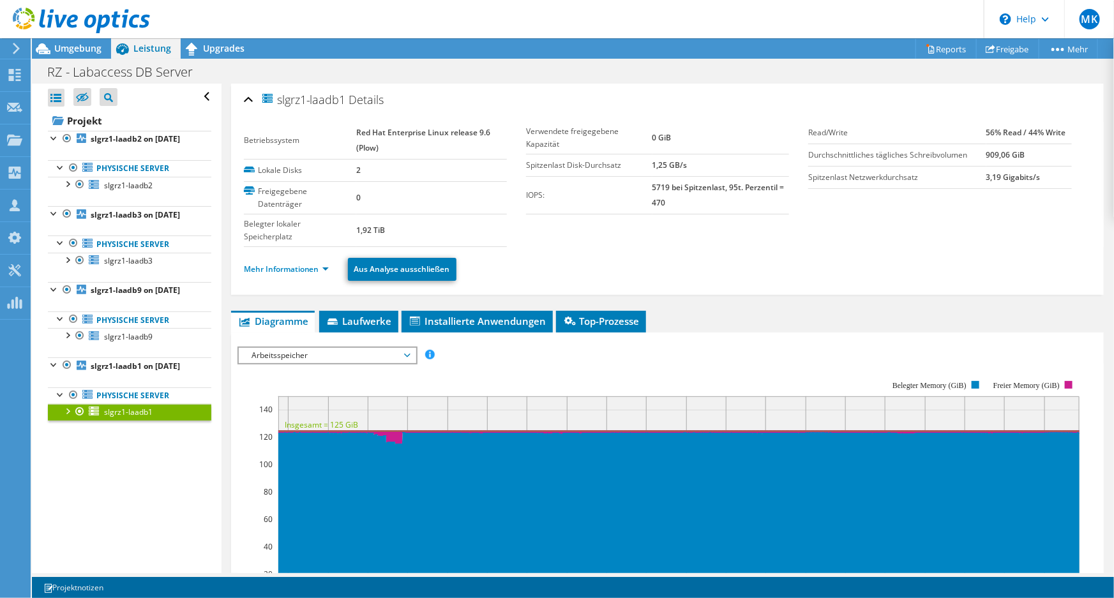
scroll to position [174, 0]
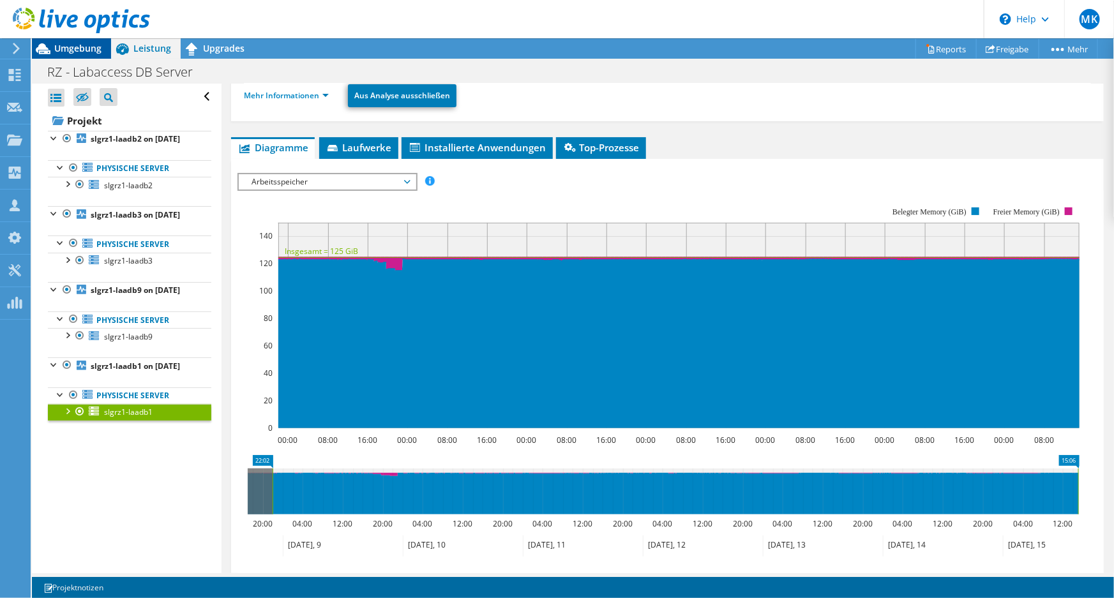
click at [75, 51] on span "Umgebung" at bounding box center [77, 48] width 47 height 12
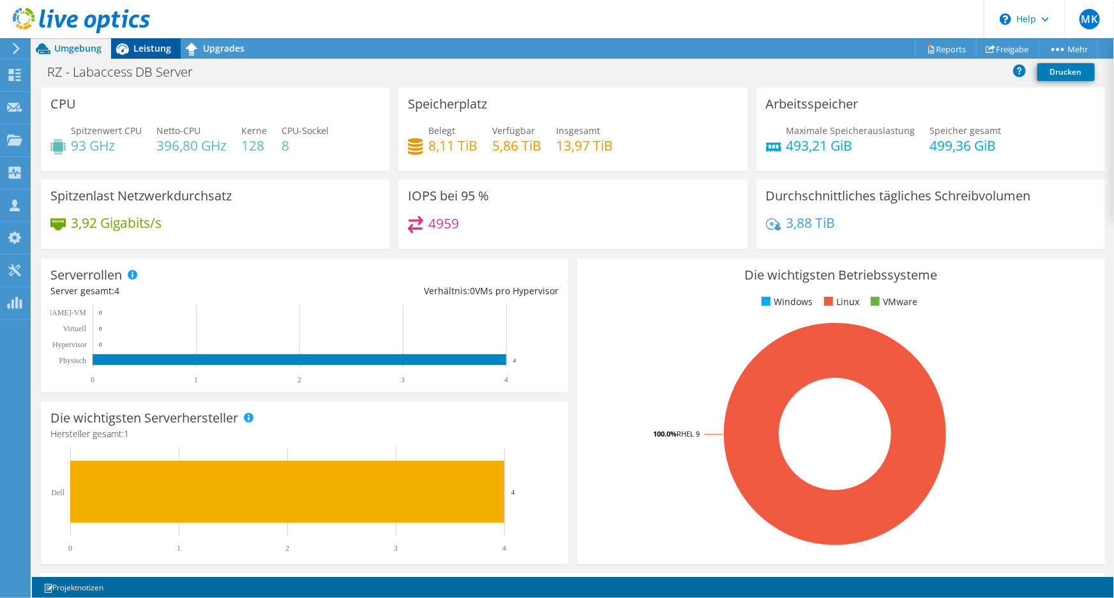
click at [150, 46] on span "Leistung" at bounding box center [152, 48] width 38 height 12
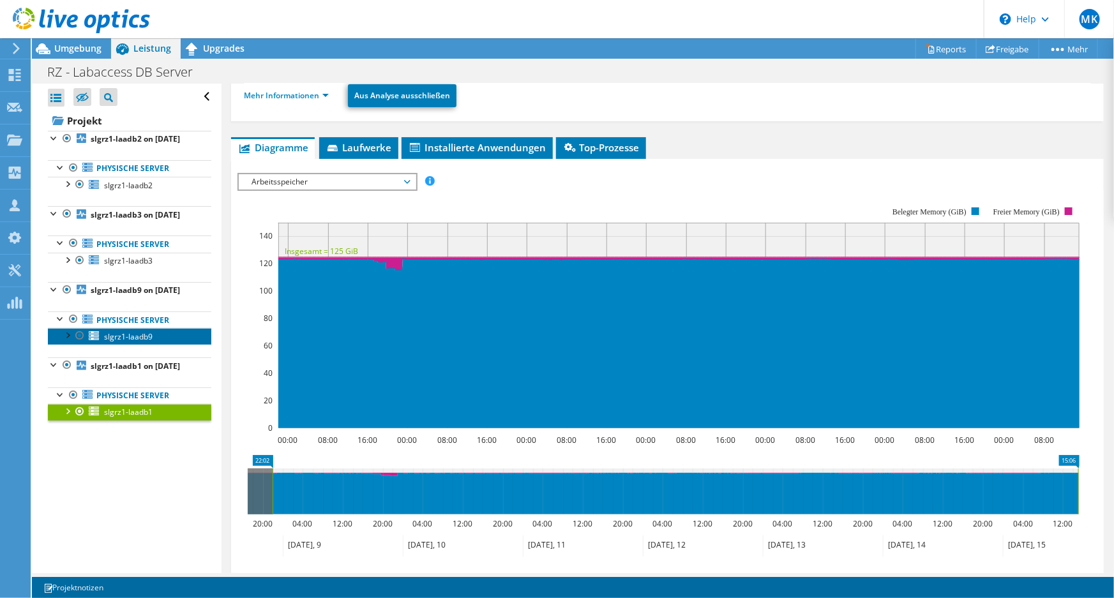
click at [129, 342] on span "slgrz1-laadb9" at bounding box center [128, 336] width 49 height 11
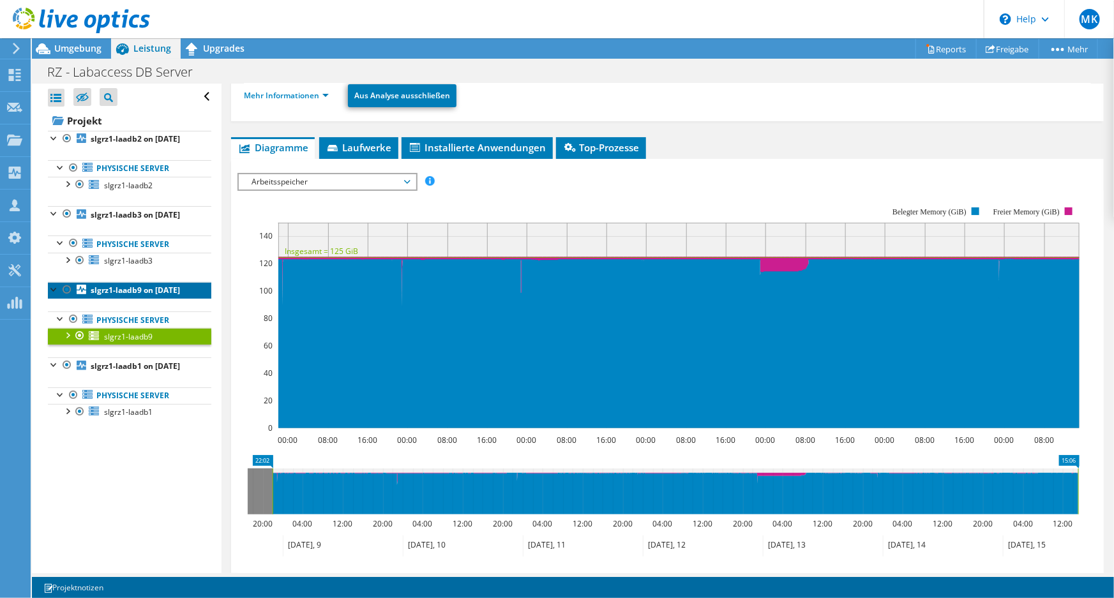
click at [118, 296] on b "slgrz1-laadb9 on 8/15/2025" at bounding box center [135, 290] width 89 height 11
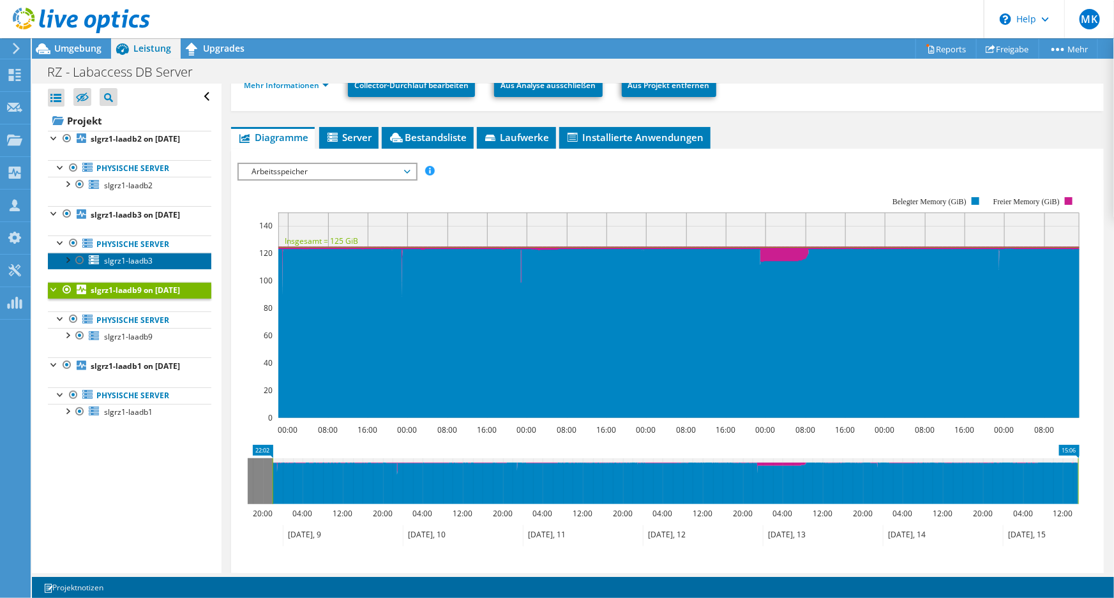
click at [134, 266] on span "slgrz1-laadb3" at bounding box center [128, 260] width 49 height 11
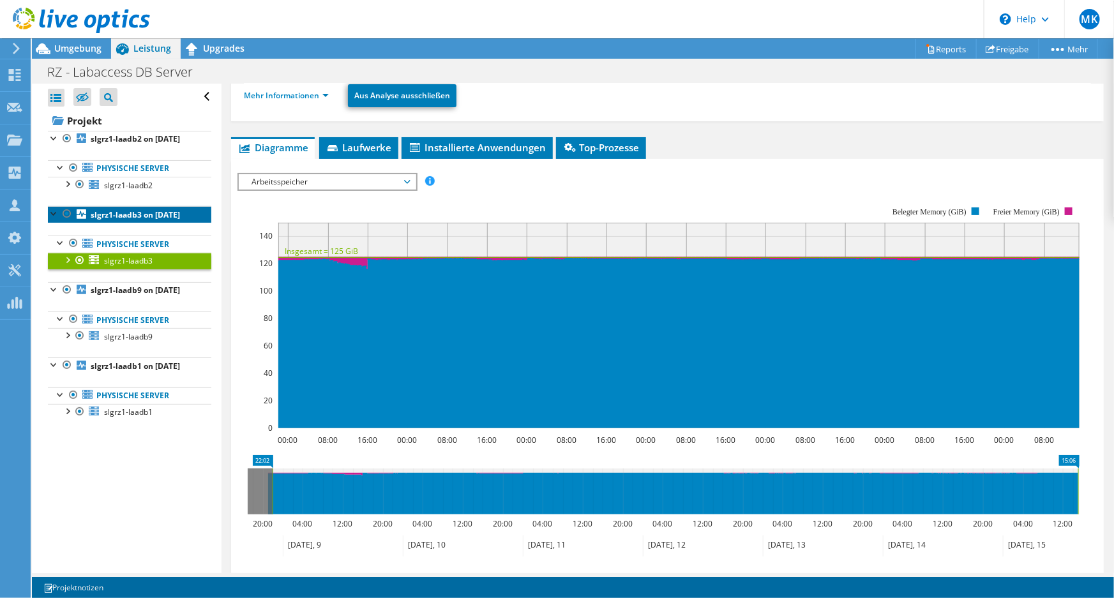
click at [105, 220] on b "slgrz1-laadb3 on [DATE]" at bounding box center [135, 214] width 89 height 11
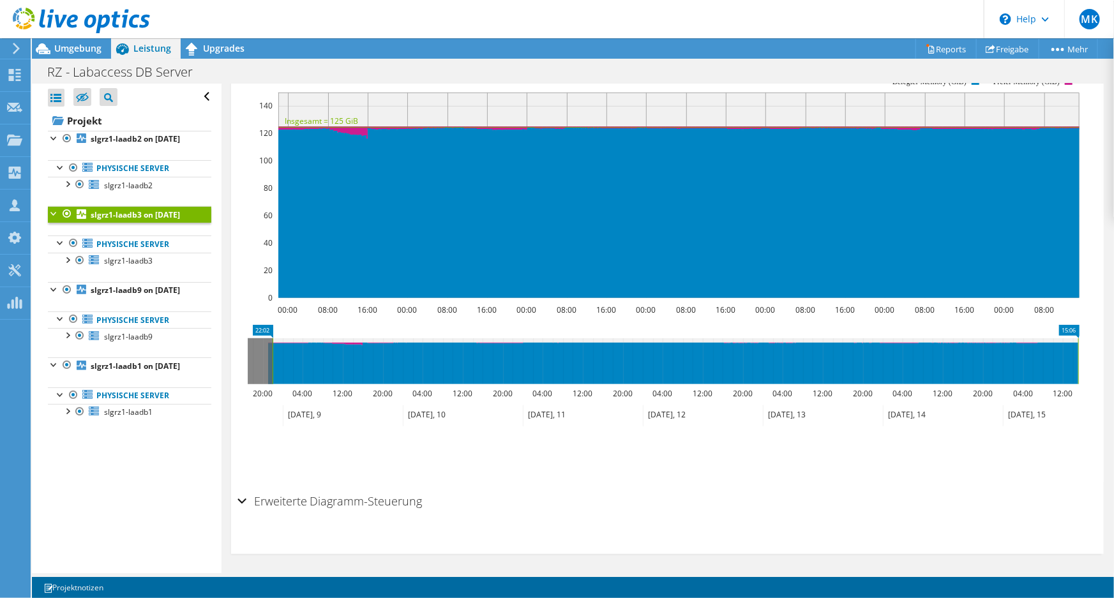
scroll to position [0, 0]
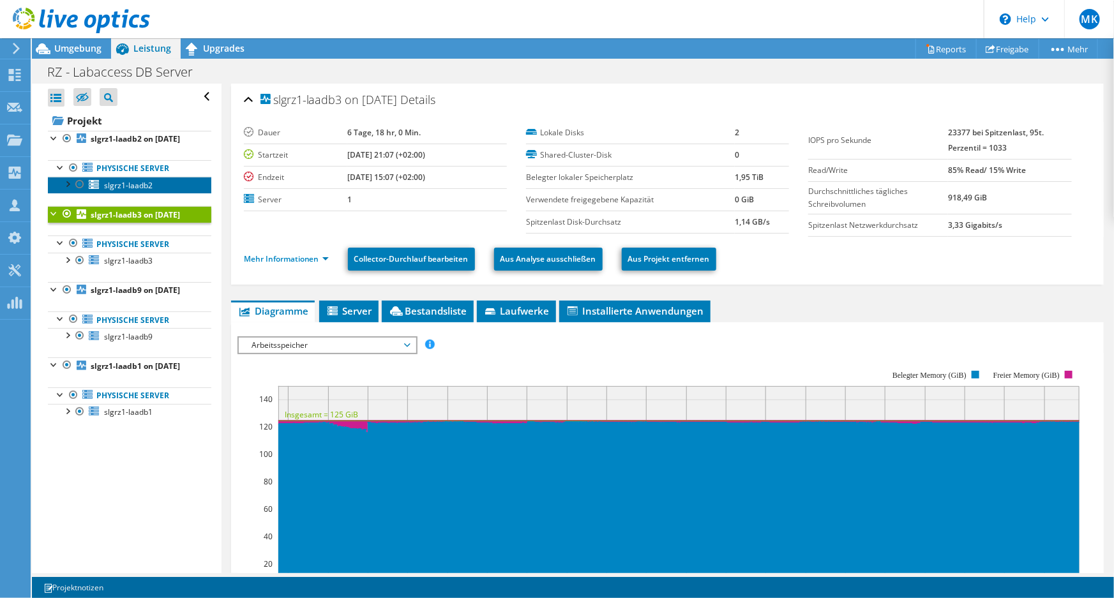
click at [146, 191] on span "slgrz1-laadb2" at bounding box center [128, 185] width 49 height 11
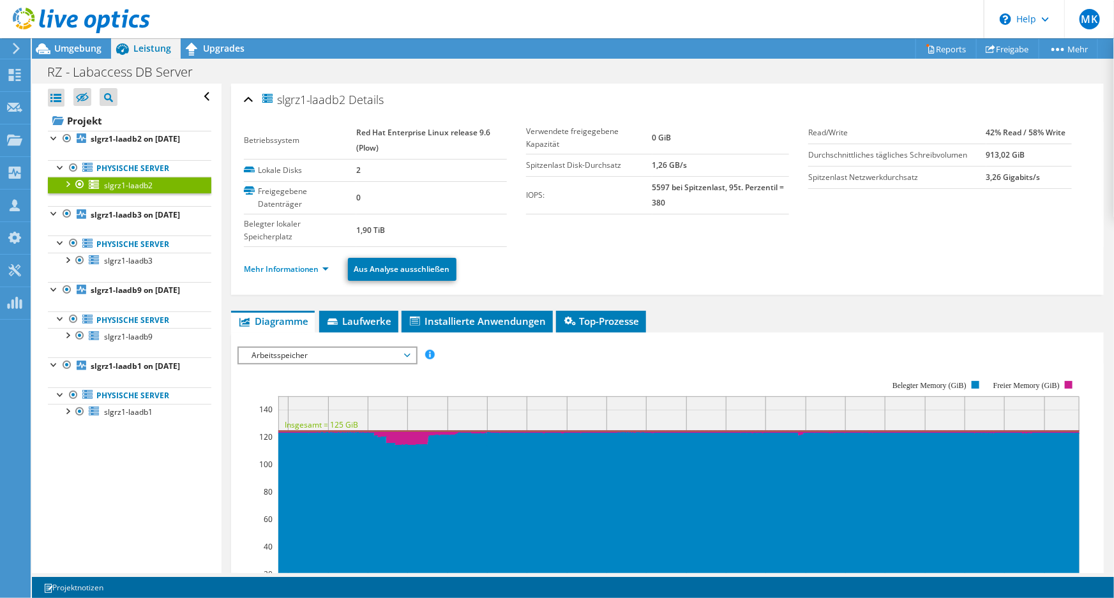
scroll to position [174, 0]
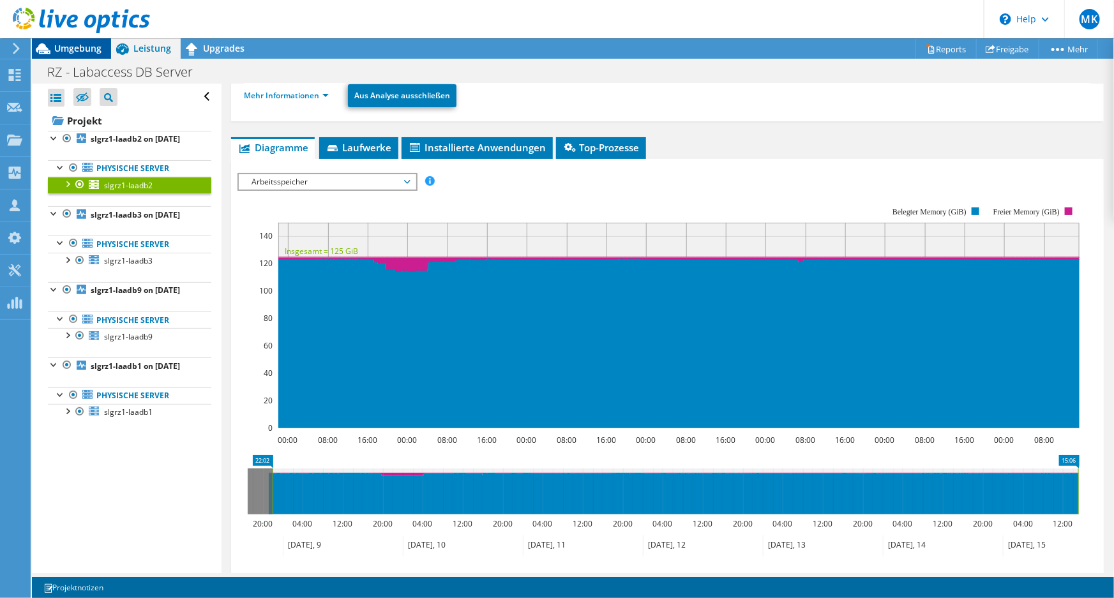
click at [68, 54] on div "Umgebung" at bounding box center [71, 48] width 79 height 20
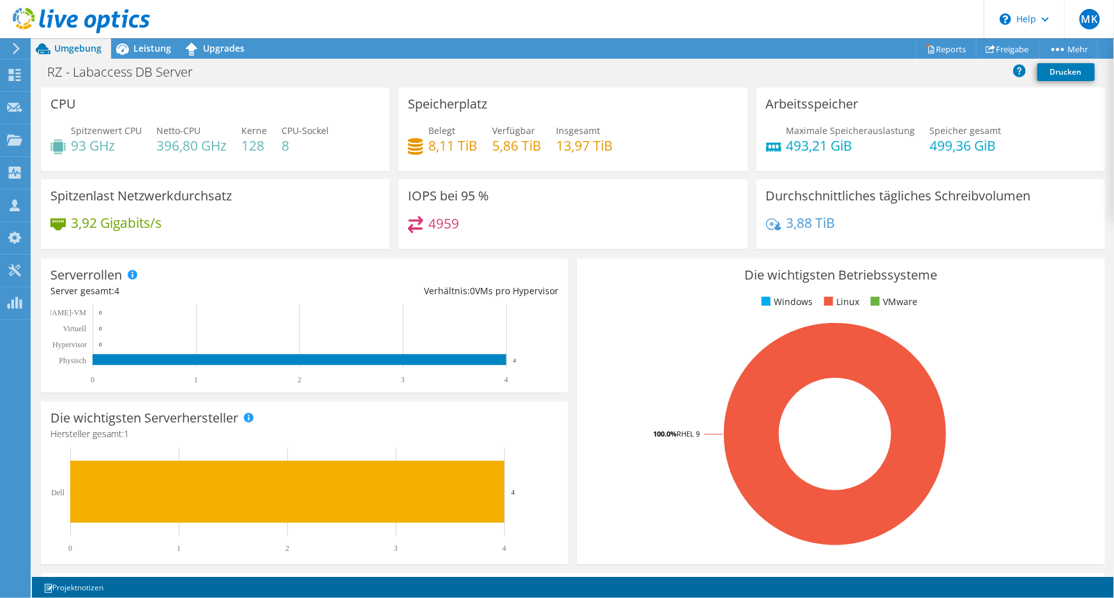
click at [224, 89] on div "CPU Spitzenwert CPU 93 GHz Netto-CPU 396,80 GHz Kerne 128 CPU-Sockel 8" at bounding box center [215, 129] width 349 height 84
click at [142, 50] on span "Leistung" at bounding box center [152, 48] width 38 height 12
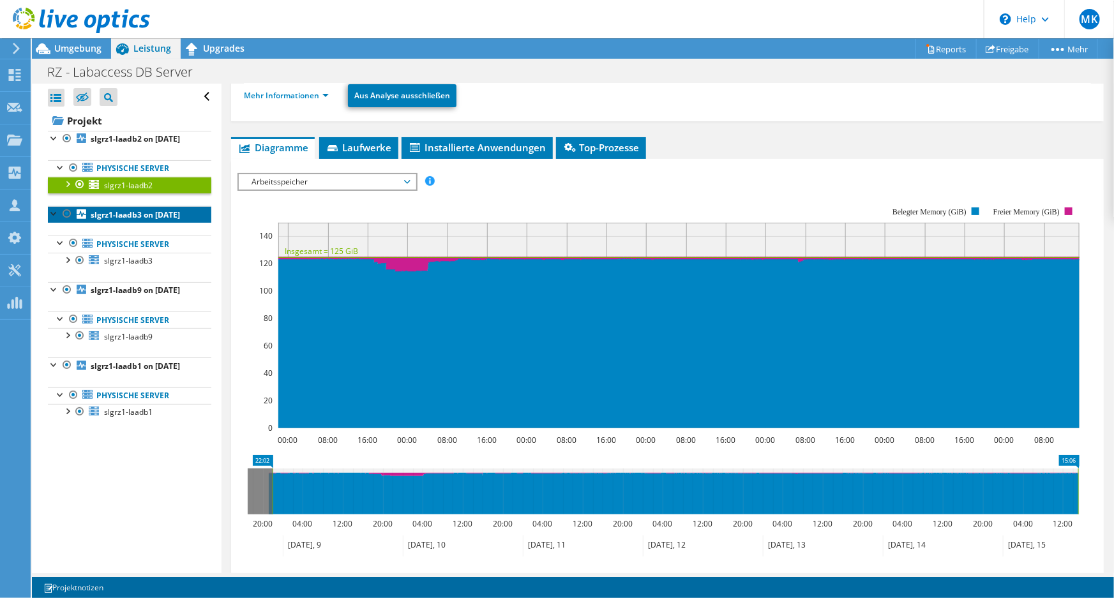
click at [123, 220] on b "slgrz1-laadb3 on [DATE]" at bounding box center [135, 214] width 89 height 11
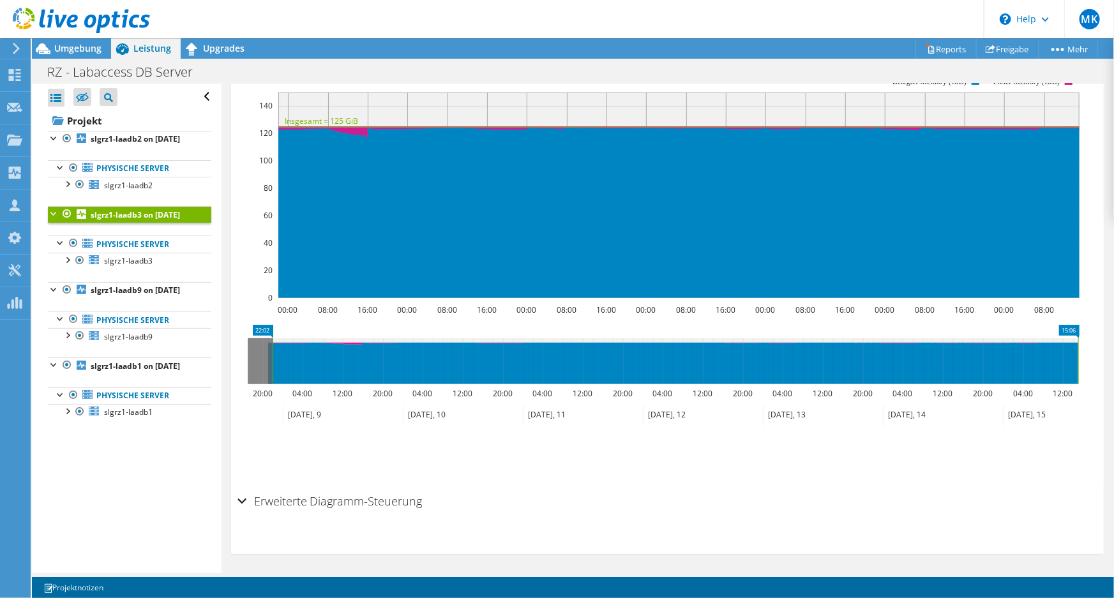
scroll to position [0, 0]
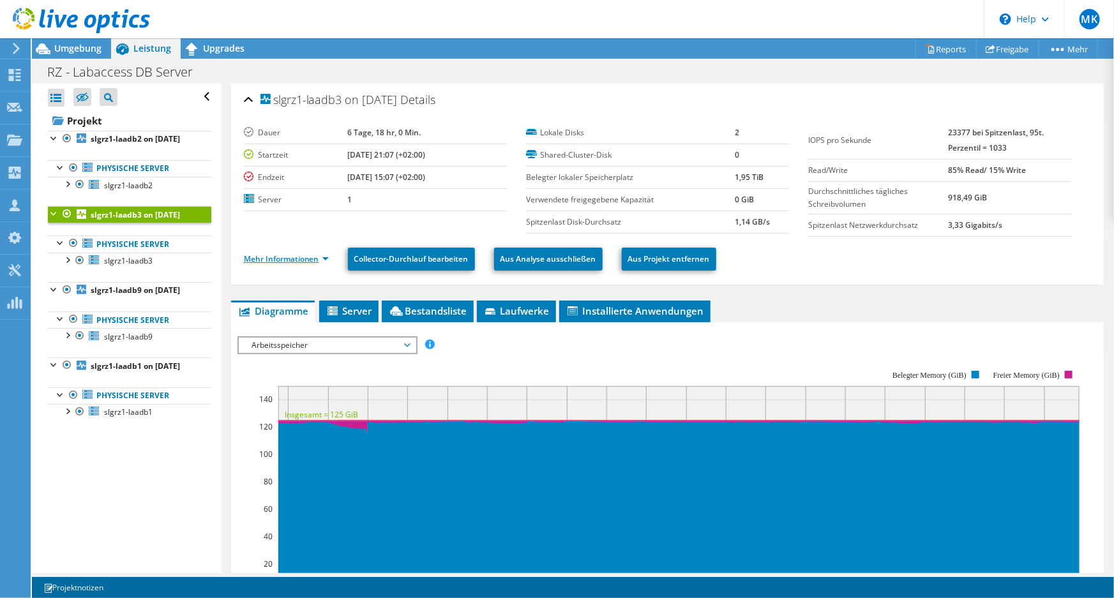
click at [298, 255] on link "Mehr Informationen" at bounding box center [286, 259] width 85 height 11
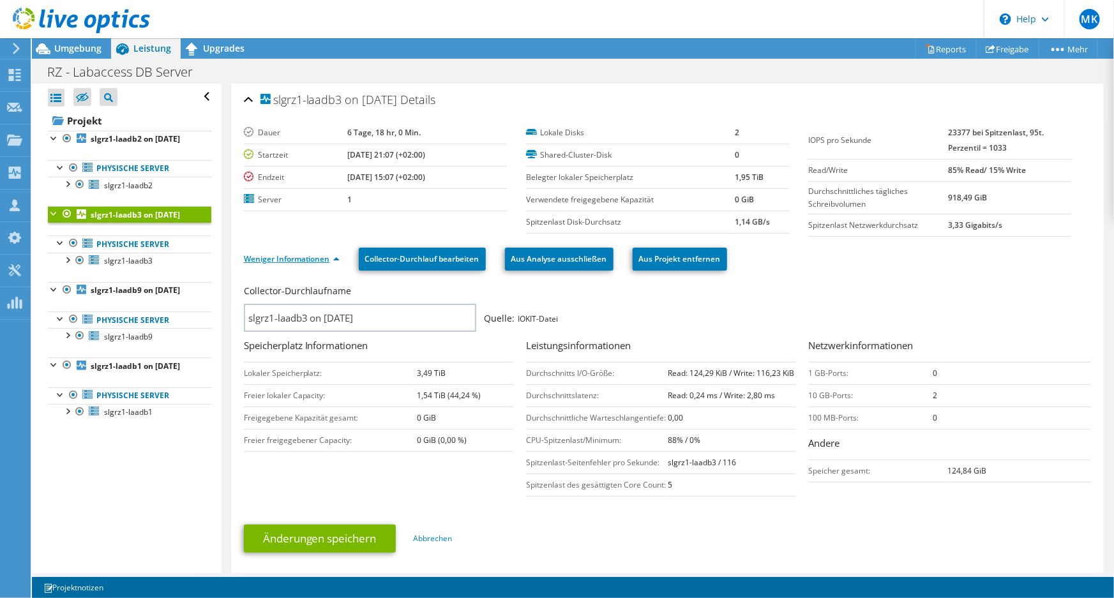
click at [298, 255] on link "Weniger Informationen" at bounding box center [292, 259] width 96 height 11
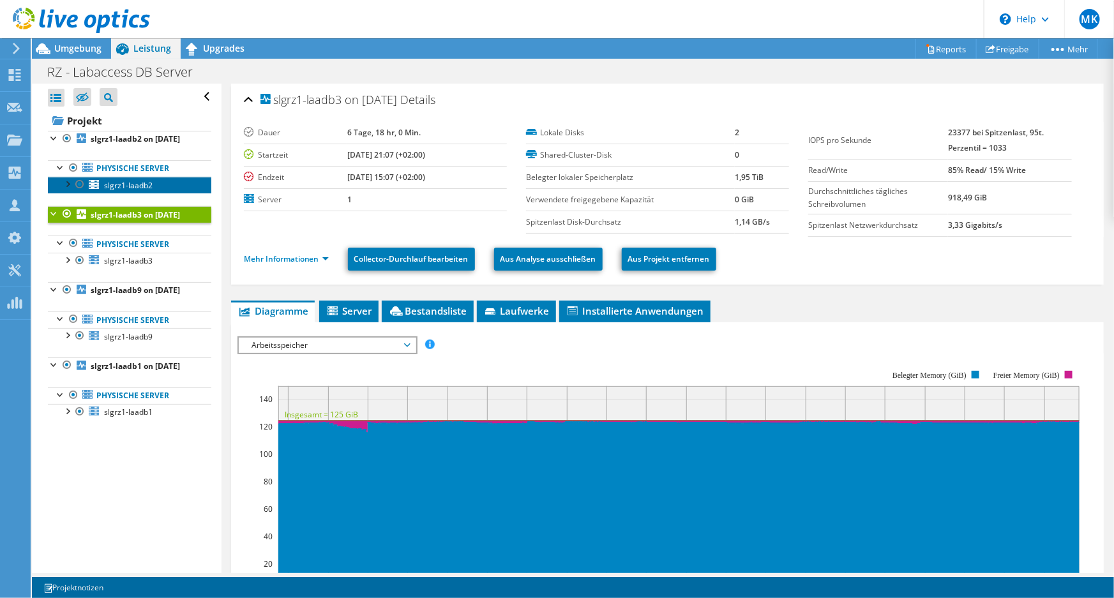
click at [128, 191] on span "slgrz1-laadb2" at bounding box center [128, 185] width 49 height 11
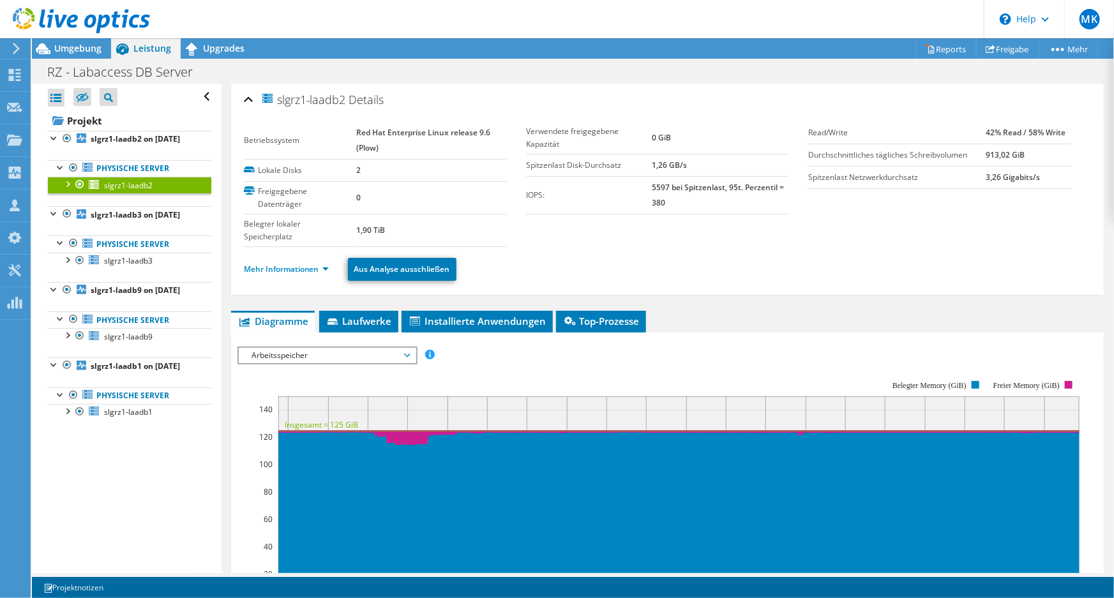
click at [289, 262] on li "Mehr Informationen" at bounding box center [290, 269] width 93 height 14
click at [289, 267] on link "Mehr Informationen" at bounding box center [286, 269] width 85 height 11
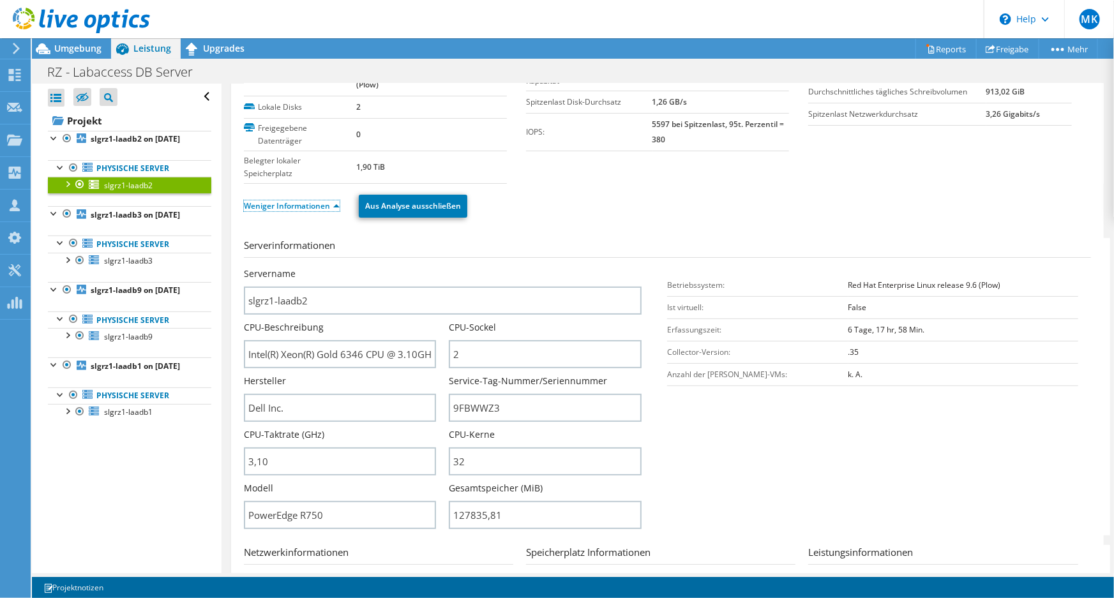
scroll to position [174, 0]
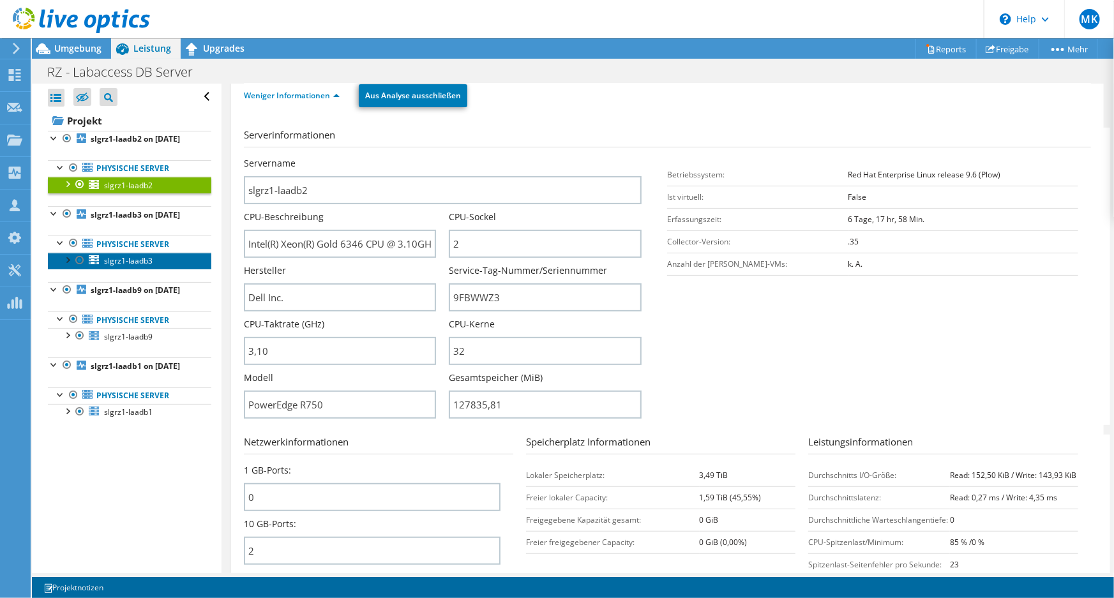
click at [138, 266] on span "slgrz1-laadb3" at bounding box center [128, 260] width 49 height 11
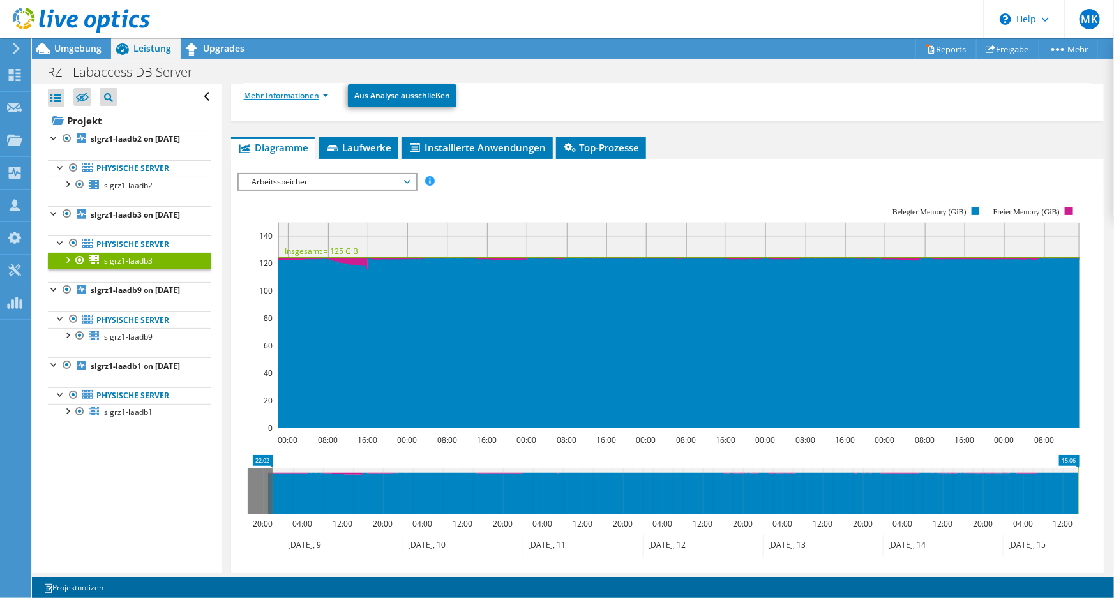
click at [311, 96] on link "Mehr Informationen" at bounding box center [286, 95] width 85 height 11
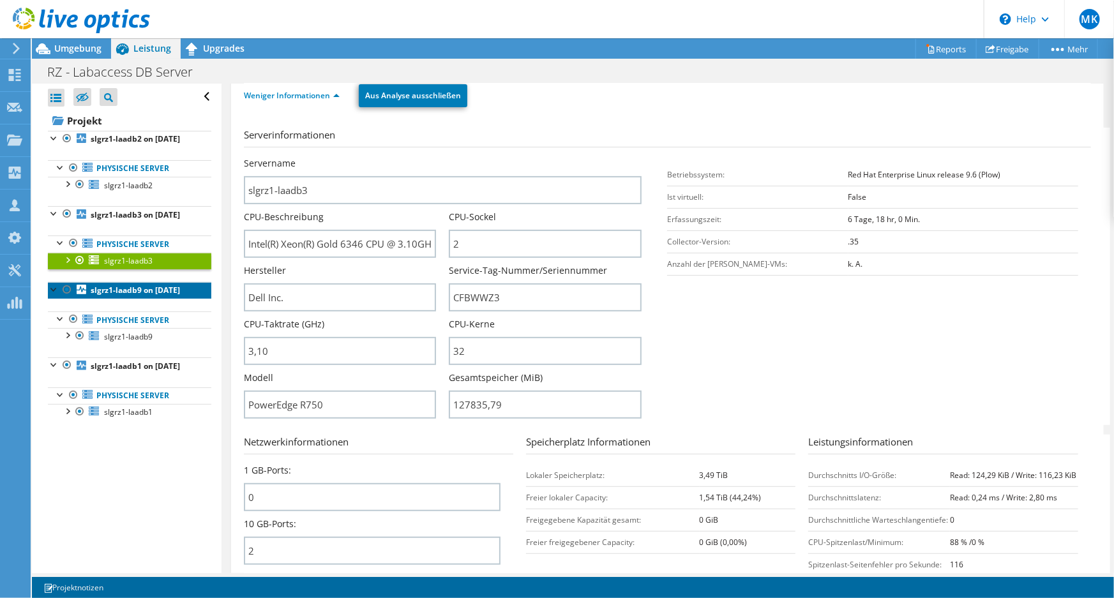
click at [129, 296] on b "slgrz1-laadb9 on [DATE]" at bounding box center [135, 290] width 89 height 11
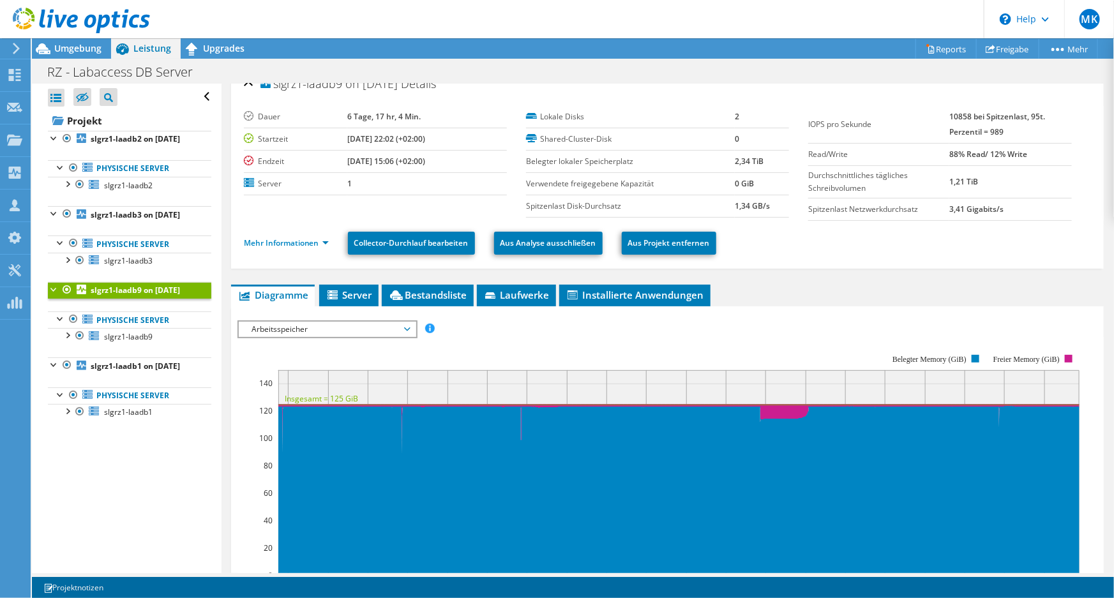
scroll to position [0, 0]
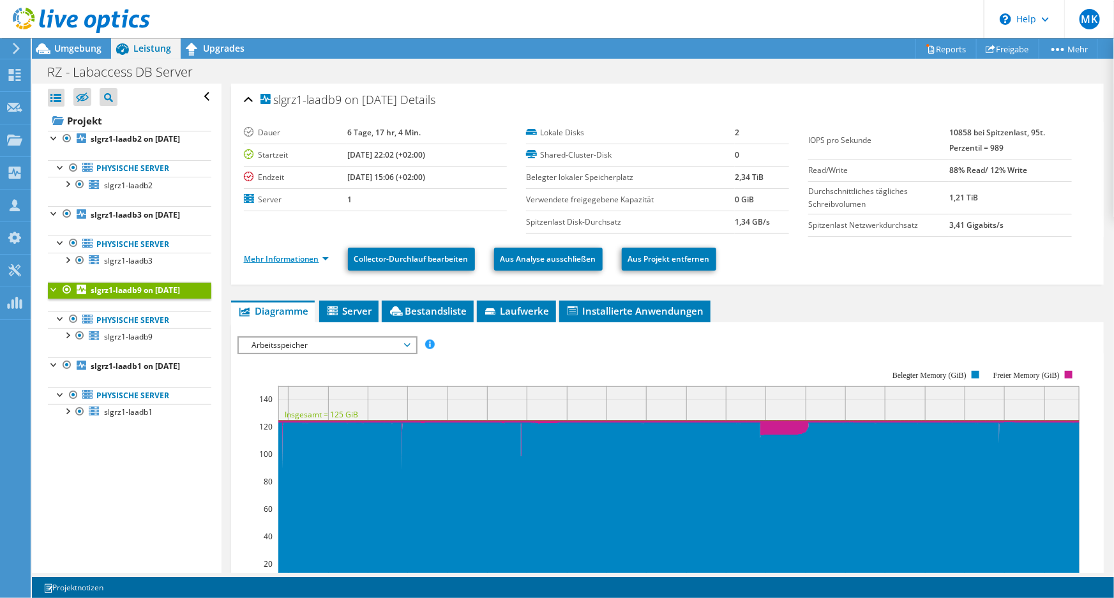
click at [300, 254] on link "Mehr Informationen" at bounding box center [286, 259] width 85 height 11
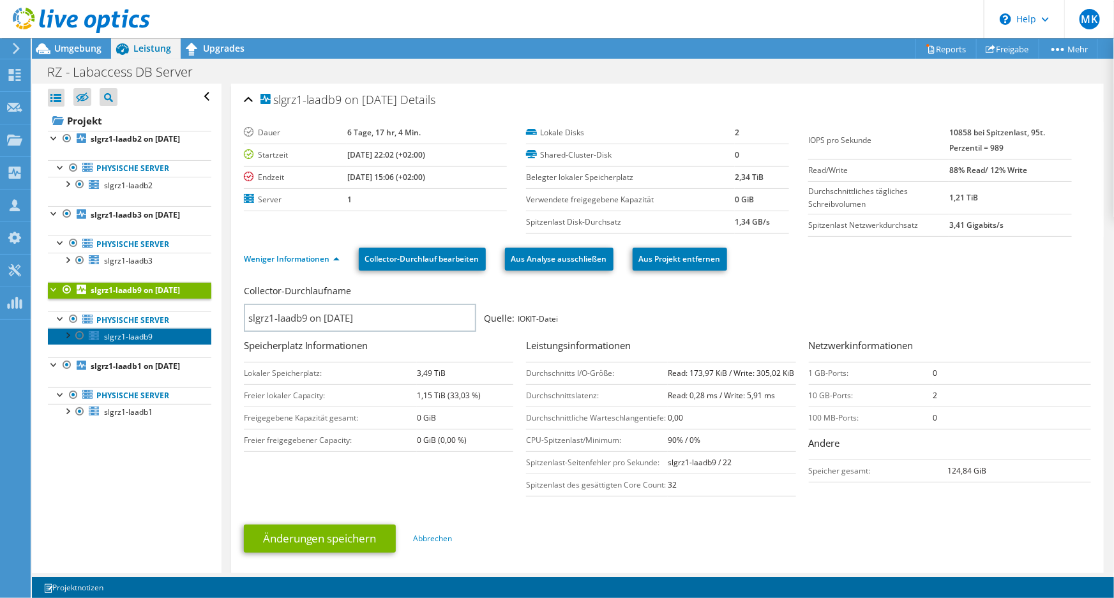
click at [124, 342] on span "slgrz1-laadb9" at bounding box center [128, 336] width 49 height 11
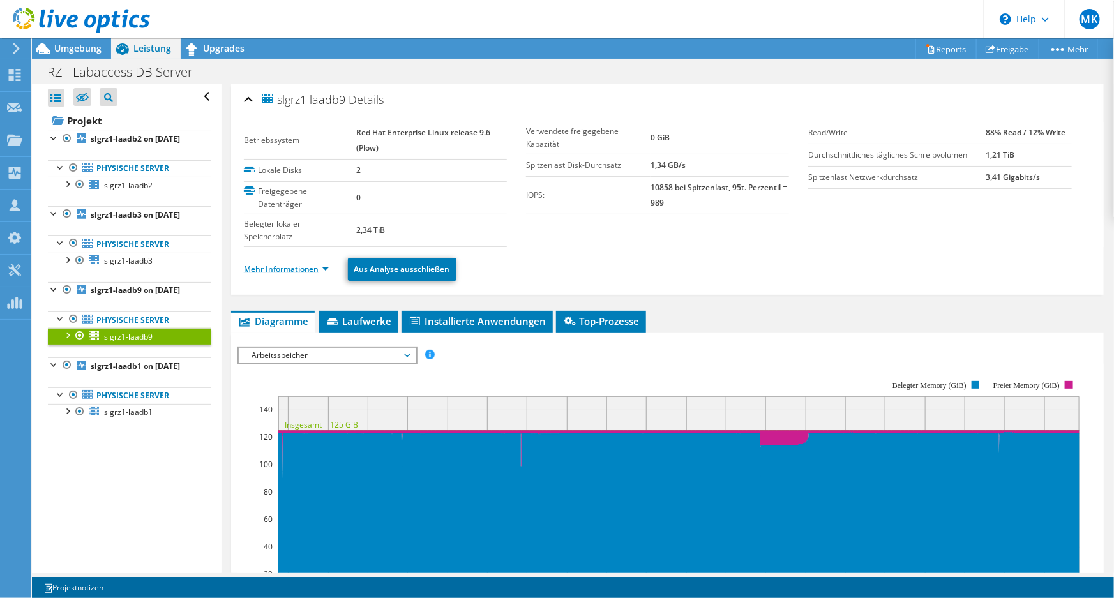
click at [285, 271] on link "Mehr Informationen" at bounding box center [286, 269] width 85 height 11
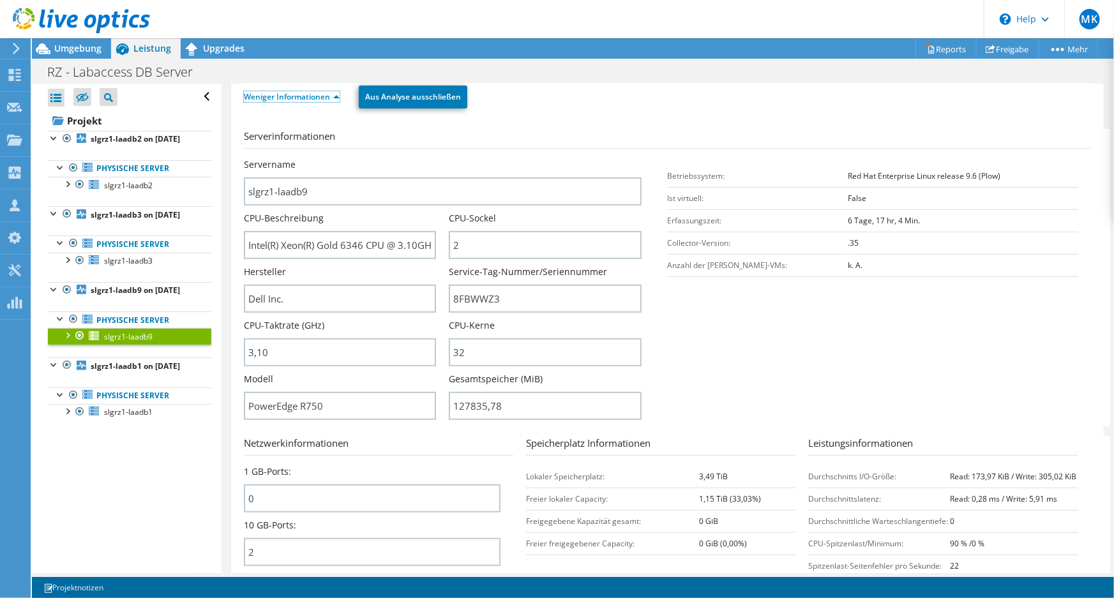
scroll to position [174, 0]
click at [383, 20] on header "MK Vertriebspartner Martin Kiefer MKiefer@leitwerk.de Leitwerk AG My Profile Lo…" at bounding box center [557, 19] width 1114 height 38
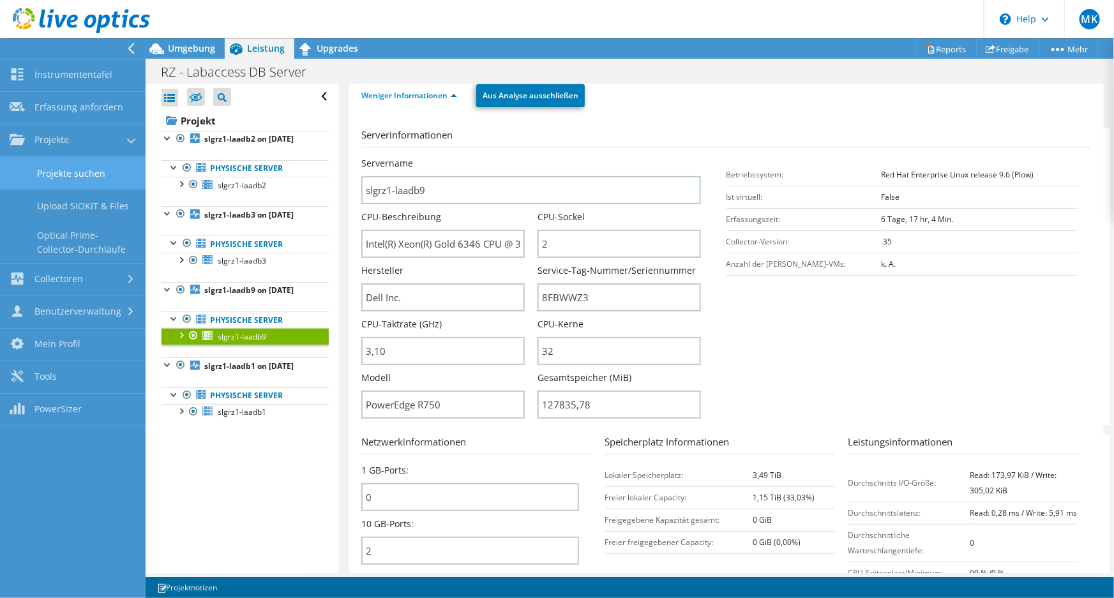
click at [67, 174] on link "Projekte suchen" at bounding box center [73, 173] width 146 height 33
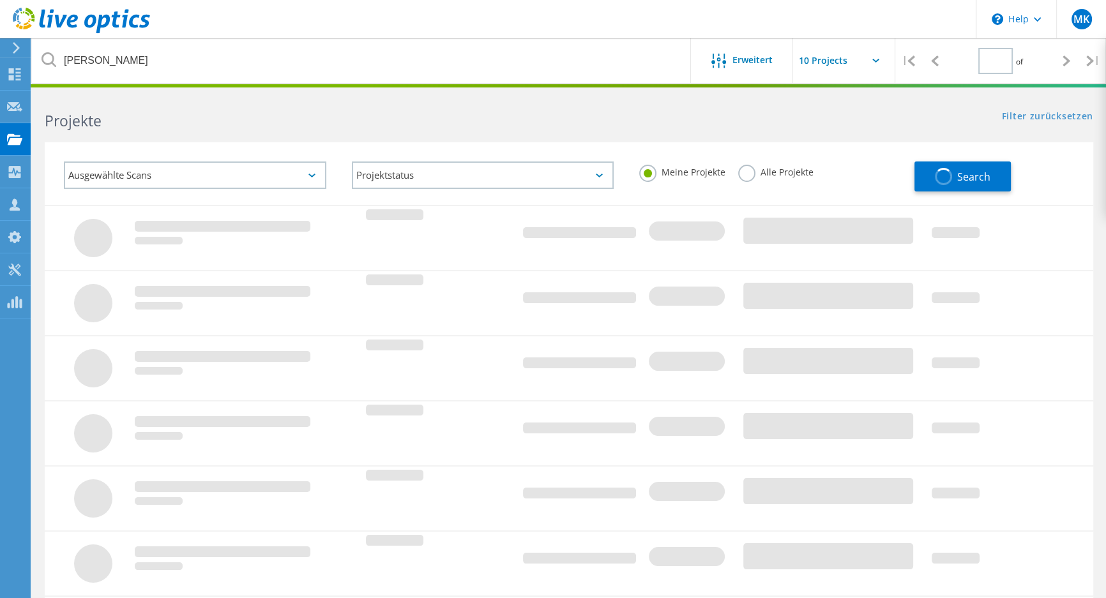
type input "1"
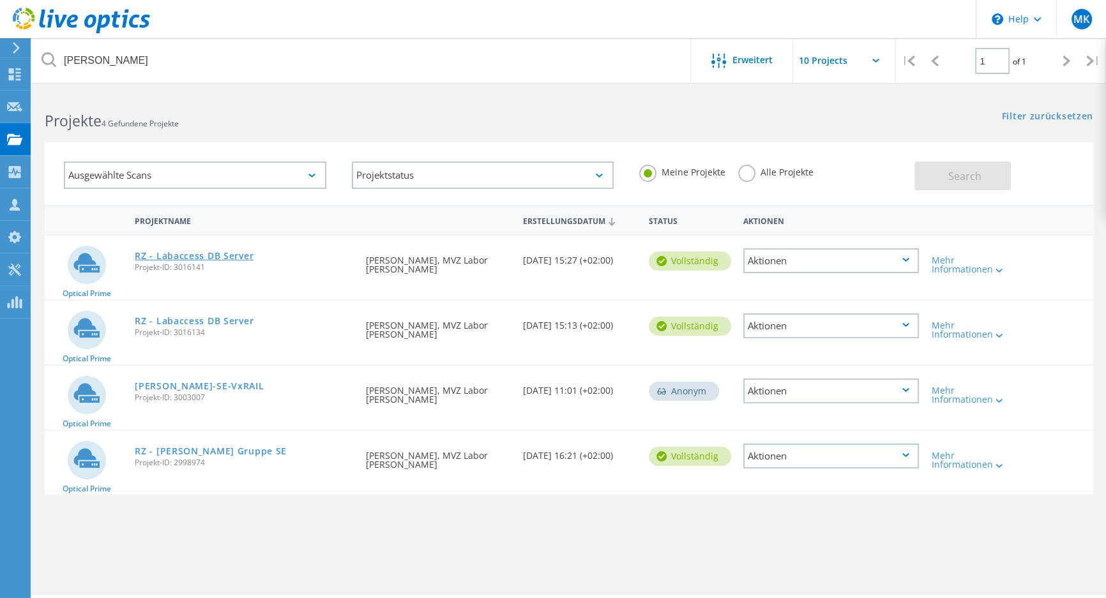
click at [224, 256] on link "RZ - Labaccess DB Server" at bounding box center [194, 256] width 119 height 9
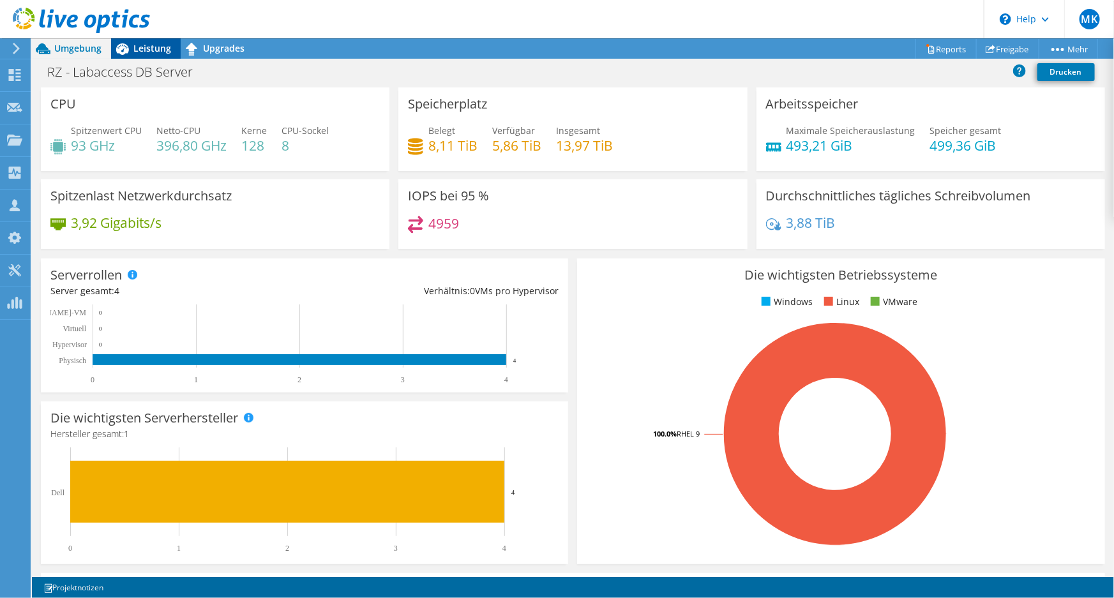
click at [164, 49] on span "Leistung" at bounding box center [152, 48] width 38 height 12
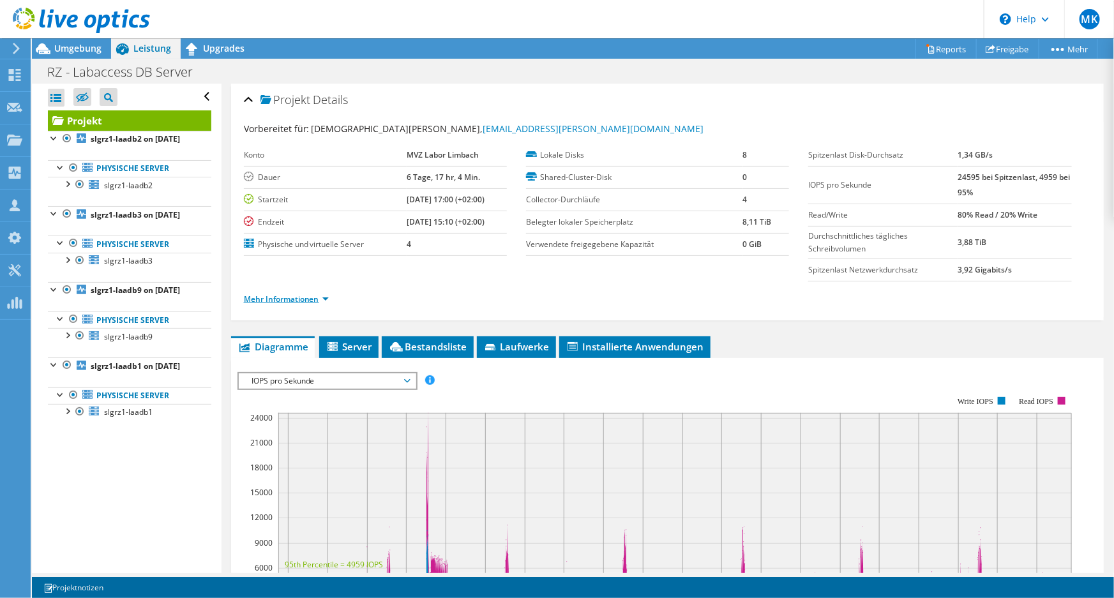
click at [274, 296] on link "Mehr Informationen" at bounding box center [286, 299] width 85 height 11
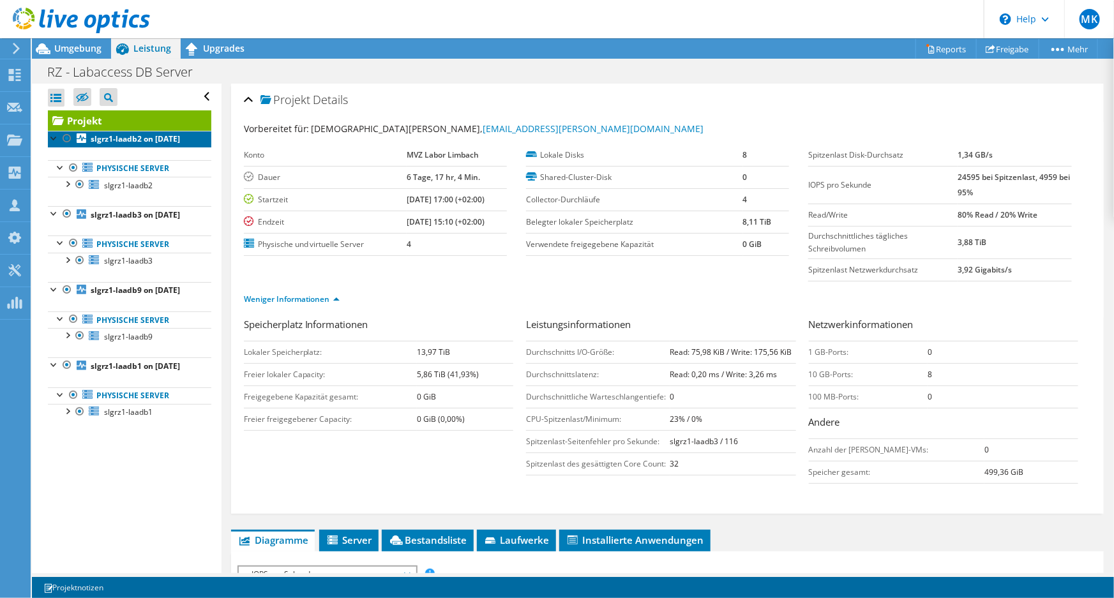
click at [139, 142] on b "slgrz1-laadb2 on [DATE]" at bounding box center [135, 138] width 89 height 11
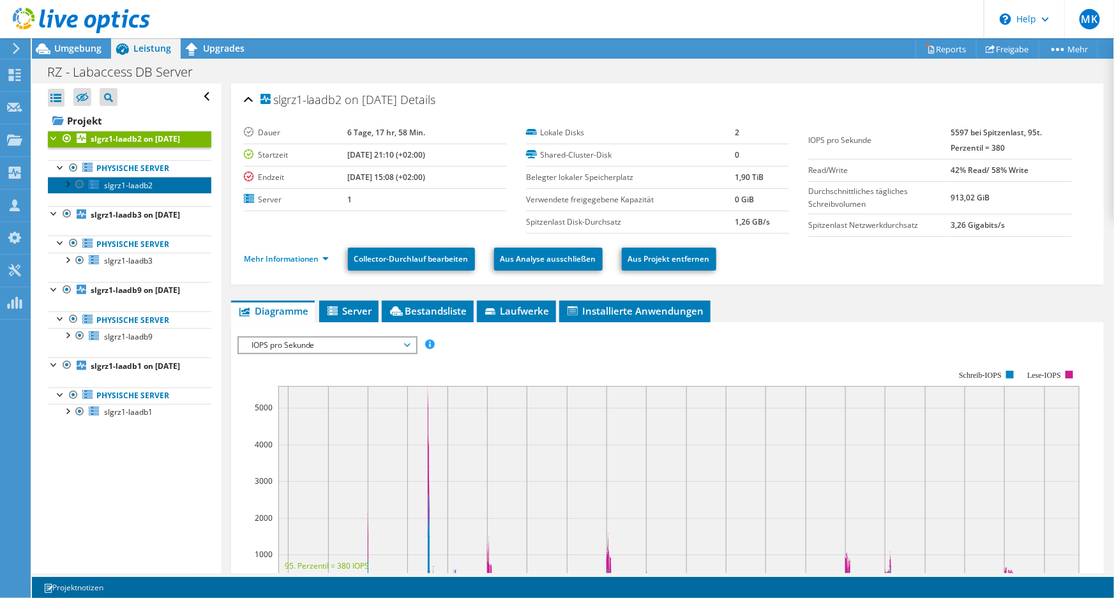
click at [115, 191] on span "slgrz1-laadb2" at bounding box center [128, 185] width 49 height 11
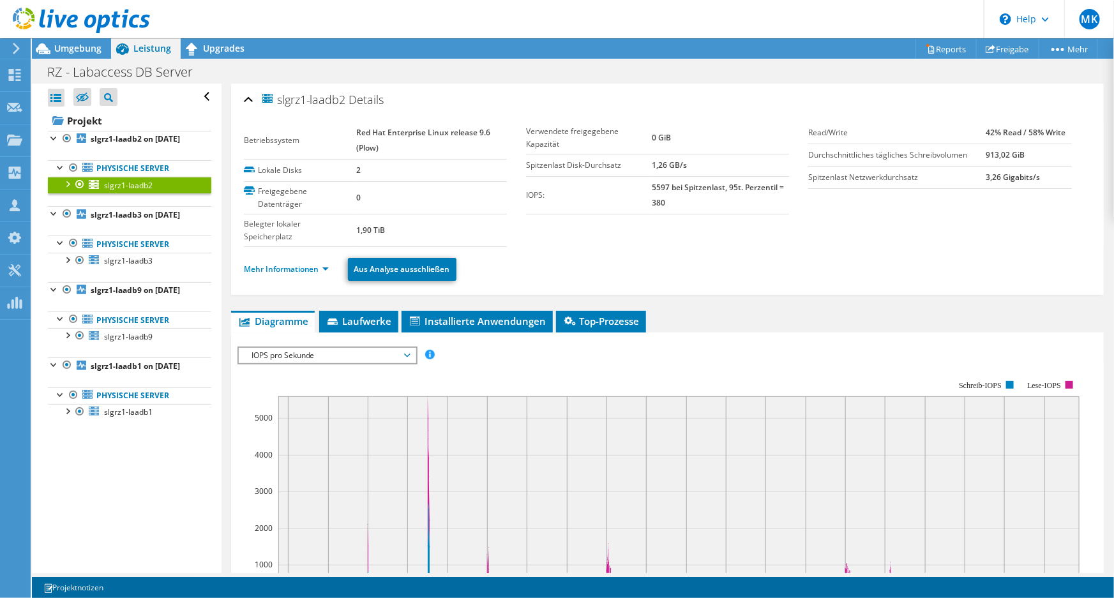
click at [373, 20] on header "MK Vertriebspartner [PERSON_NAME] [EMAIL_ADDRESS][DOMAIN_NAME] Leitwerk AG My P…" at bounding box center [557, 19] width 1114 height 38
click at [19, 145] on use at bounding box center [14, 139] width 15 height 11
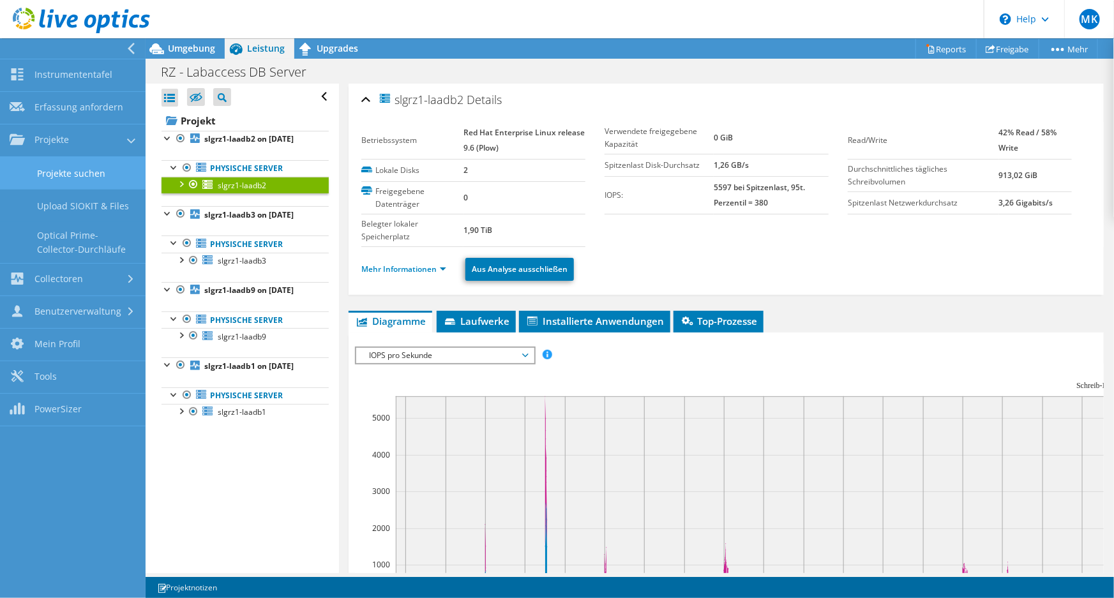
click at [103, 181] on link "Projekte suchen" at bounding box center [73, 173] width 146 height 33
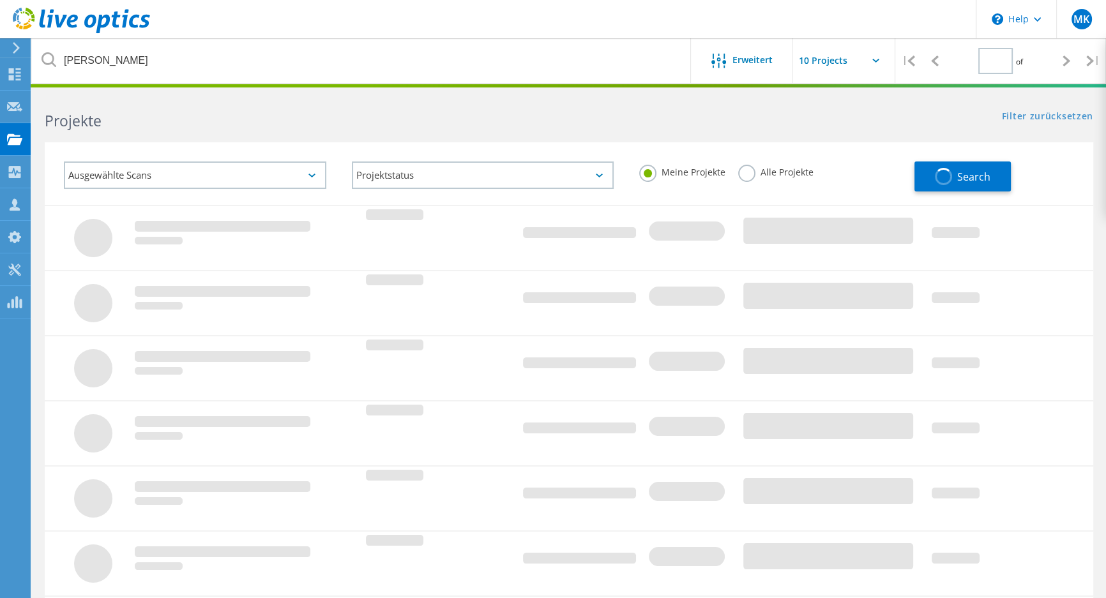
type input "1"
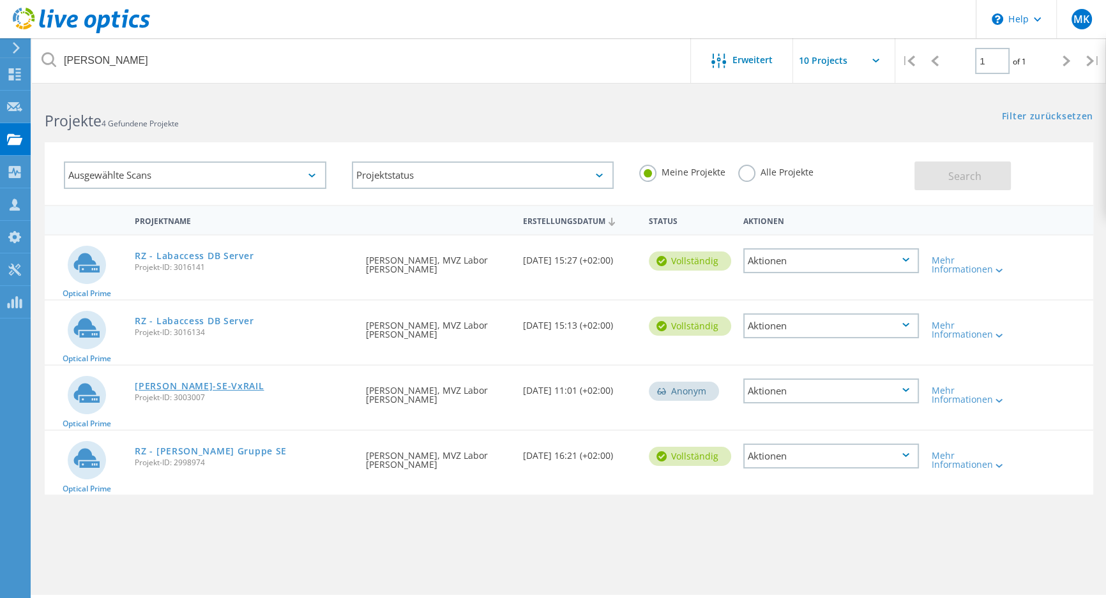
click at [197, 385] on link "[PERSON_NAME]-SE-VxRAIL" at bounding box center [199, 386] width 129 height 9
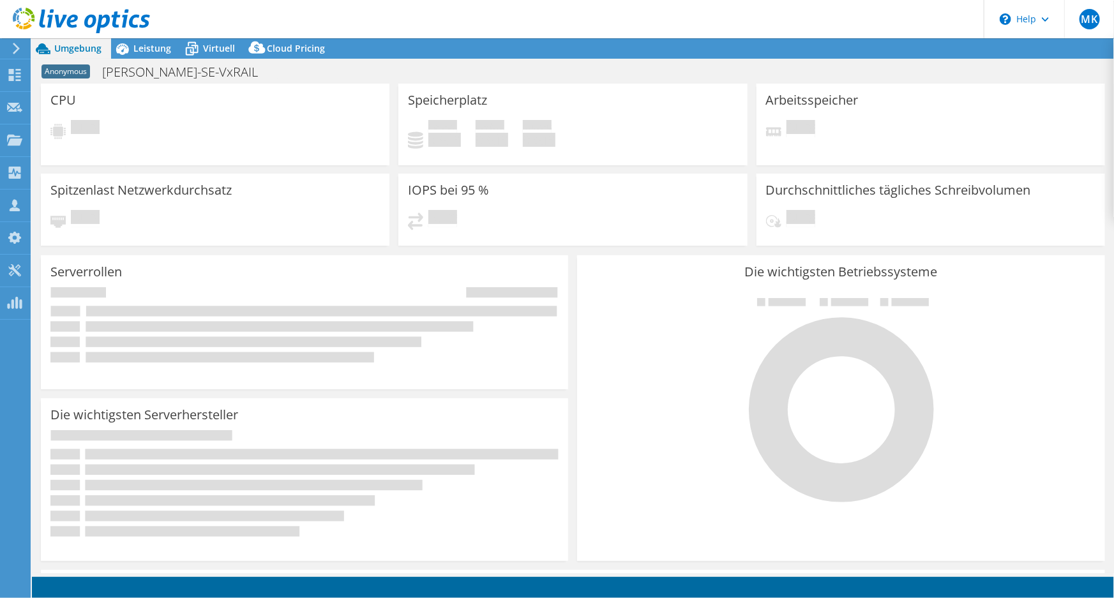
select select "USD"
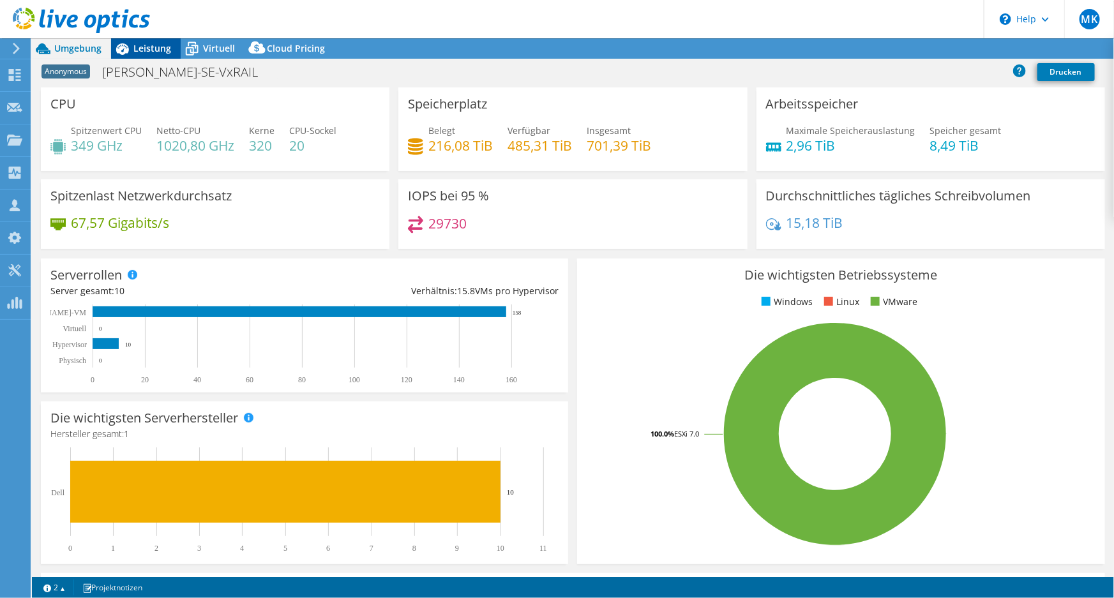
click at [144, 54] on div "Leistung" at bounding box center [146, 48] width 70 height 20
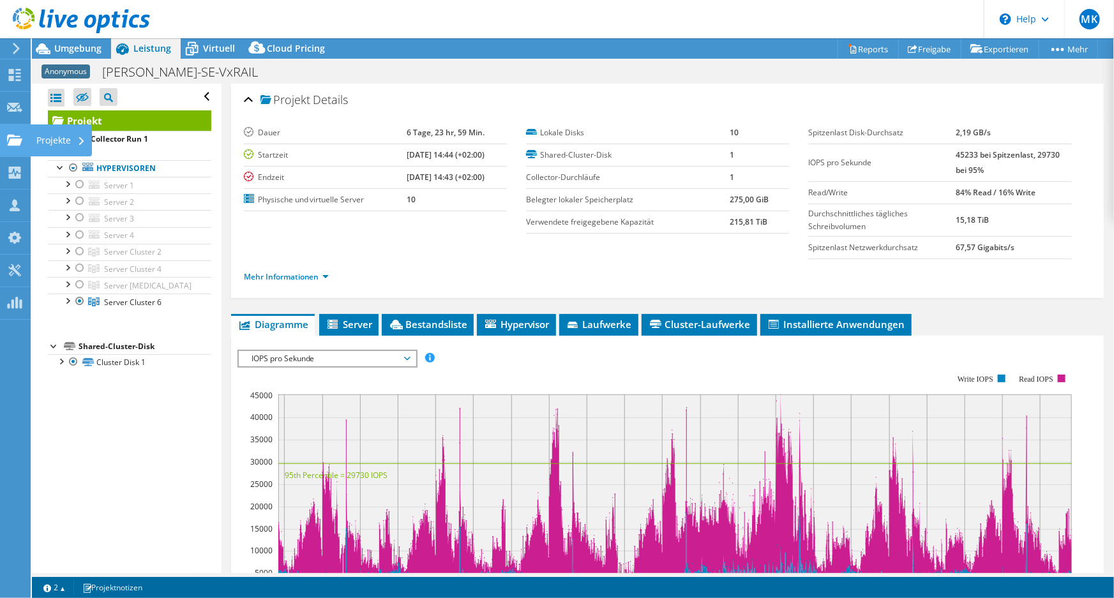
click at [22, 144] on icon at bounding box center [14, 140] width 15 height 12
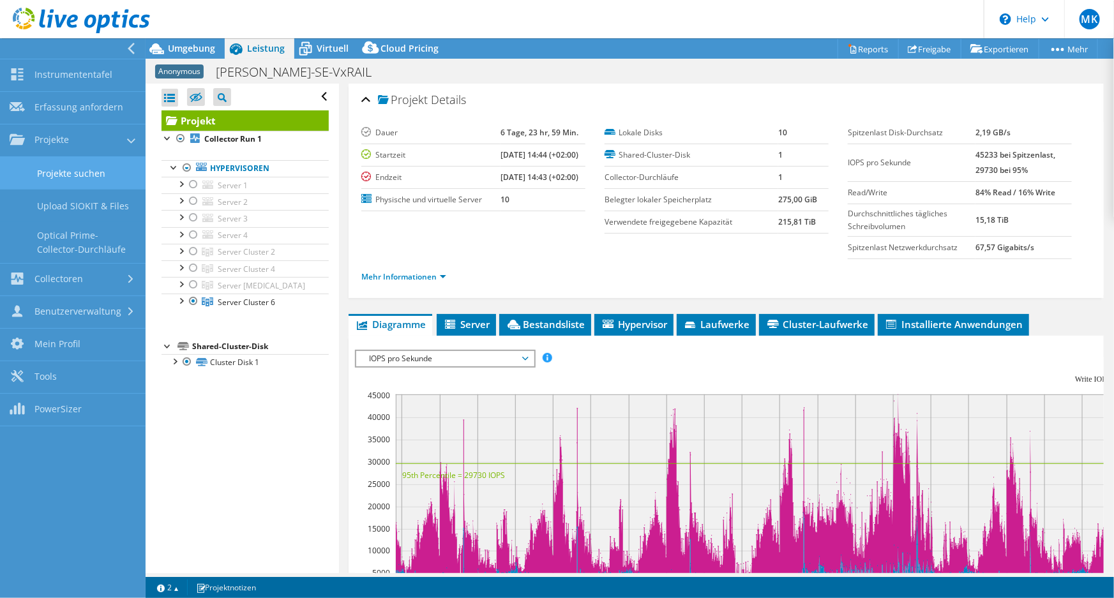
click at [89, 174] on link "Projekte suchen" at bounding box center [73, 173] width 146 height 33
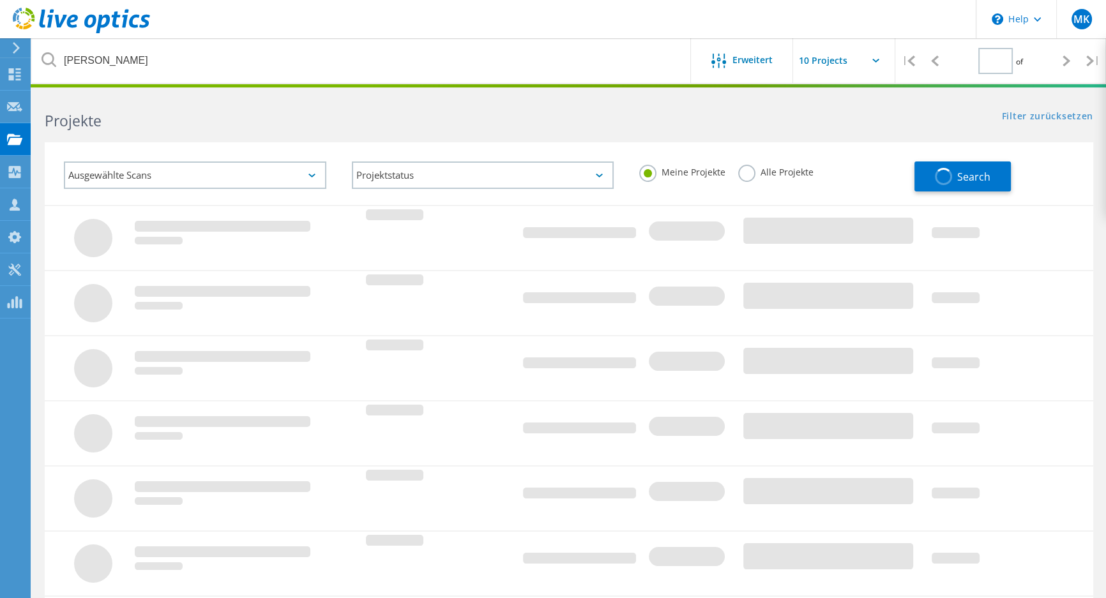
type input "1"
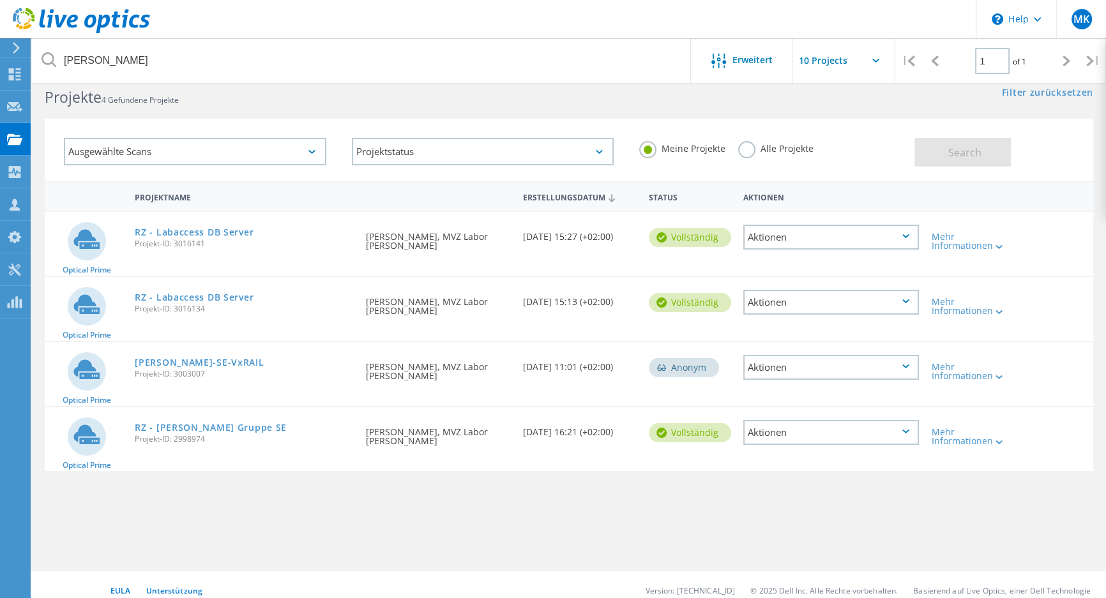
scroll to position [35, 0]
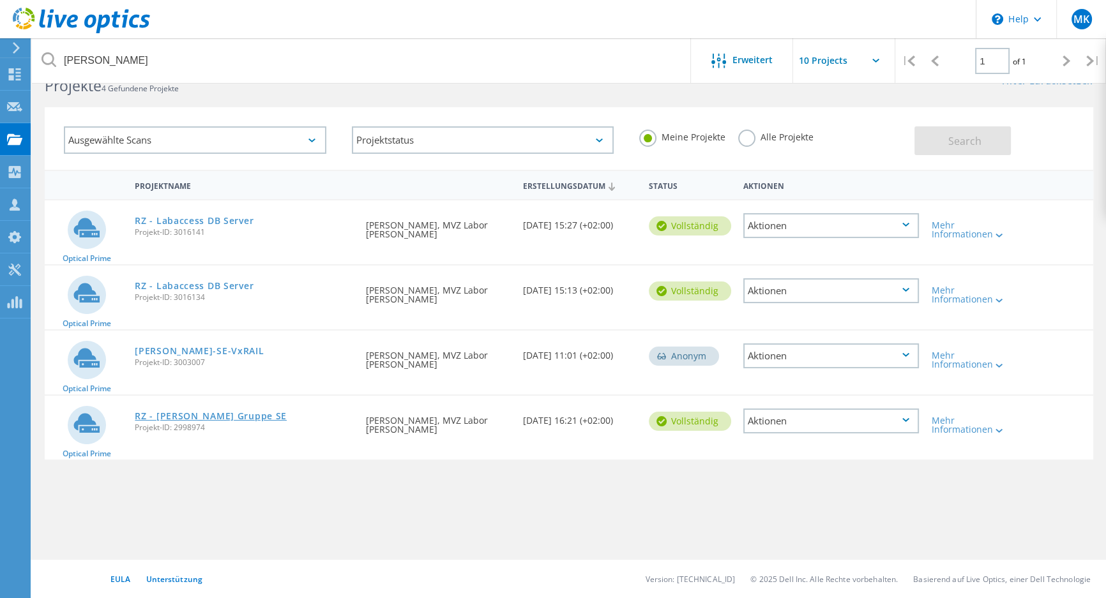
click at [209, 415] on link "RZ - [PERSON_NAME] Gruppe SE" at bounding box center [211, 416] width 152 height 9
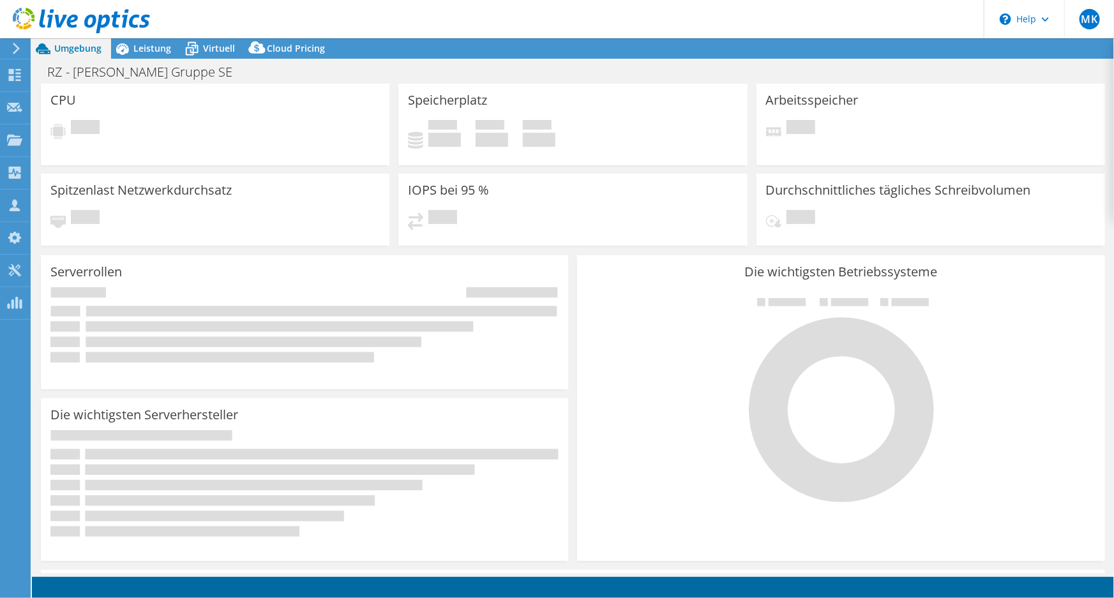
select select "USD"
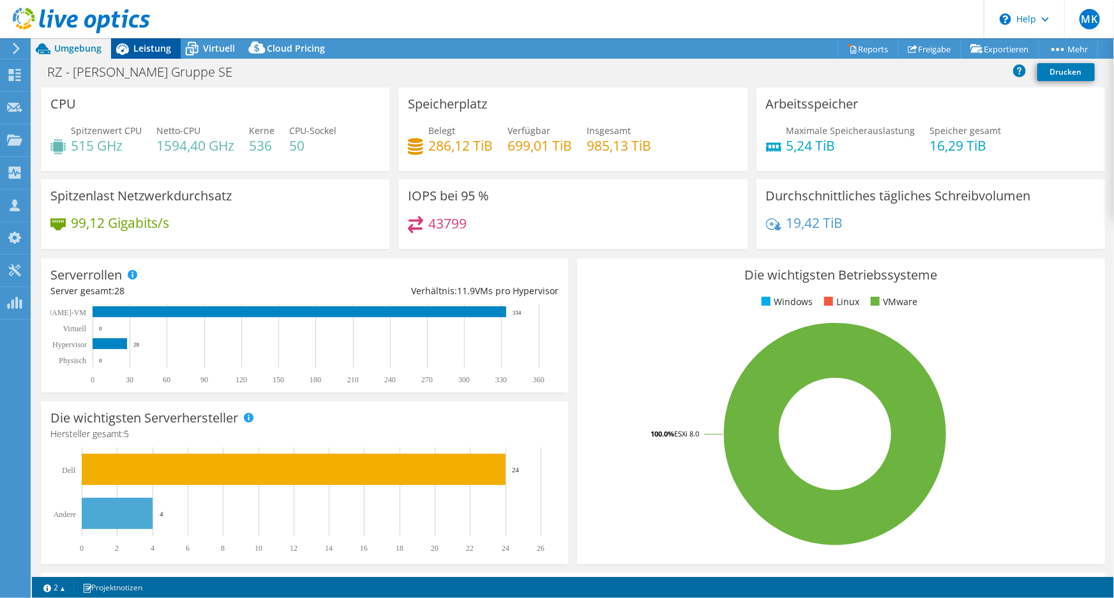
click at [153, 54] on div "Leistung" at bounding box center [146, 48] width 70 height 20
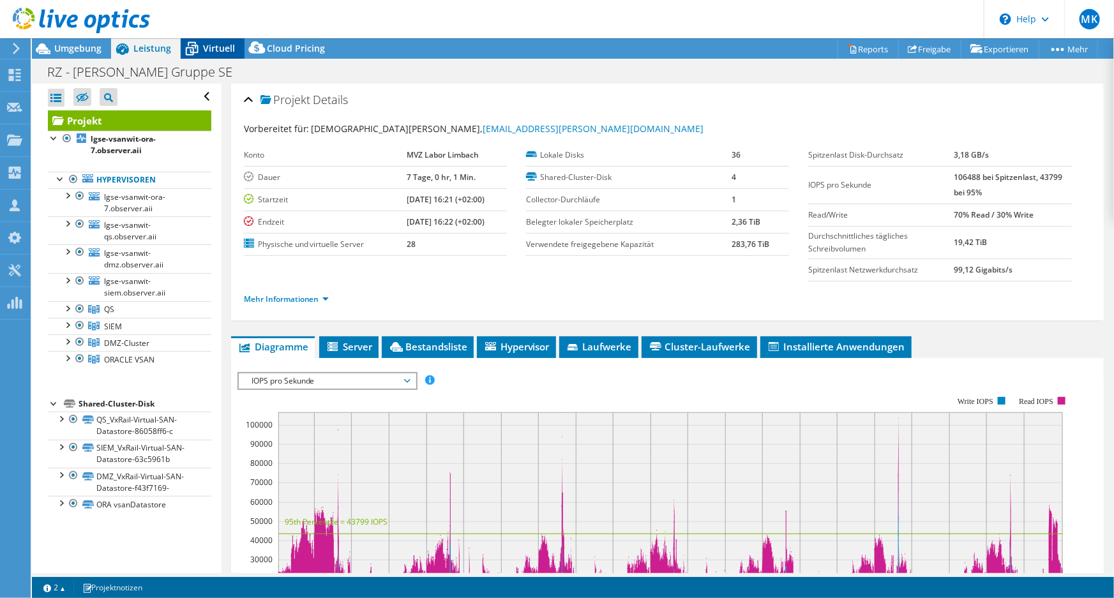
click at [219, 53] on span "Virtuell" at bounding box center [219, 48] width 32 height 12
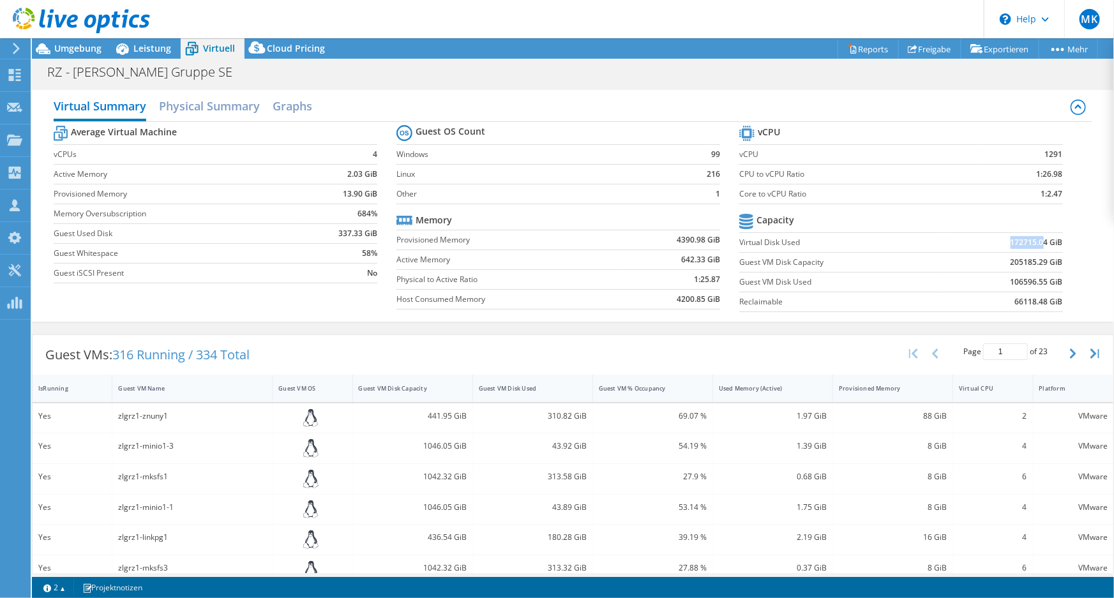
drag, startPoint x: 1002, startPoint y: 240, endPoint x: 1035, endPoint y: 239, distance: 32.6
click at [1035, 239] on td "172715.04 GiB" at bounding box center [1004, 242] width 119 height 20
click at [80, 45] on span "Umgebung" at bounding box center [77, 48] width 47 height 12
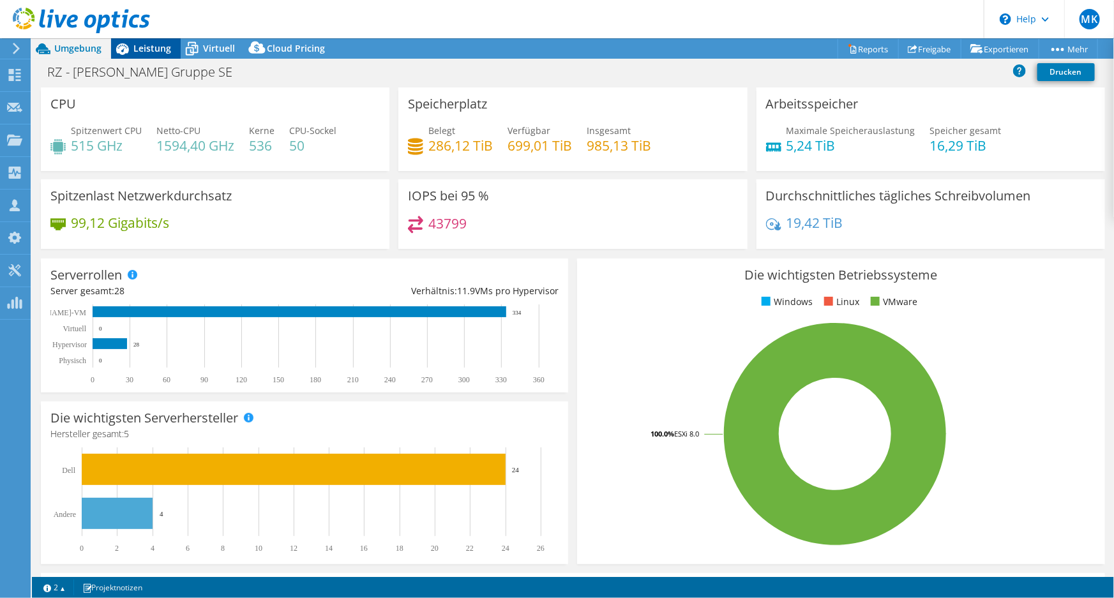
click at [146, 47] on span "Leistung" at bounding box center [152, 48] width 38 height 12
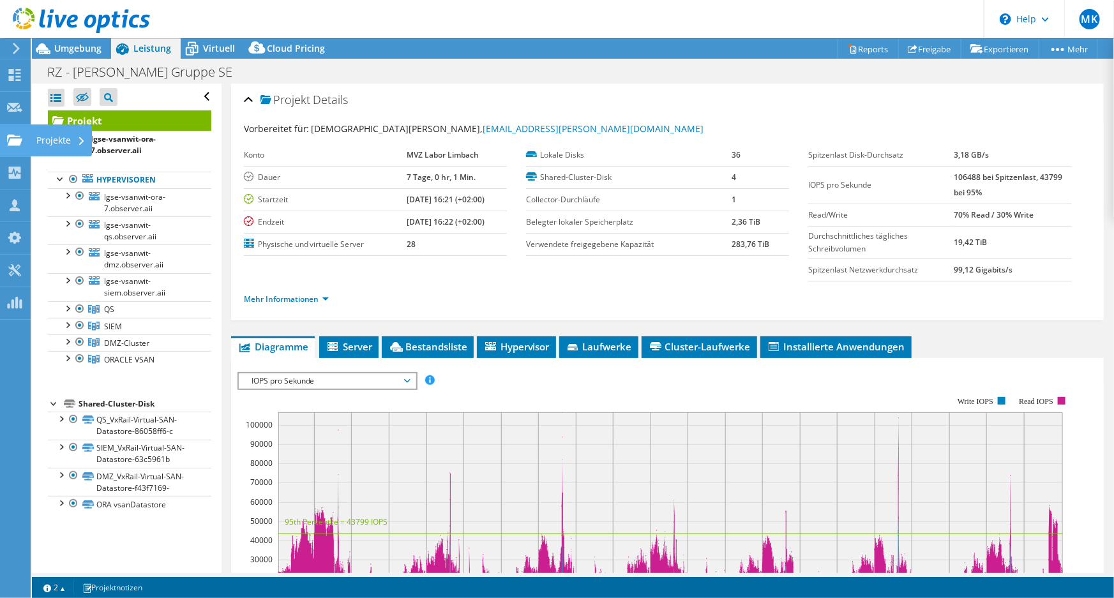
click at [18, 139] on use at bounding box center [14, 139] width 15 height 11
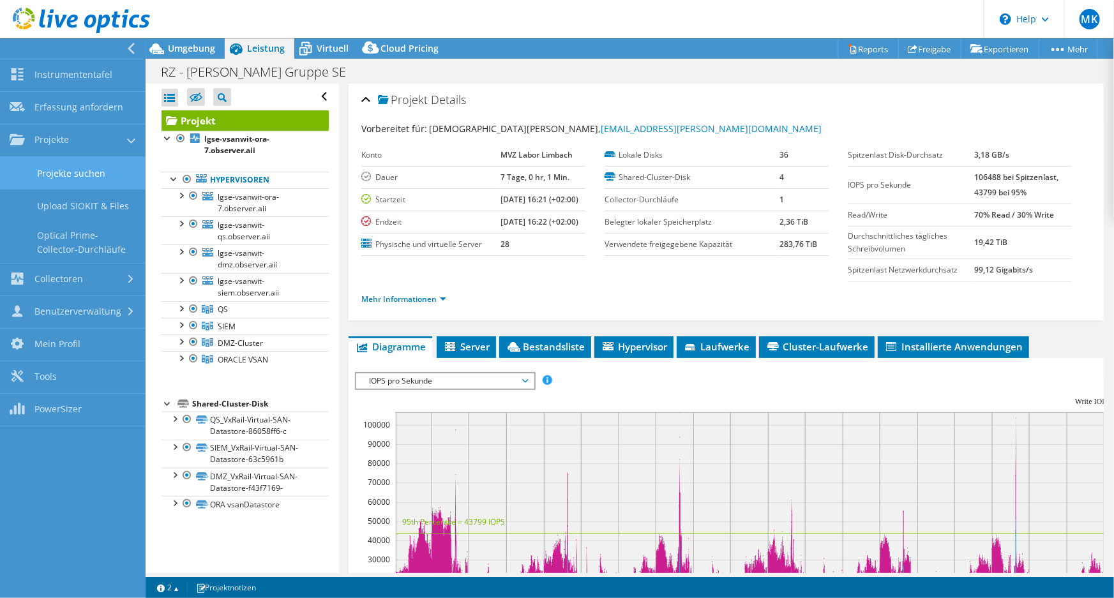
click at [70, 176] on link "Projekte suchen" at bounding box center [73, 173] width 146 height 33
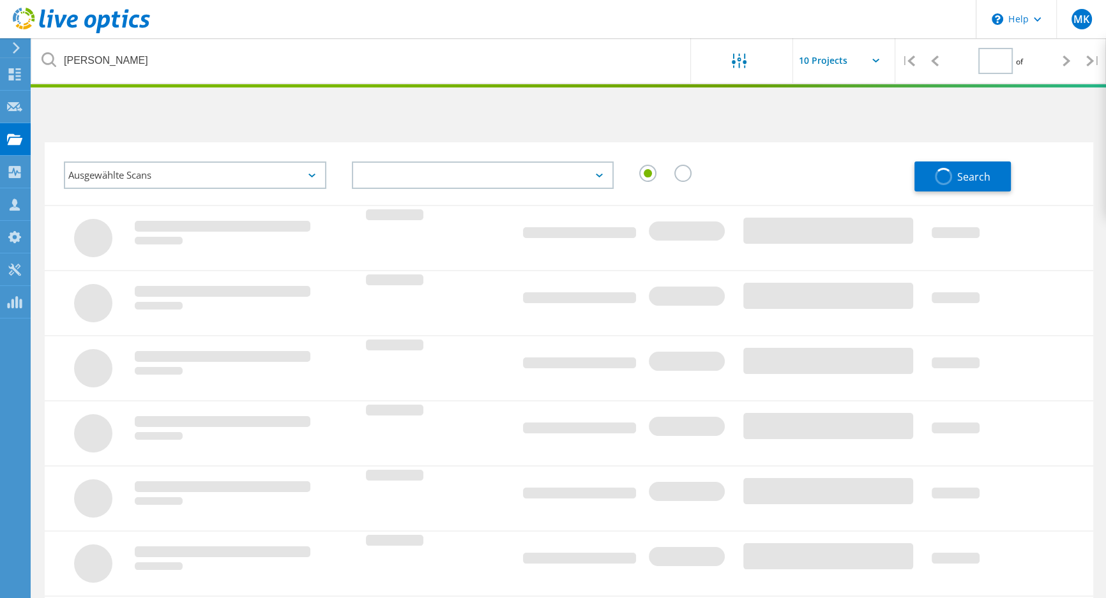
type input "1"
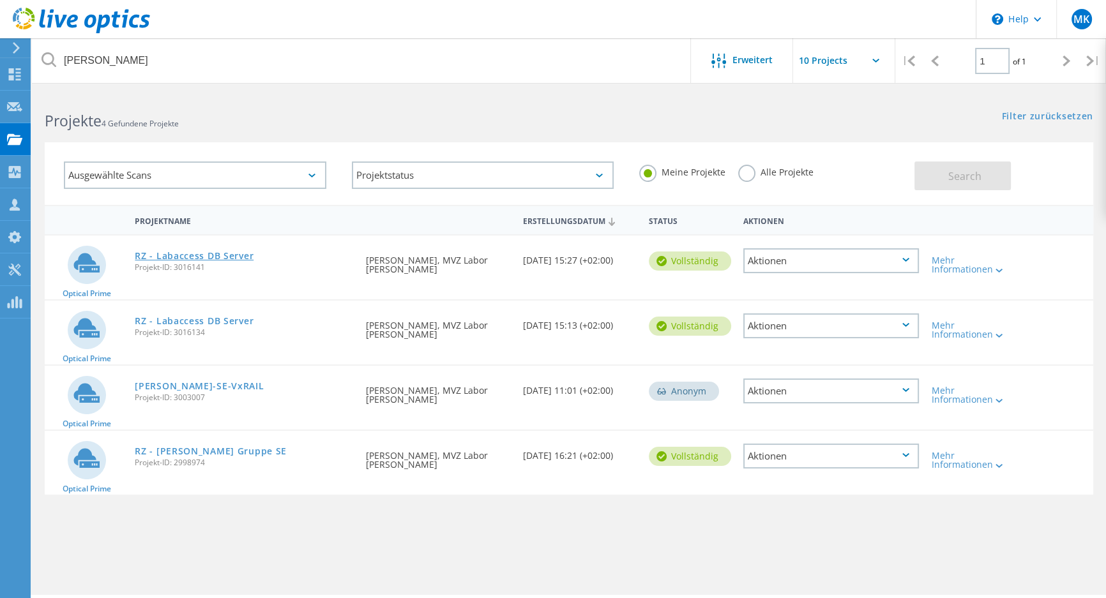
click at [199, 259] on link "RZ - Labaccess DB Server" at bounding box center [194, 256] width 119 height 9
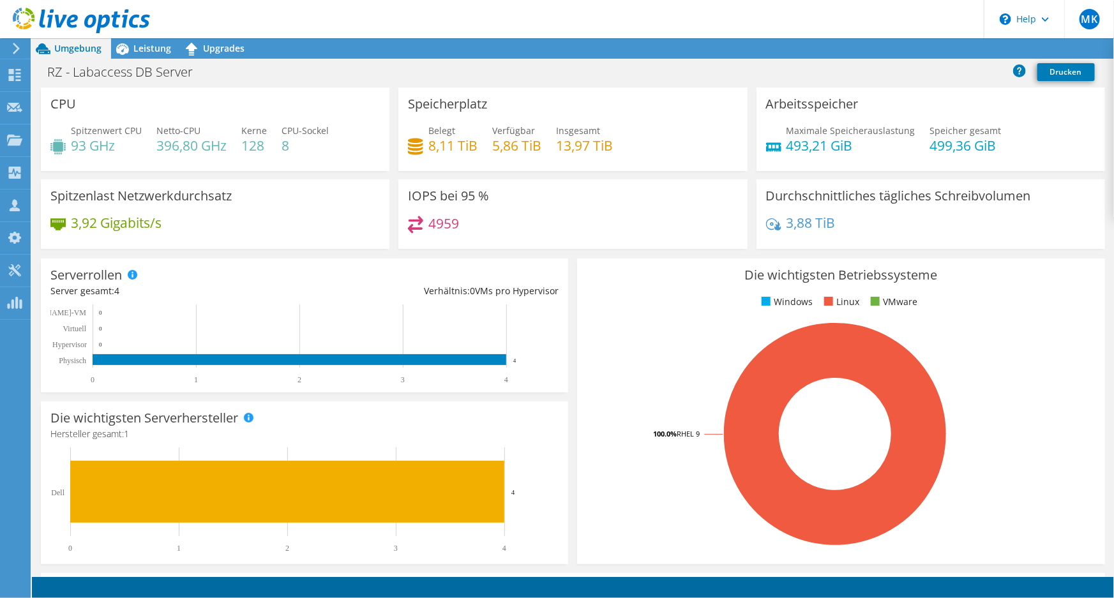
click at [166, 43] on span "Leistung" at bounding box center [152, 48] width 38 height 12
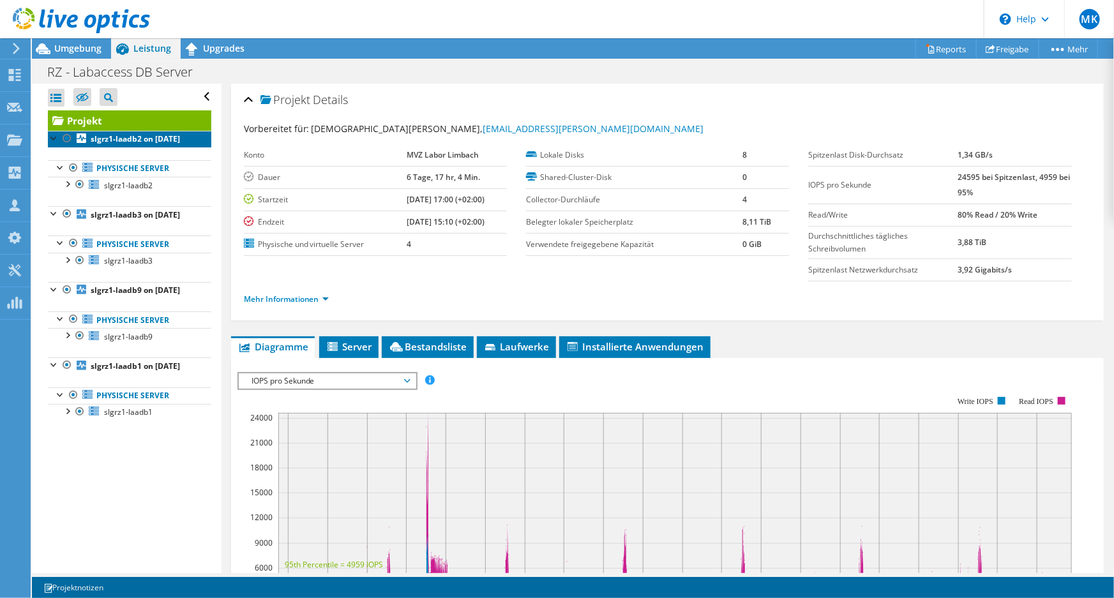
click at [112, 144] on b "slgrz1-laadb2 on [DATE]" at bounding box center [135, 138] width 89 height 11
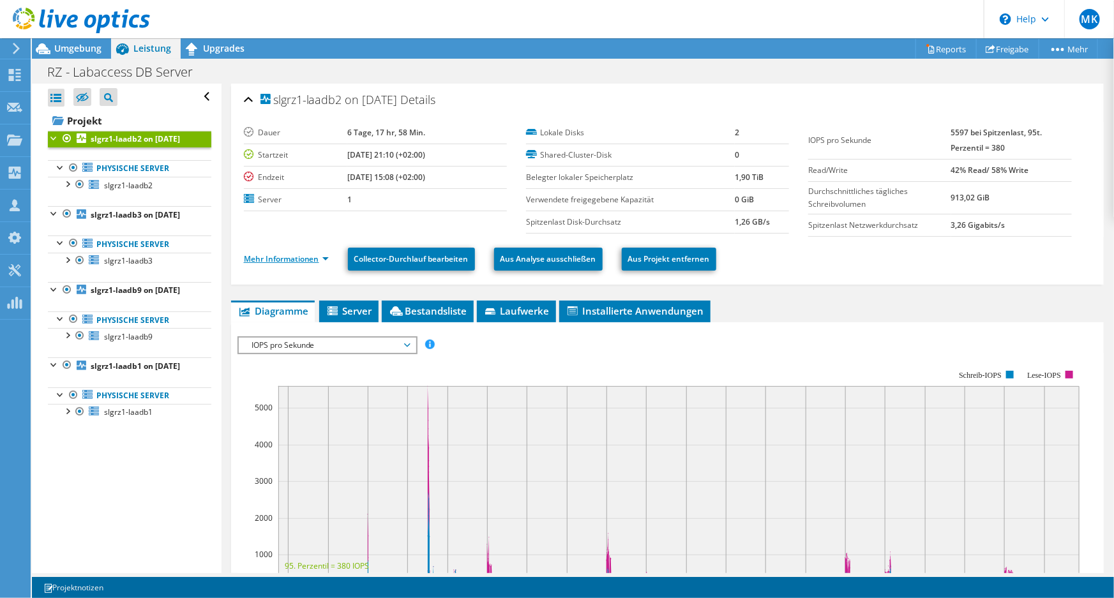
click at [273, 258] on link "Mehr Informationen" at bounding box center [286, 259] width 85 height 11
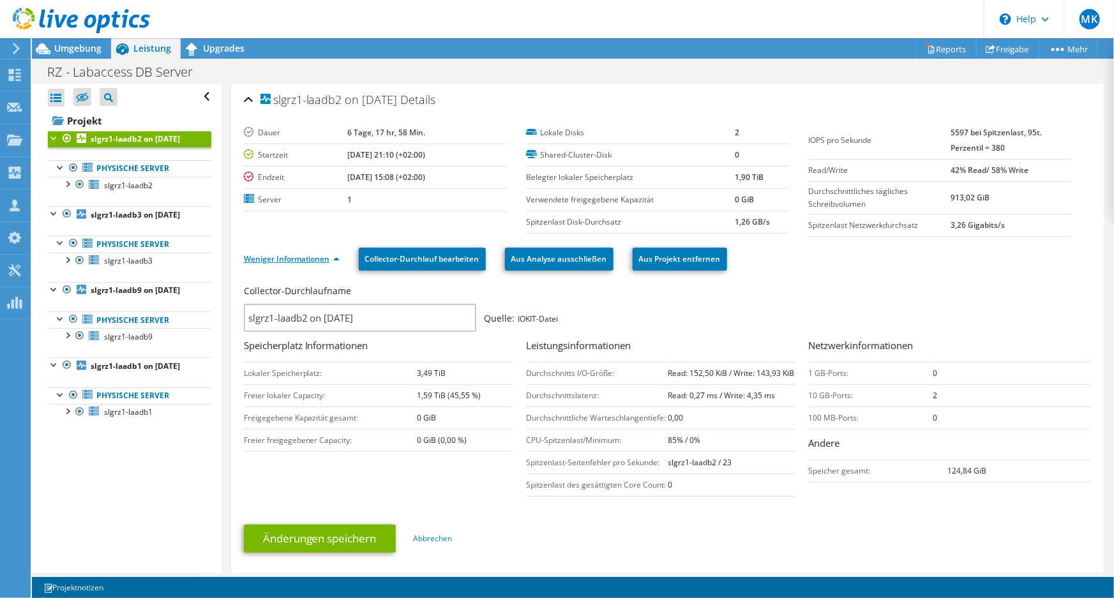
click at [273, 258] on link "Weniger Informationen" at bounding box center [292, 259] width 96 height 11
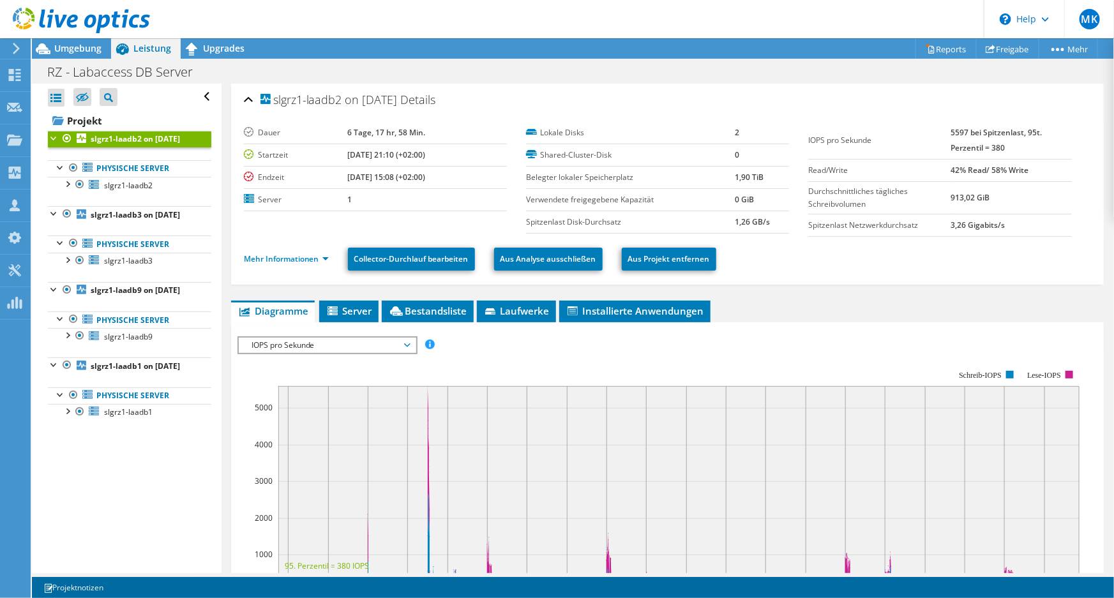
click at [330, 344] on span "IOPS pro Sekunde" at bounding box center [327, 345] width 164 height 15
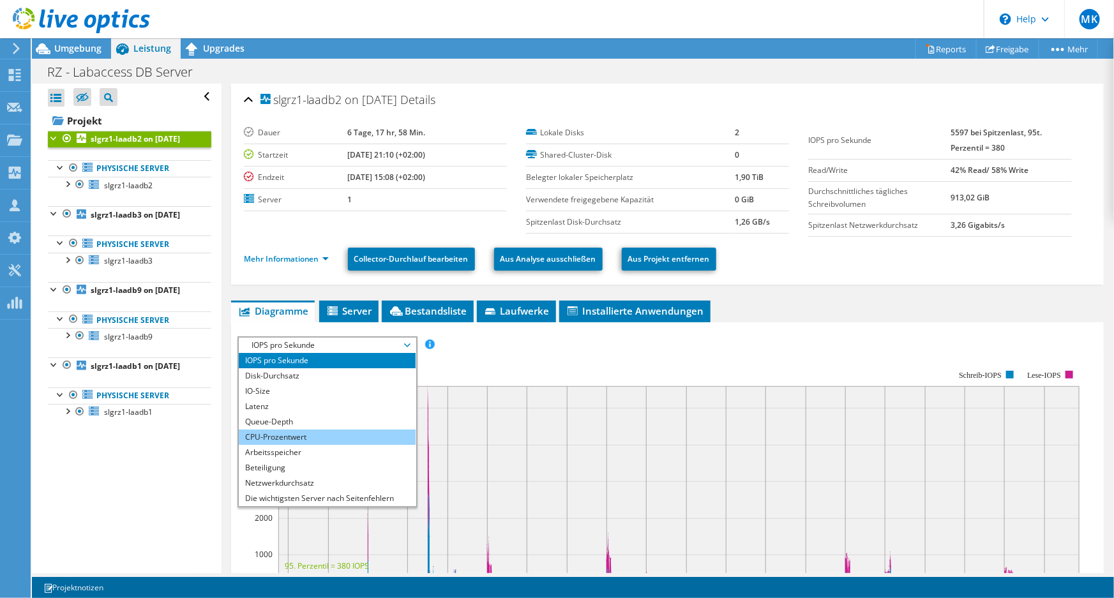
click at [290, 436] on li "CPU-Prozentwert" at bounding box center [327, 437] width 177 height 15
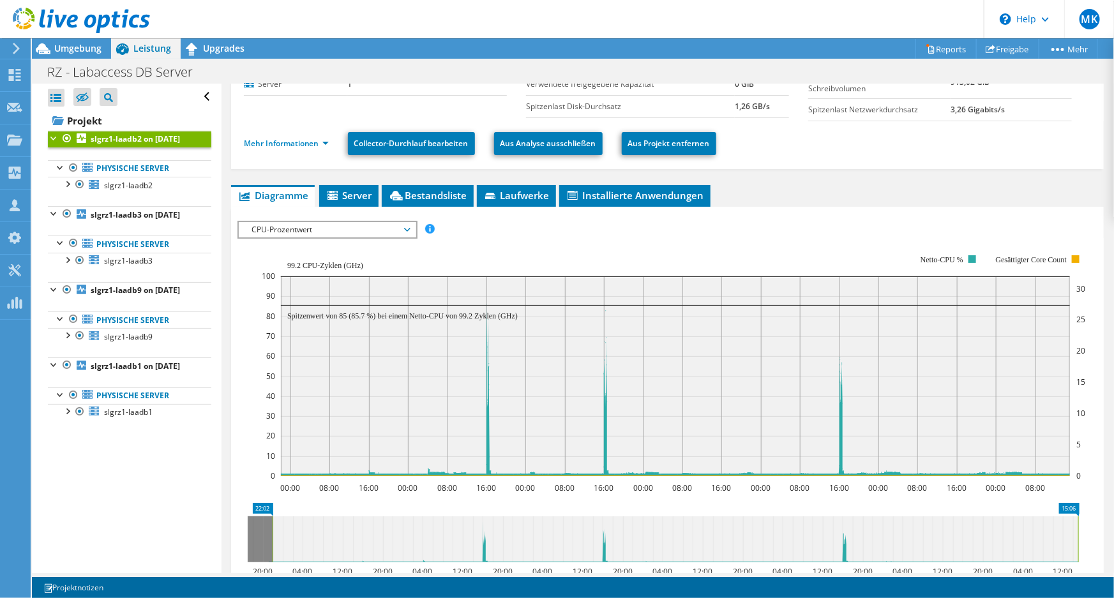
scroll to position [290, 0]
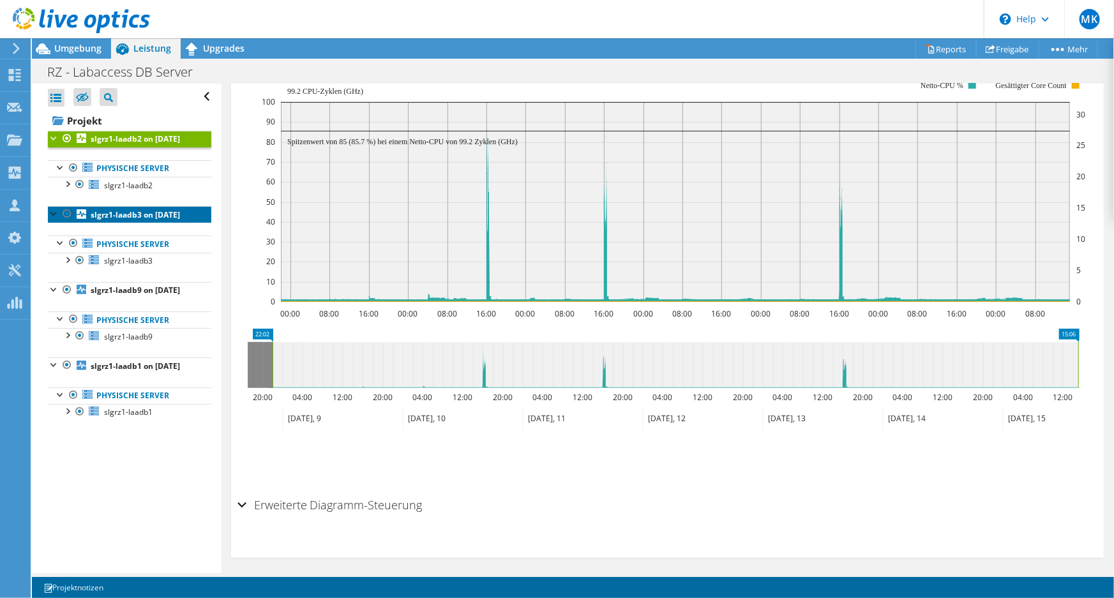
click at [126, 220] on b "slgrz1-laadb3 on [DATE]" at bounding box center [135, 214] width 89 height 11
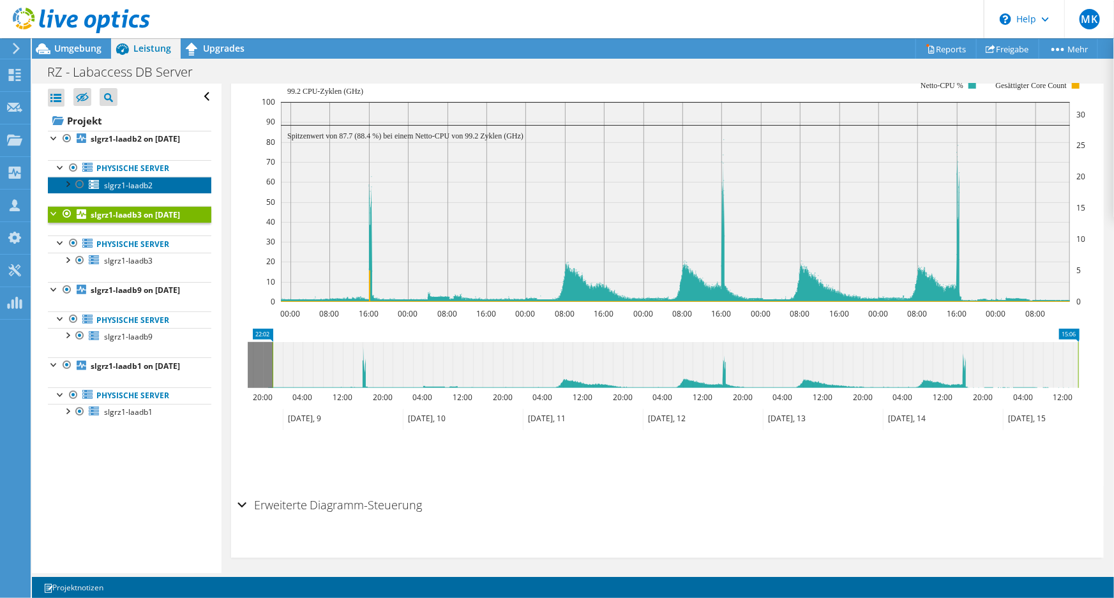
click at [128, 191] on span "slgrz1-laadb2" at bounding box center [128, 185] width 49 height 11
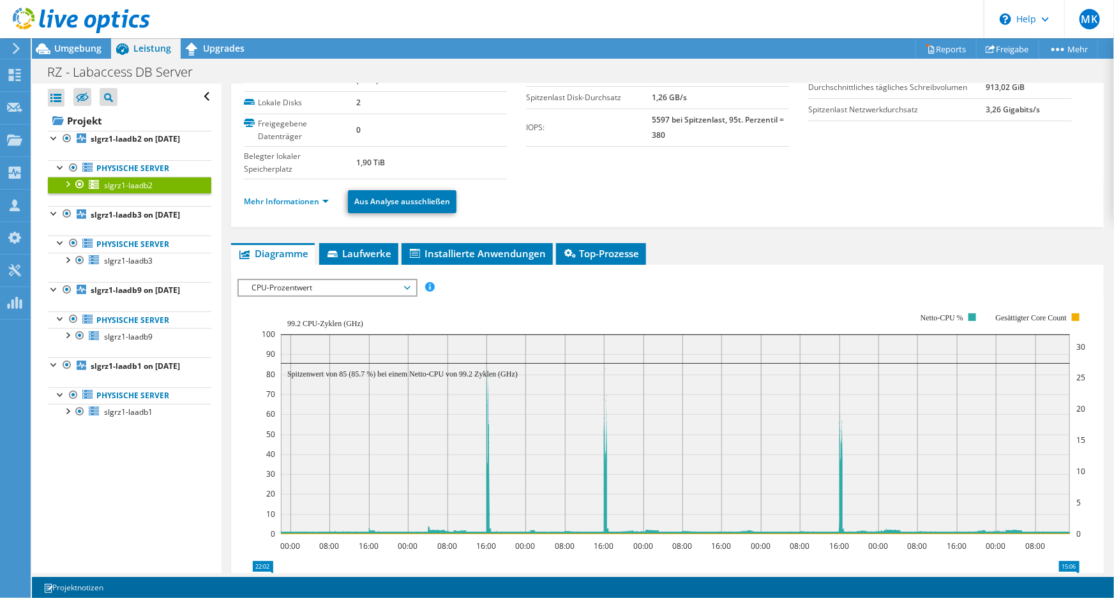
scroll to position [0, 0]
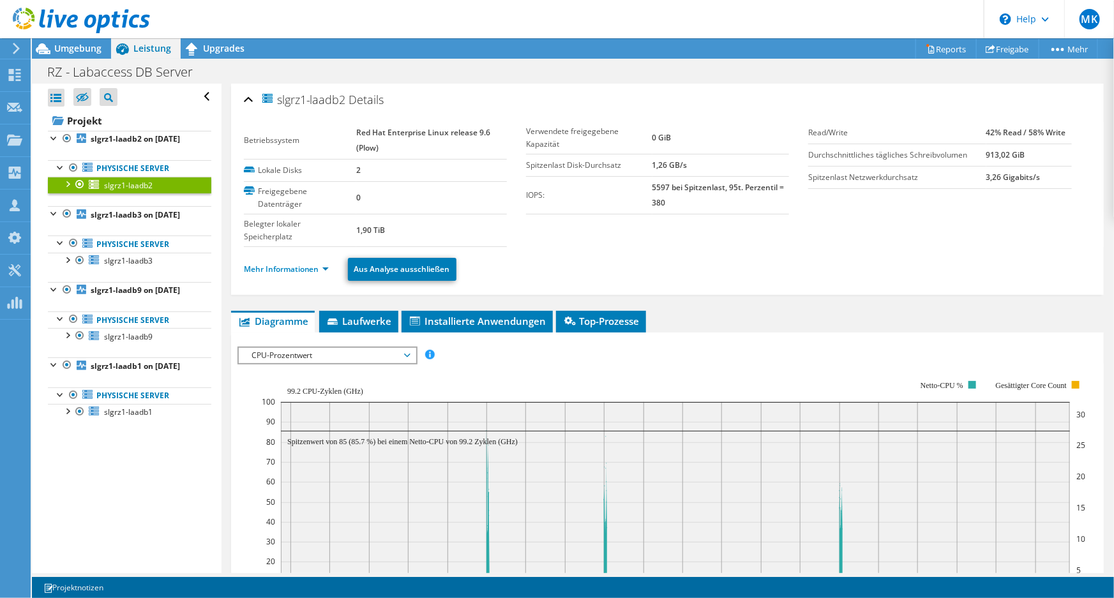
drag, startPoint x: 347, startPoint y: 98, endPoint x: 280, endPoint y: 98, distance: 67.1
click at [280, 98] on span "slgrz1-laadb2" at bounding box center [304, 99] width 86 height 15
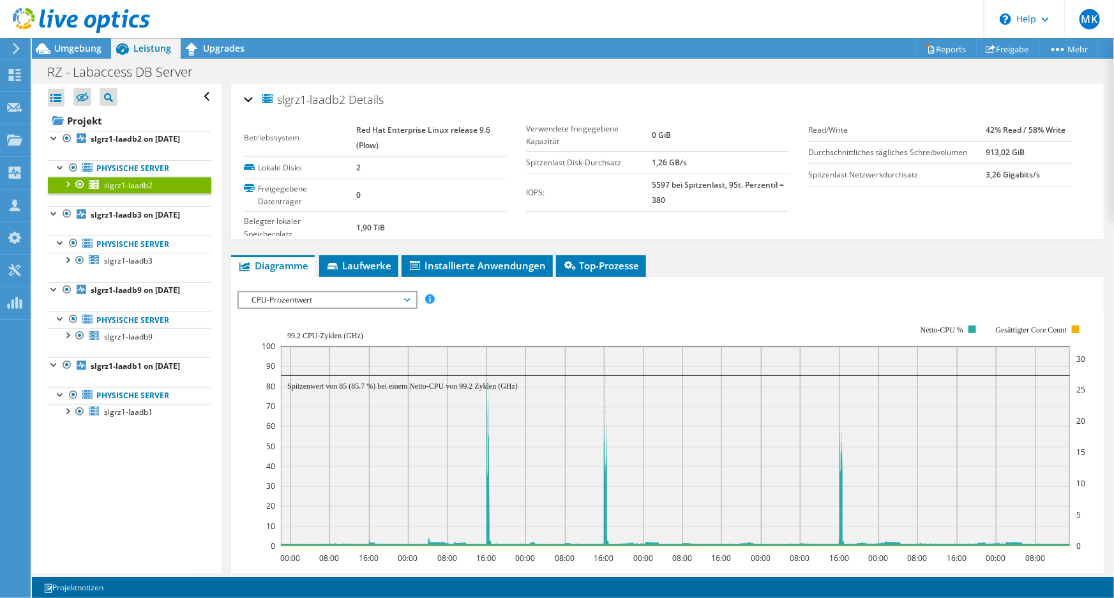
copy span "slgrz1-laadb2"
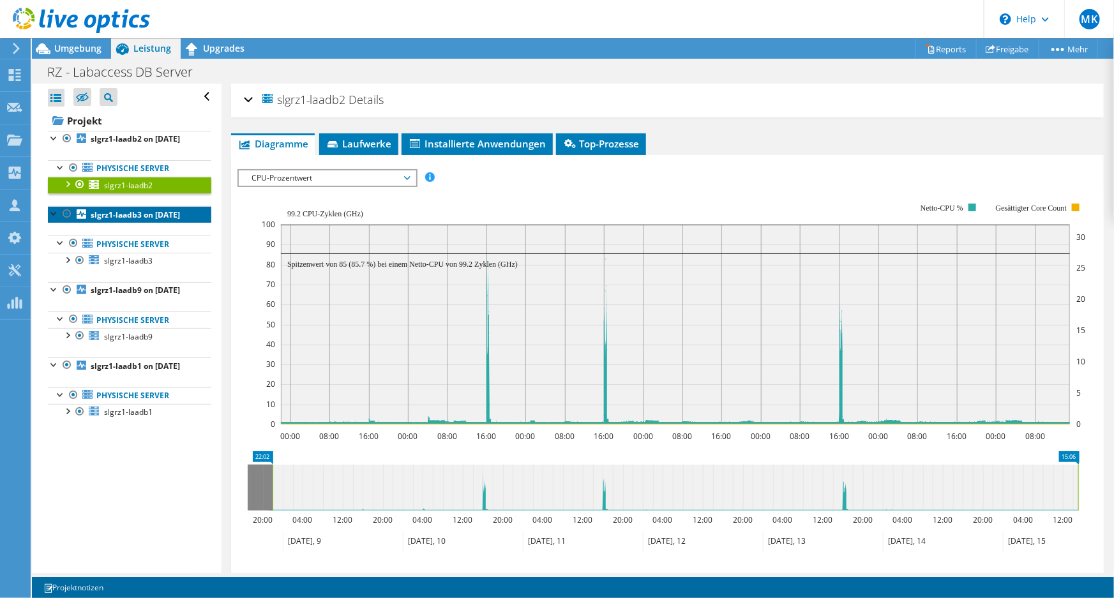
click at [132, 220] on b "slgrz1-laadb3 on [DATE]" at bounding box center [135, 214] width 89 height 11
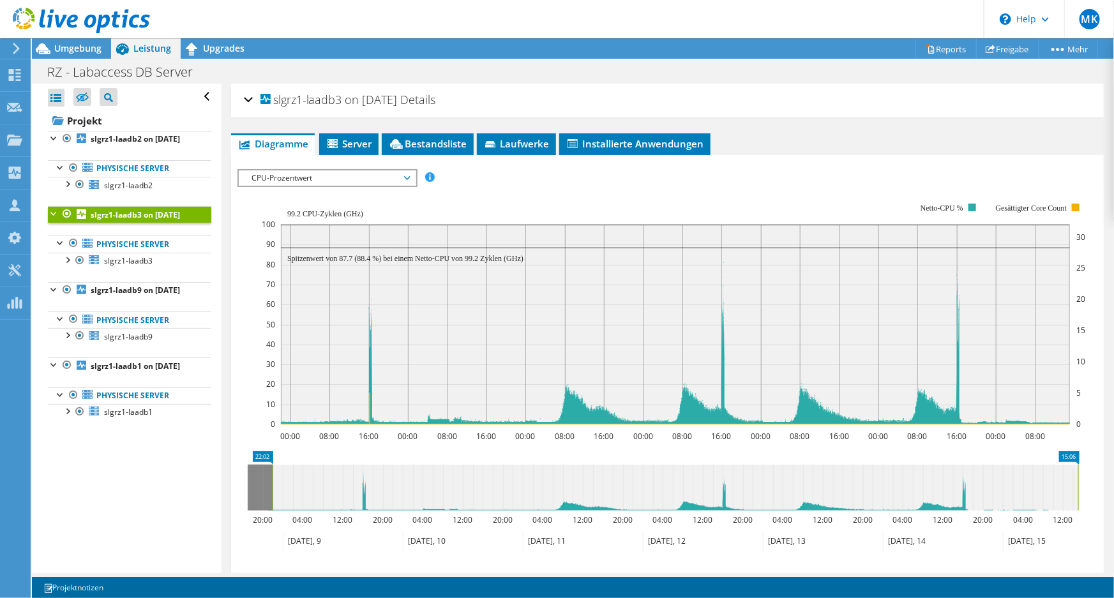
drag, startPoint x: 342, startPoint y: 101, endPoint x: 275, endPoint y: 100, distance: 67.1
click at [275, 100] on span "slgrz1-laadb3 on [DATE]" at bounding box center [329, 100] width 137 height 13
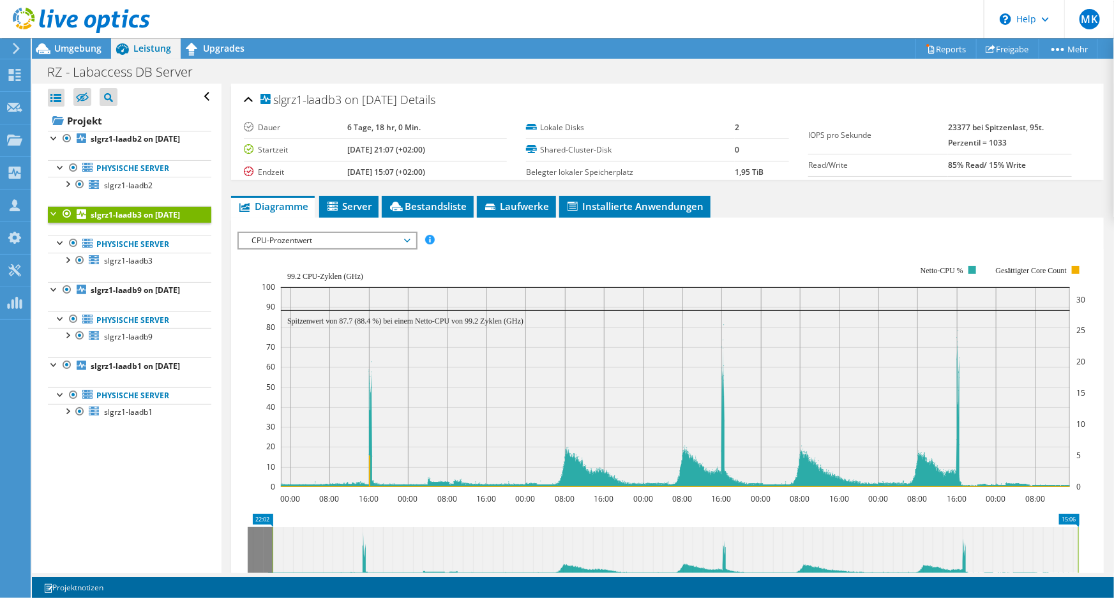
copy span "slgrz1-laadb3"
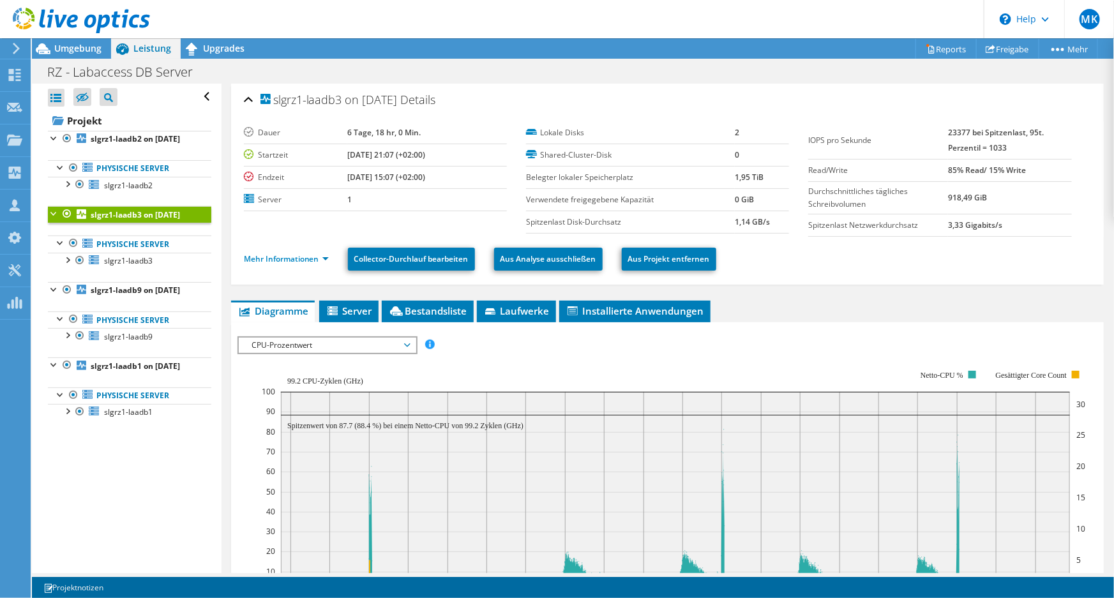
scroll to position [174, 0]
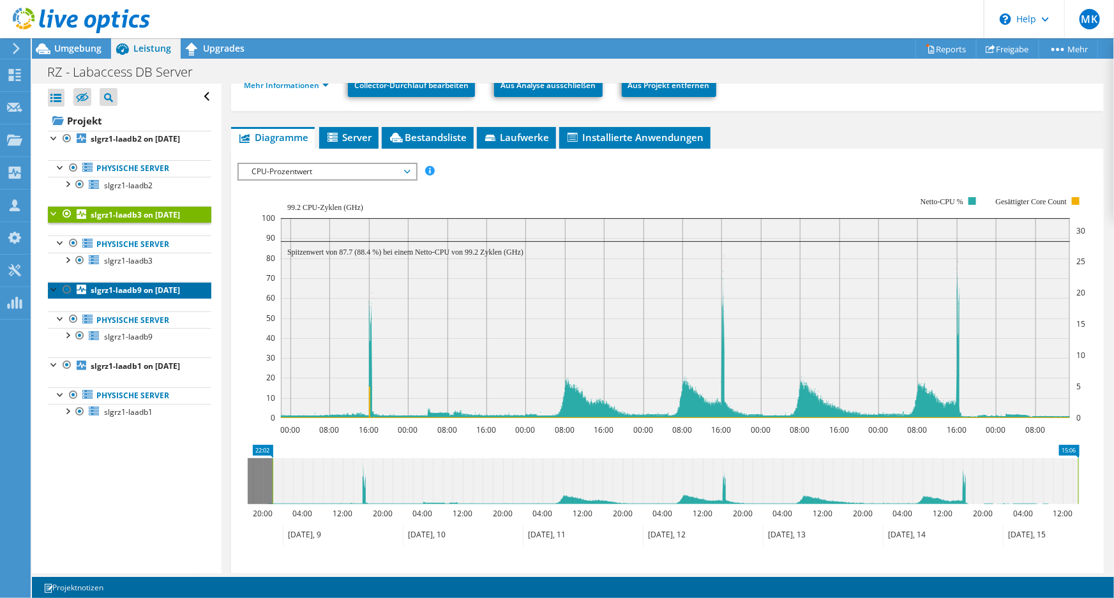
click at [134, 296] on b "slgrz1-laadb9 on [DATE]" at bounding box center [135, 290] width 89 height 11
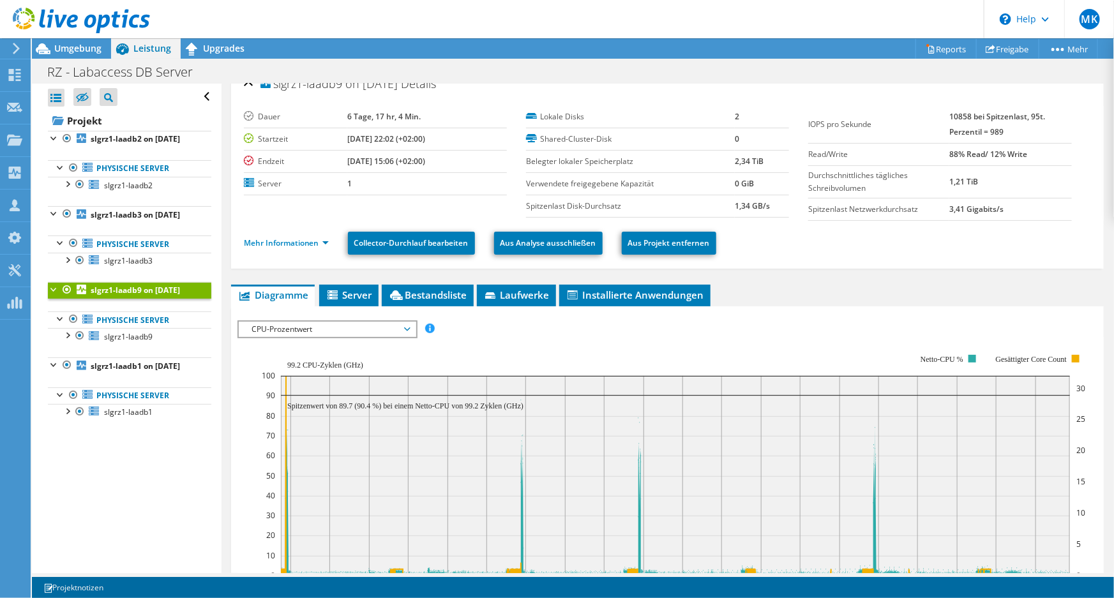
scroll to position [0, 0]
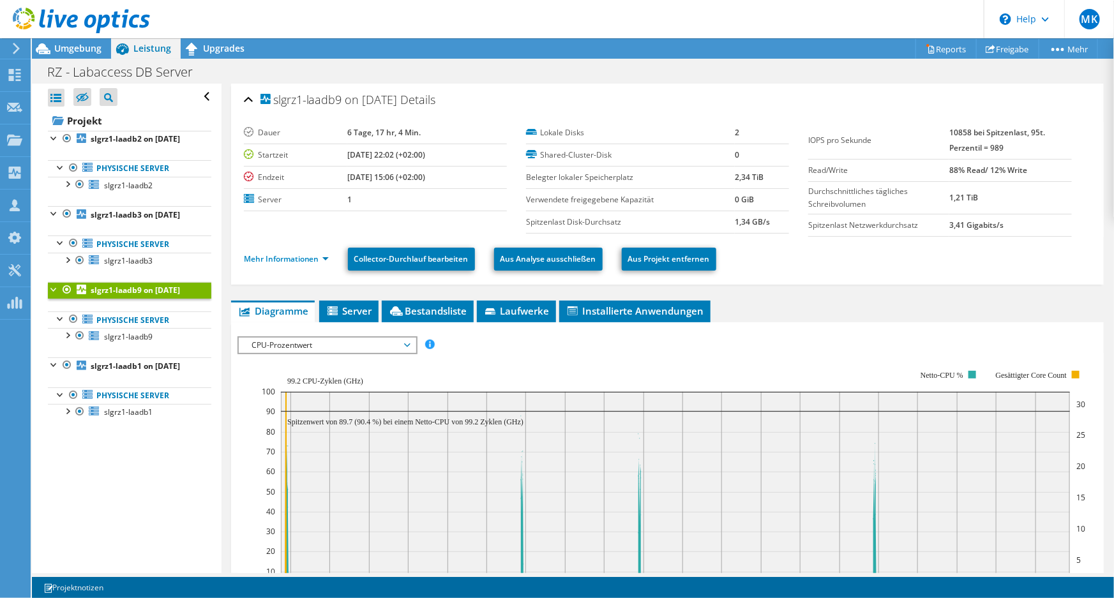
drag, startPoint x: 344, startPoint y: 102, endPoint x: 274, endPoint y: 95, distance: 70.0
click at [274, 95] on span "slgrz1-laadb9 on [DATE]" at bounding box center [329, 100] width 137 height 13
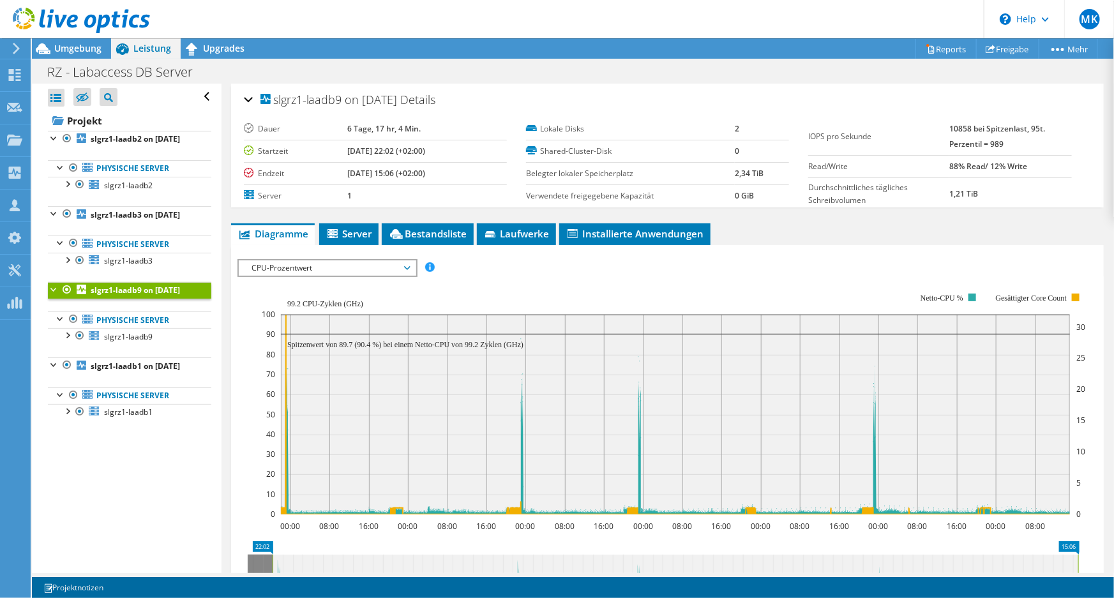
copy span "slgrz1-laadb9"
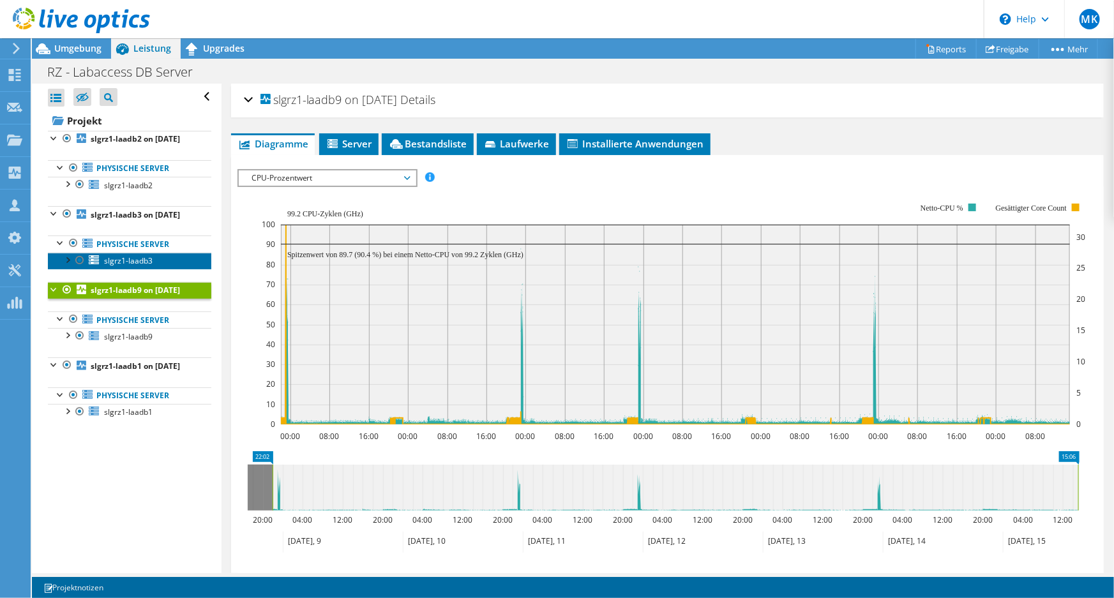
click at [137, 266] on span "slgrz1-laadb3" at bounding box center [128, 260] width 49 height 11
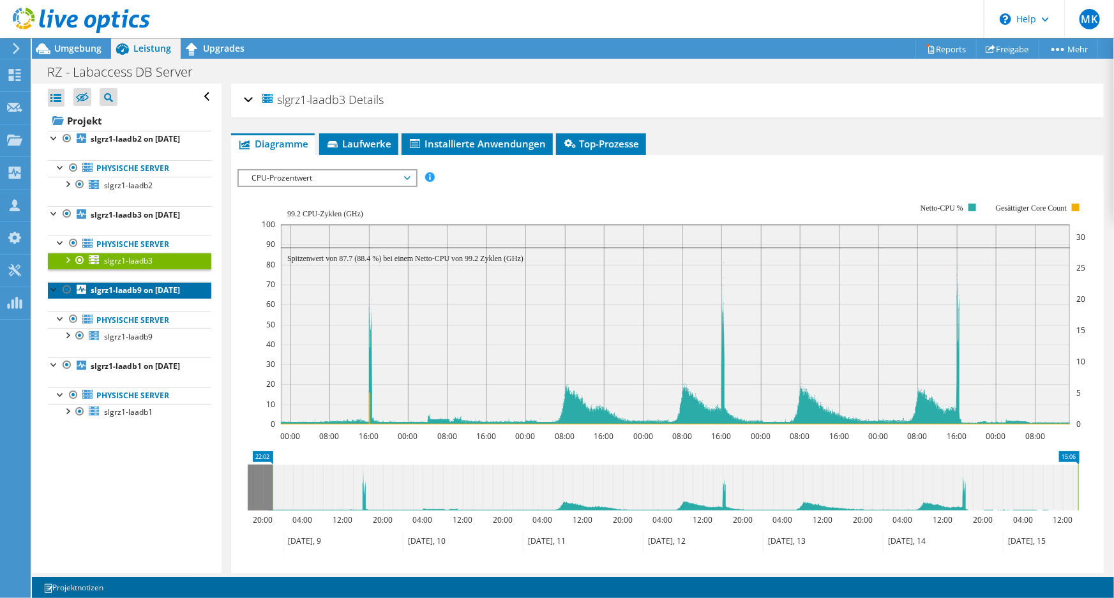
click at [109, 296] on b "slgrz1-laadb9 on [DATE]" at bounding box center [135, 290] width 89 height 11
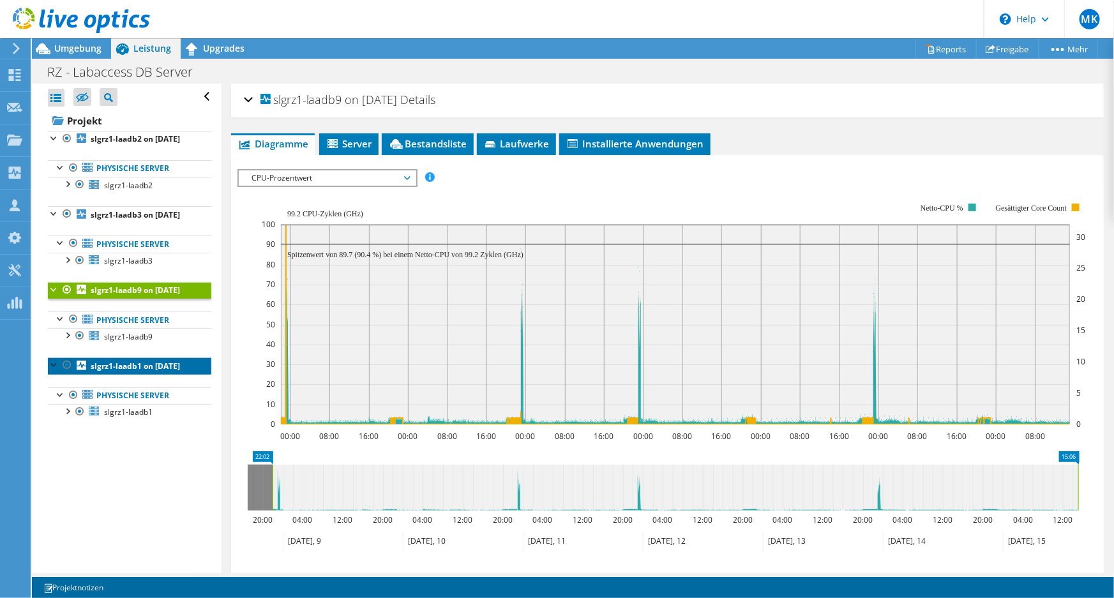
click at [131, 374] on link "slgrz1-laadb1 on [DATE]" at bounding box center [130, 366] width 164 height 17
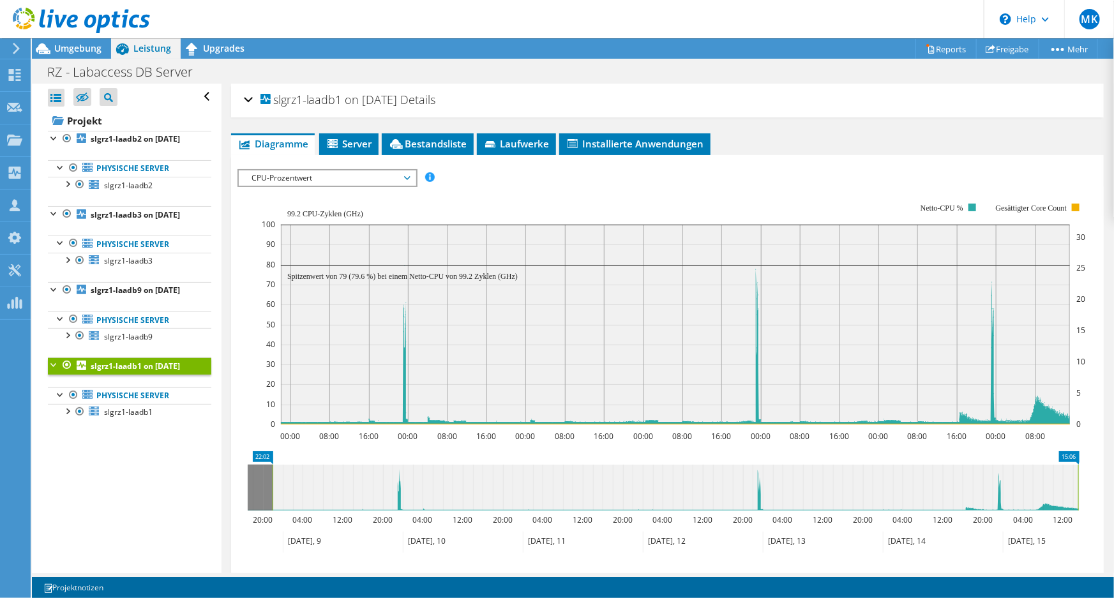
drag, startPoint x: 341, startPoint y: 98, endPoint x: 274, endPoint y: 96, distance: 67.1
click at [274, 96] on span "slgrz1-laadb1 on [DATE]" at bounding box center [329, 100] width 137 height 13
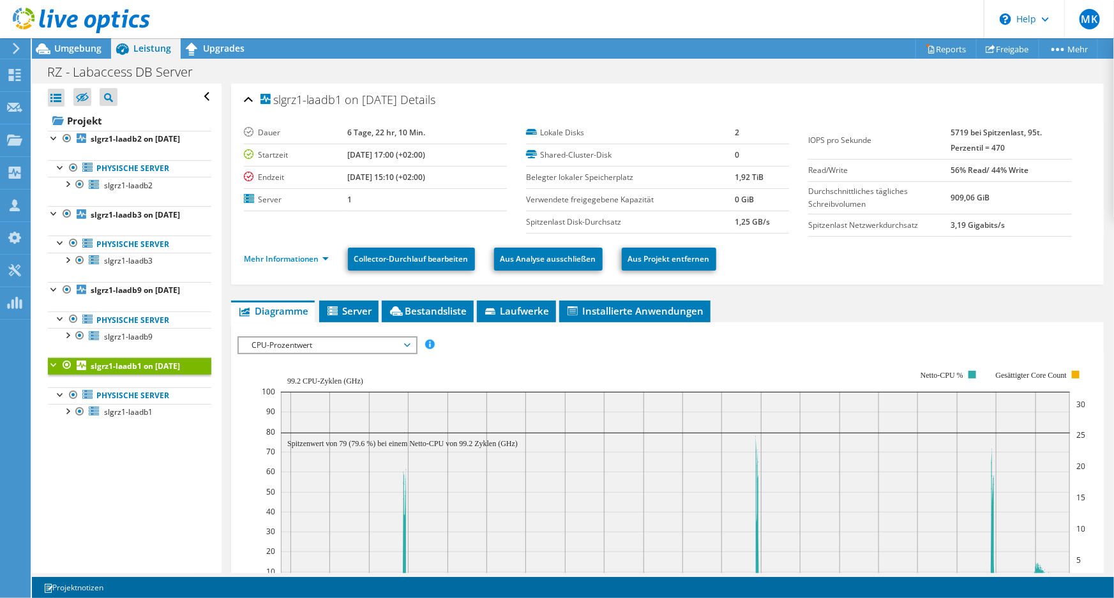
copy span "slgrz1-laadb1"
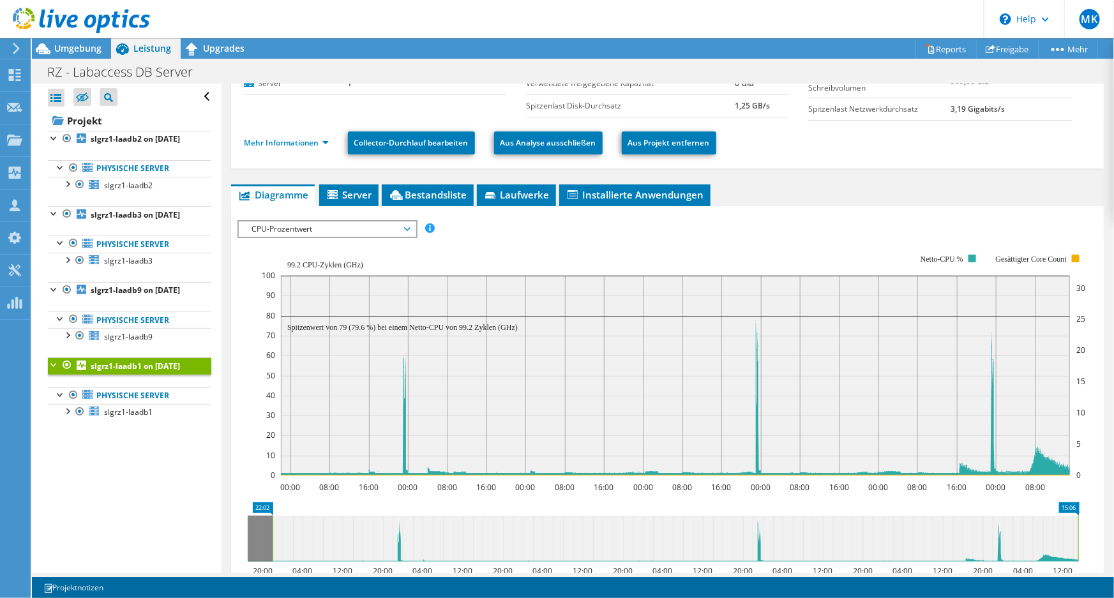
scroll to position [232, 0]
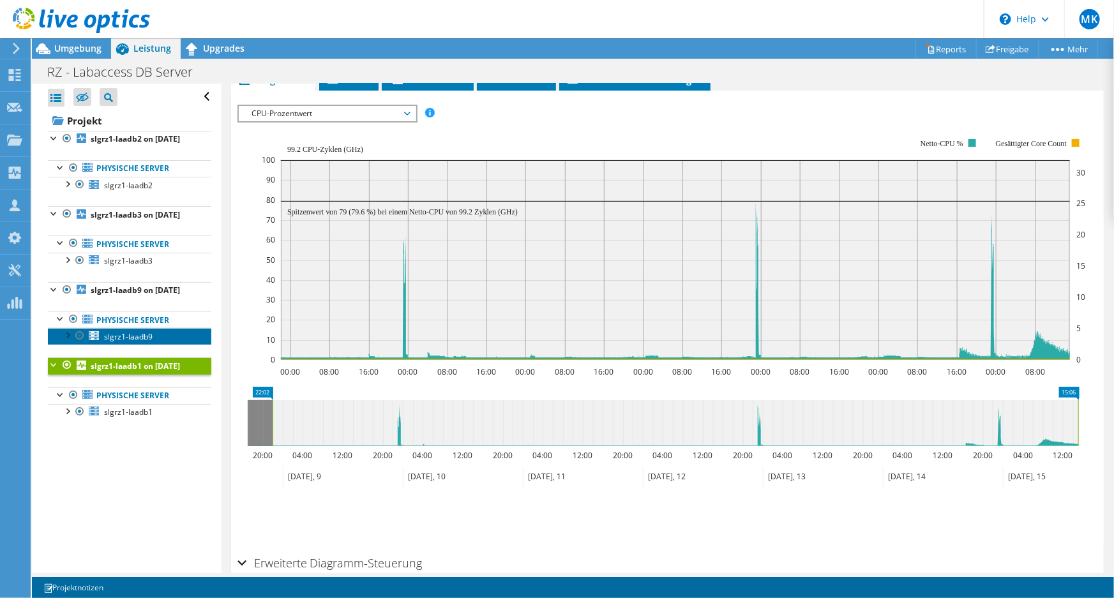
click at [121, 342] on span "slgrz1-laadb9" at bounding box center [128, 336] width 49 height 11
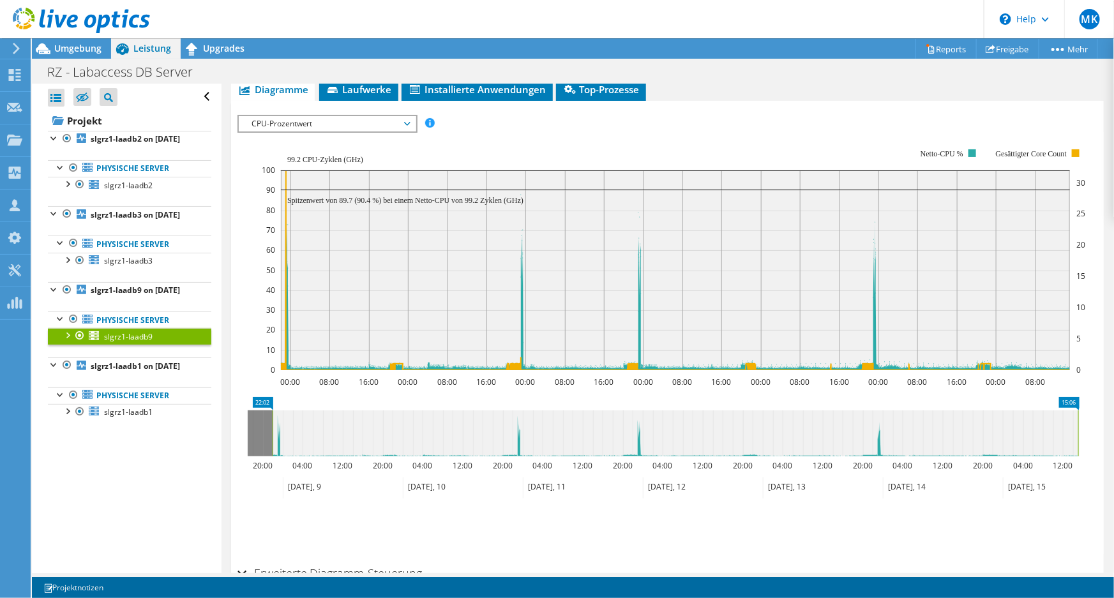
scroll to position [242, 0]
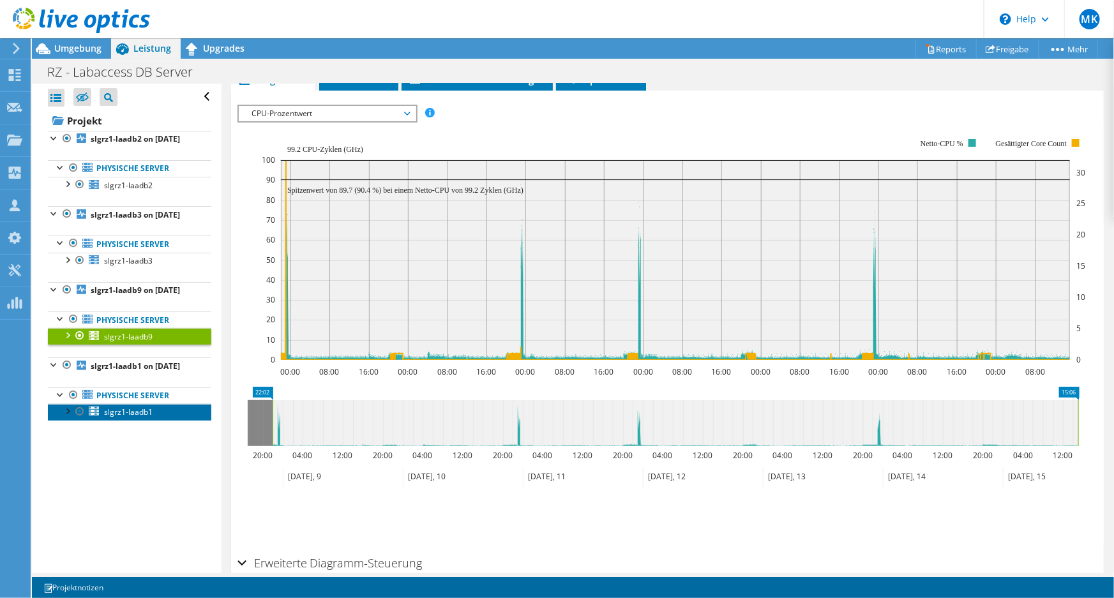
click at [153, 421] on link "slgrz1-laadb1" at bounding box center [130, 412] width 164 height 17
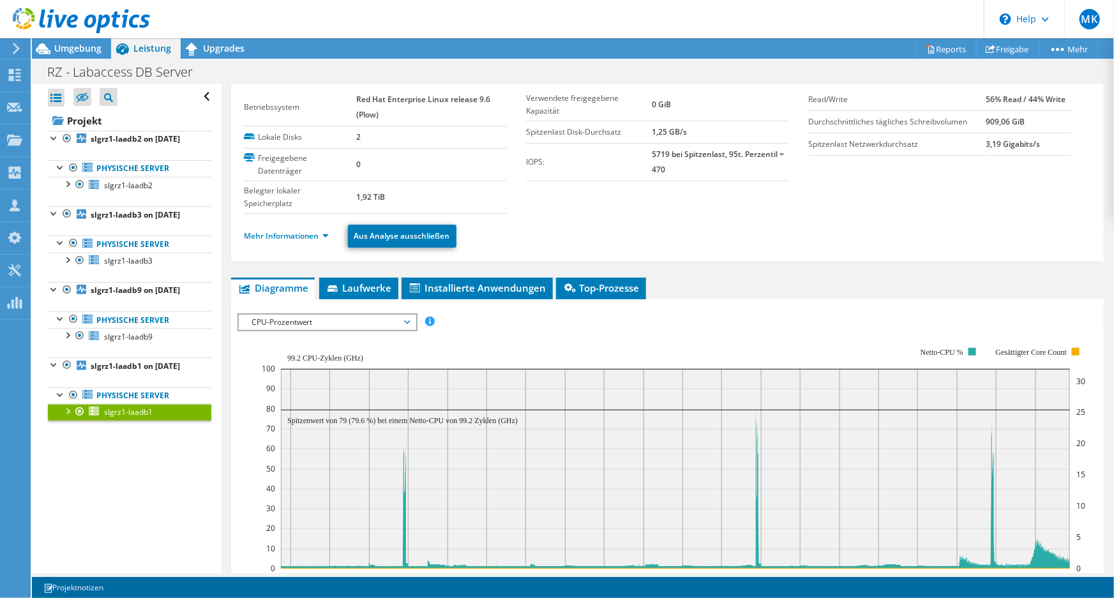
scroll to position [0, 0]
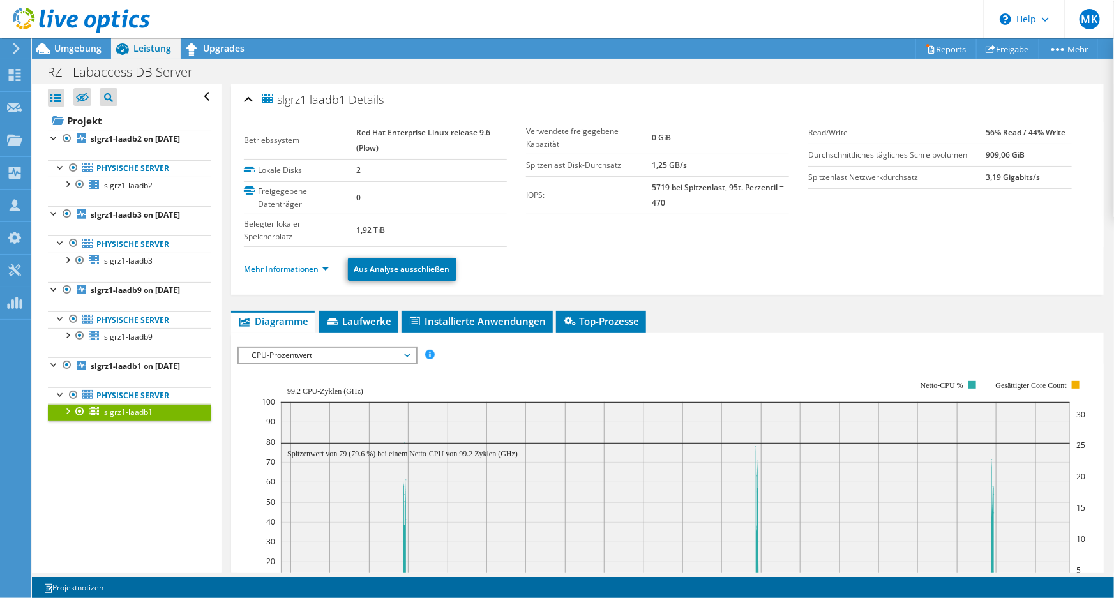
drag, startPoint x: 347, startPoint y: 97, endPoint x: 282, endPoint y: 96, distance: 65.8
click at [282, 96] on span "slgrz1-laadb1" at bounding box center [304, 99] width 86 height 15
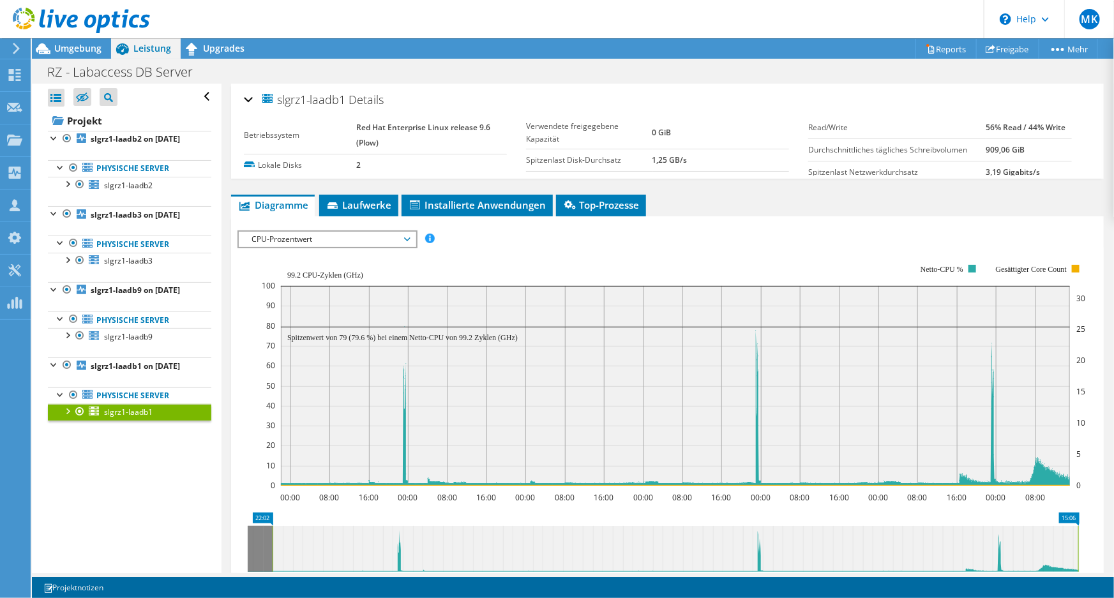
copy span "slgrz1-laadb1"
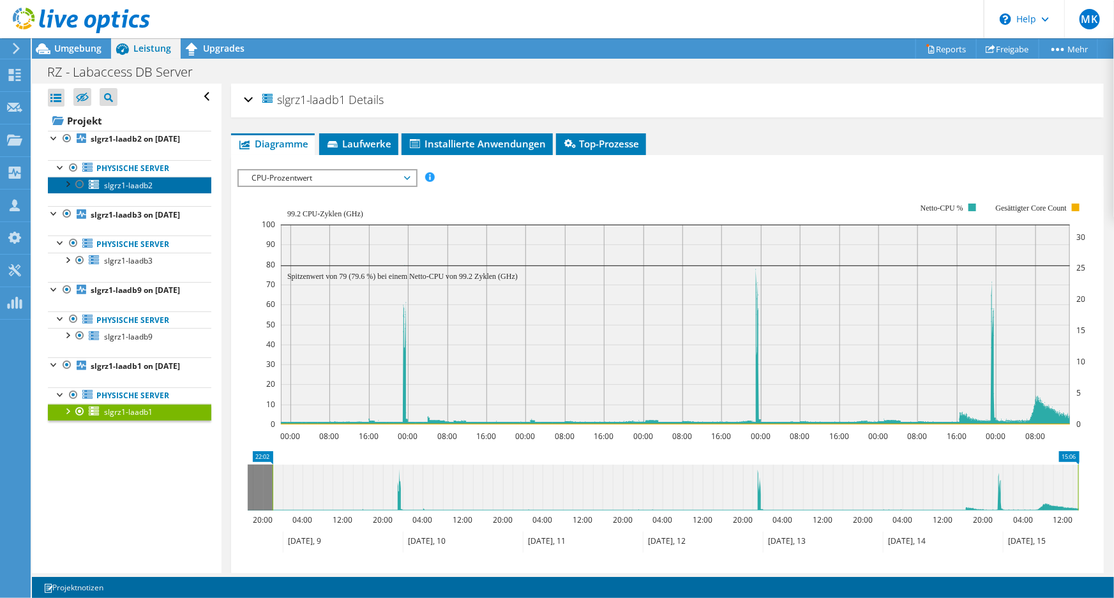
click at [128, 191] on span "slgrz1-laadb2" at bounding box center [128, 185] width 49 height 11
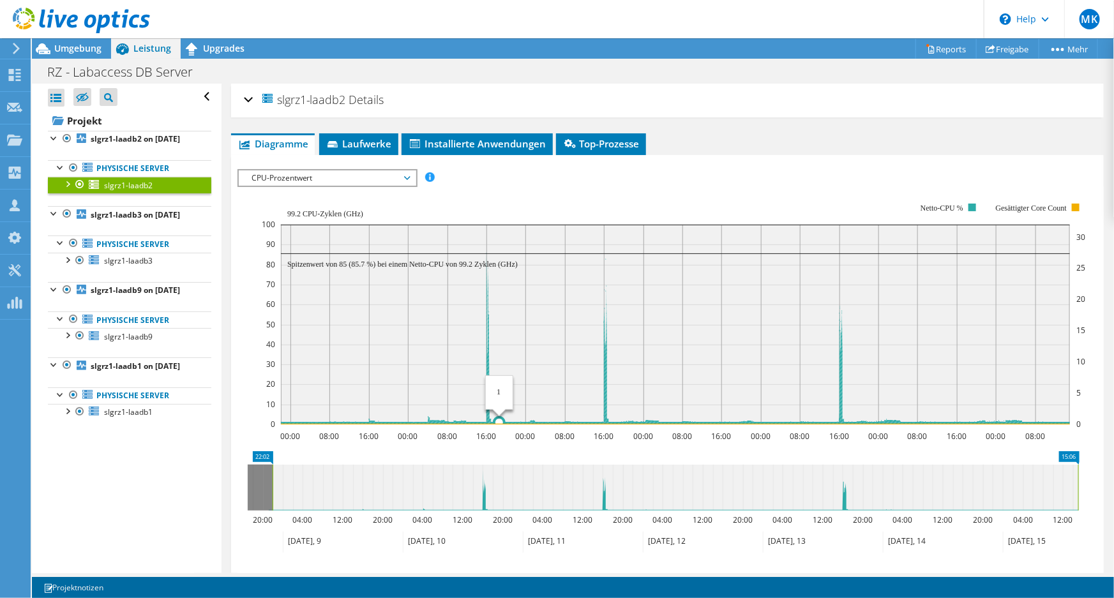
drag, startPoint x: 482, startPoint y: 388, endPoint x: 499, endPoint y: 388, distance: 17.2
click at [499, 388] on rect at bounding box center [675, 325] width 789 height 200
click at [109, 144] on b "slgrz1-laadb2 on [DATE]" at bounding box center [135, 138] width 89 height 11
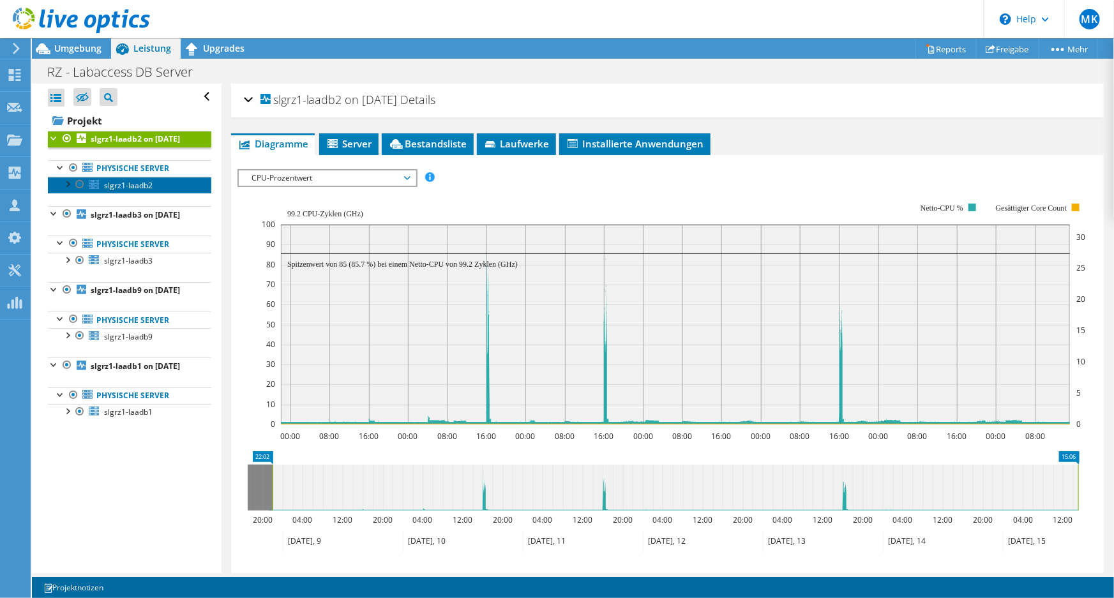
click at [124, 191] on span "slgrz1-laadb2" at bounding box center [128, 185] width 49 height 11
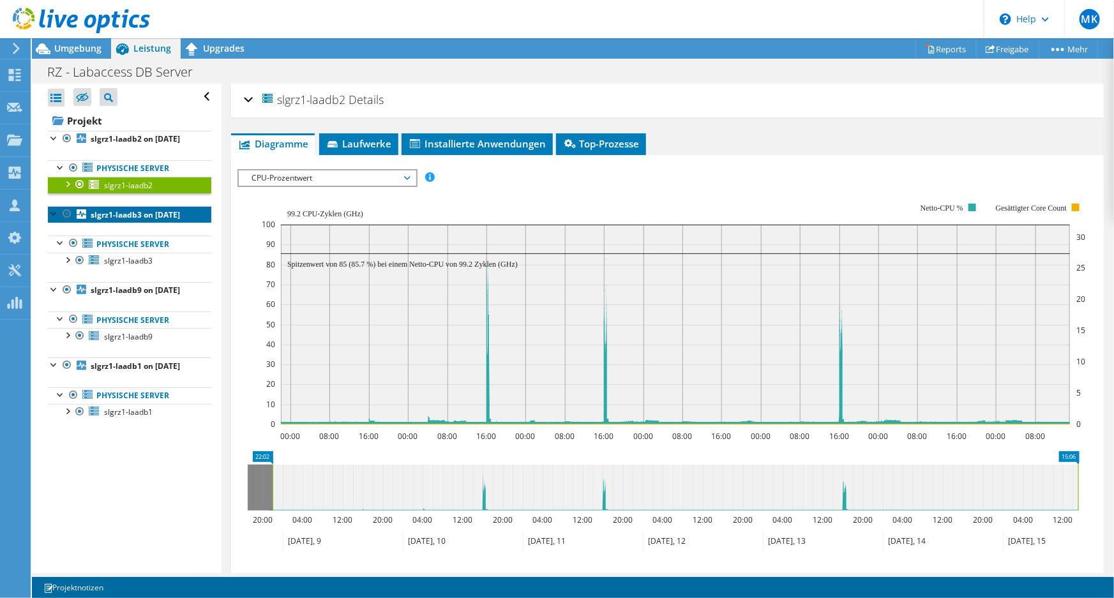
click at [125, 220] on b "slgrz1-laadb3 on [DATE]" at bounding box center [135, 214] width 89 height 11
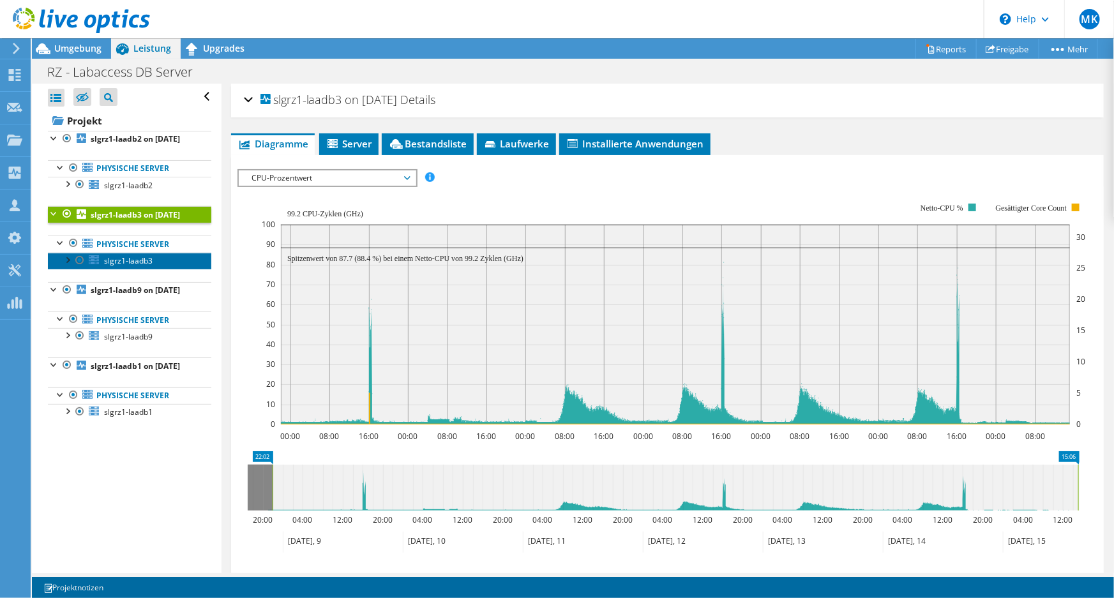
click at [117, 266] on span "slgrz1-laadb3" at bounding box center [128, 260] width 49 height 11
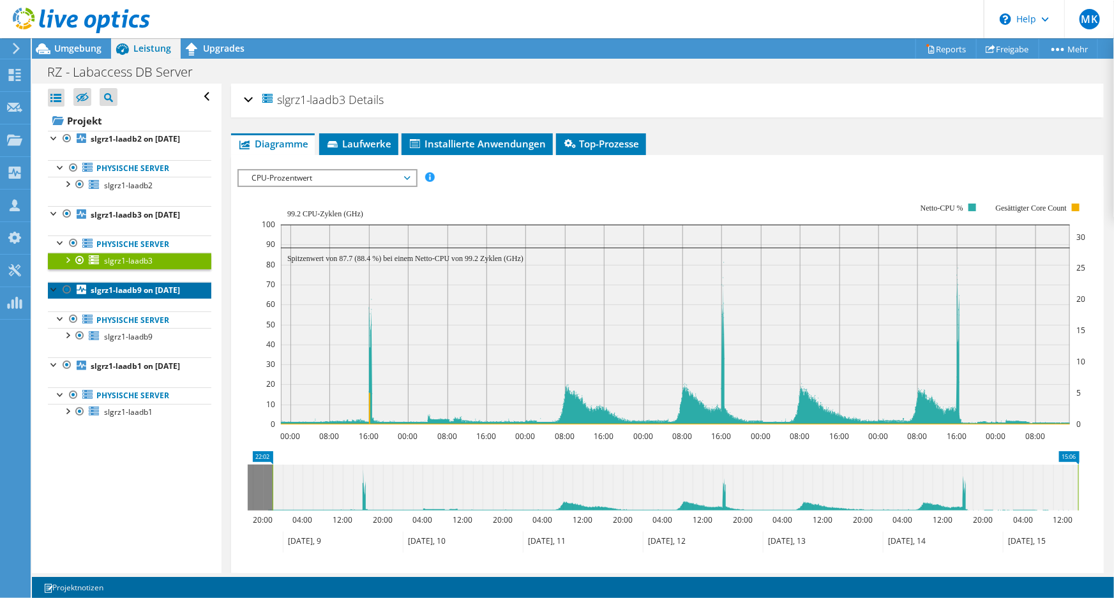
click at [114, 296] on b "slgrz1-laadb9 on [DATE]" at bounding box center [135, 290] width 89 height 11
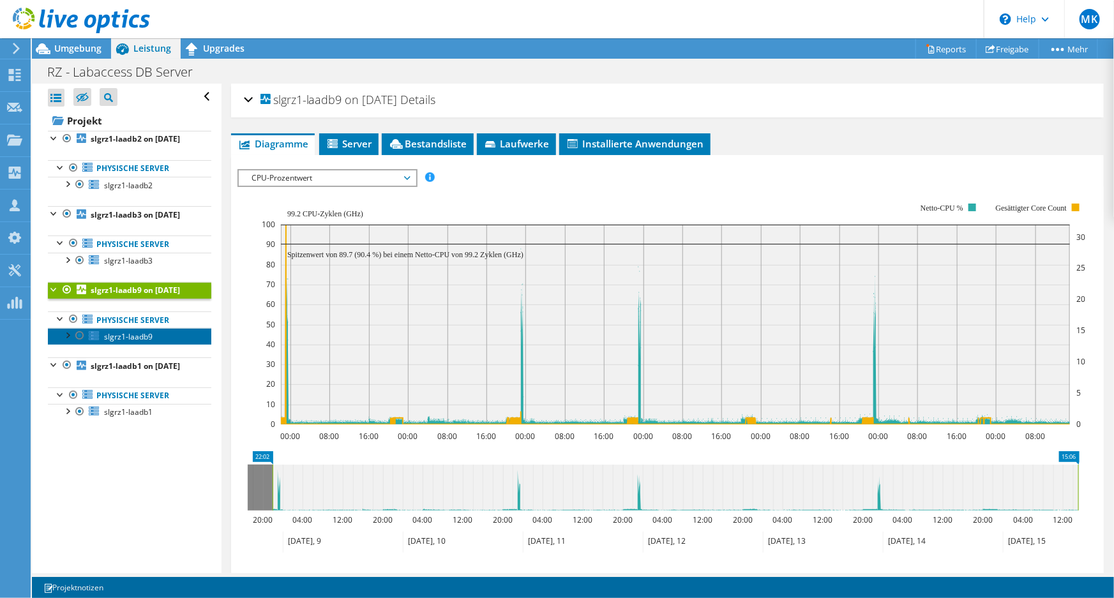
click at [120, 345] on link "slgrz1-laadb9" at bounding box center [130, 336] width 164 height 17
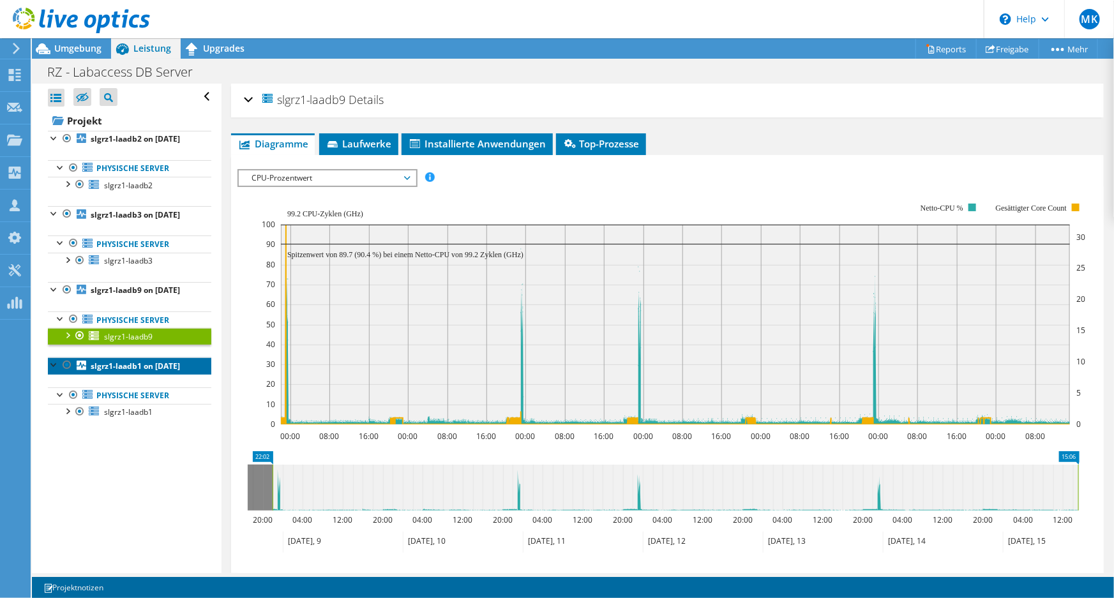
click at [118, 372] on b "slgrz1-laadb1 on [DATE]" at bounding box center [135, 366] width 89 height 11
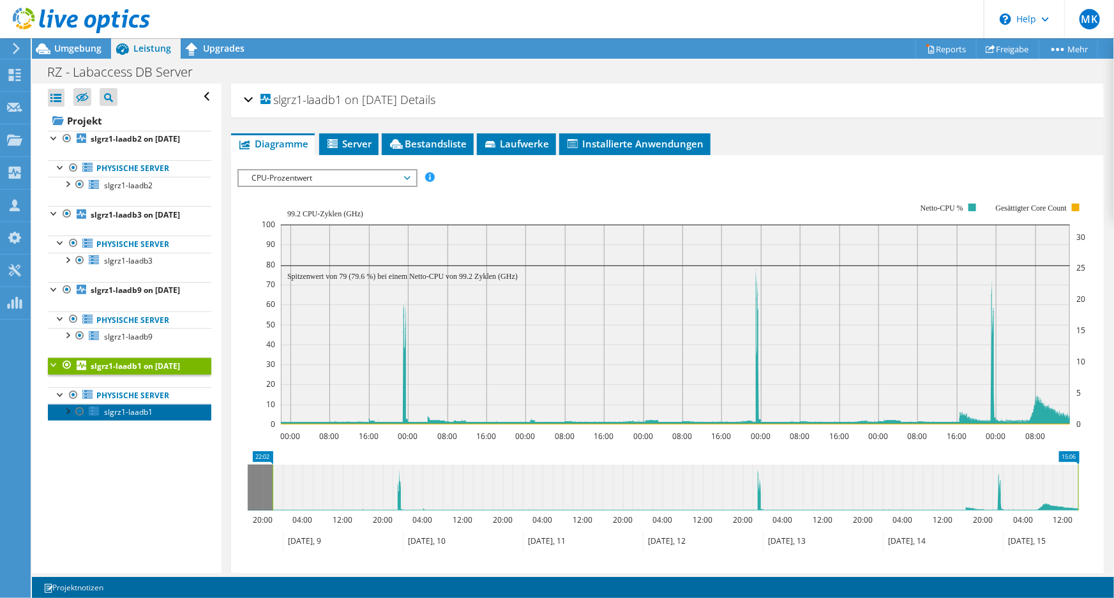
click at [126, 418] on span "slgrz1-laadb1" at bounding box center [128, 412] width 49 height 11
